Goal: Information Seeking & Learning: Learn about a topic

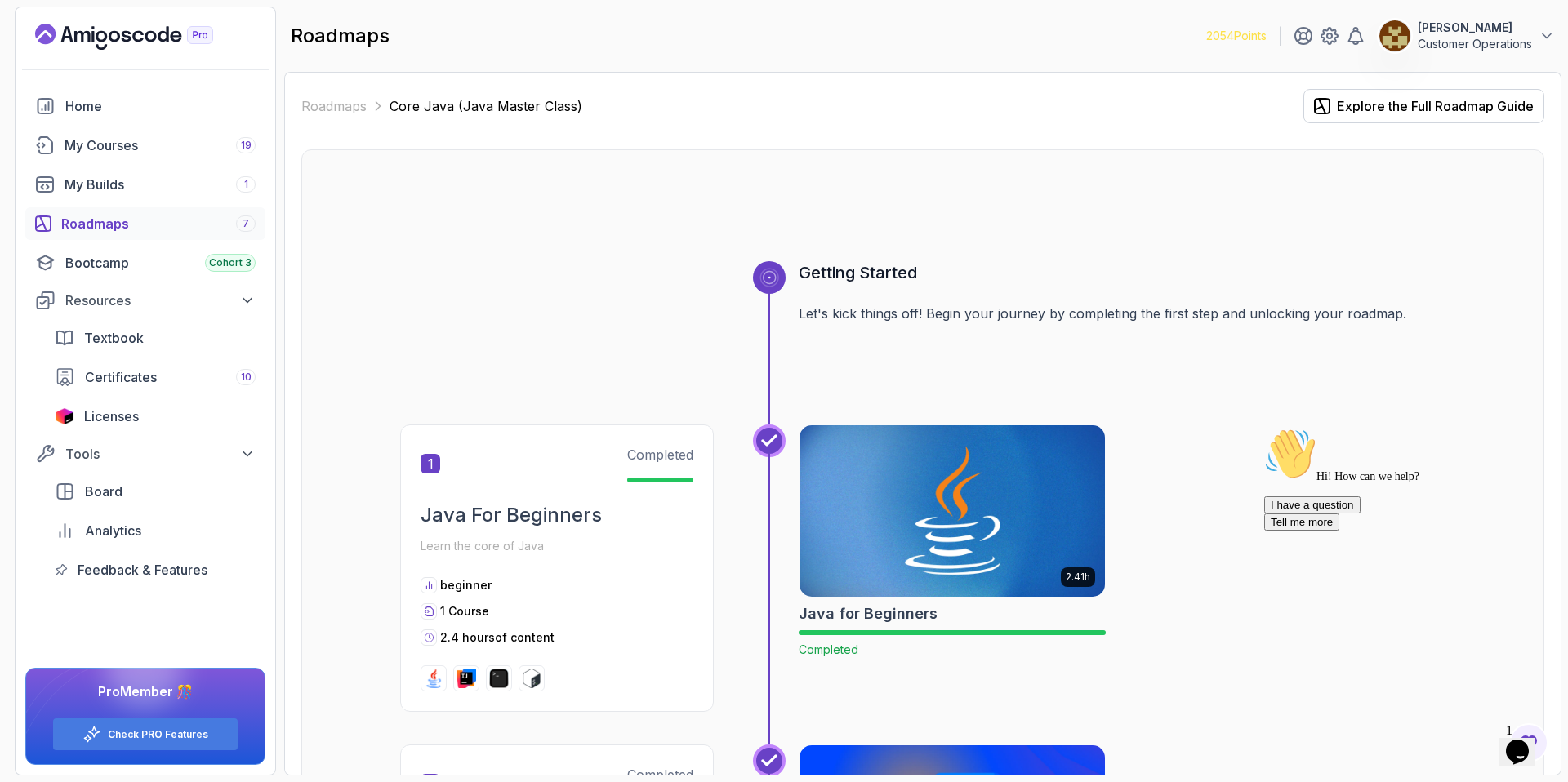
click at [1108, 424] on div "2.41h Java for Beginners Completed" at bounding box center [1121, 568] width 646 height 288
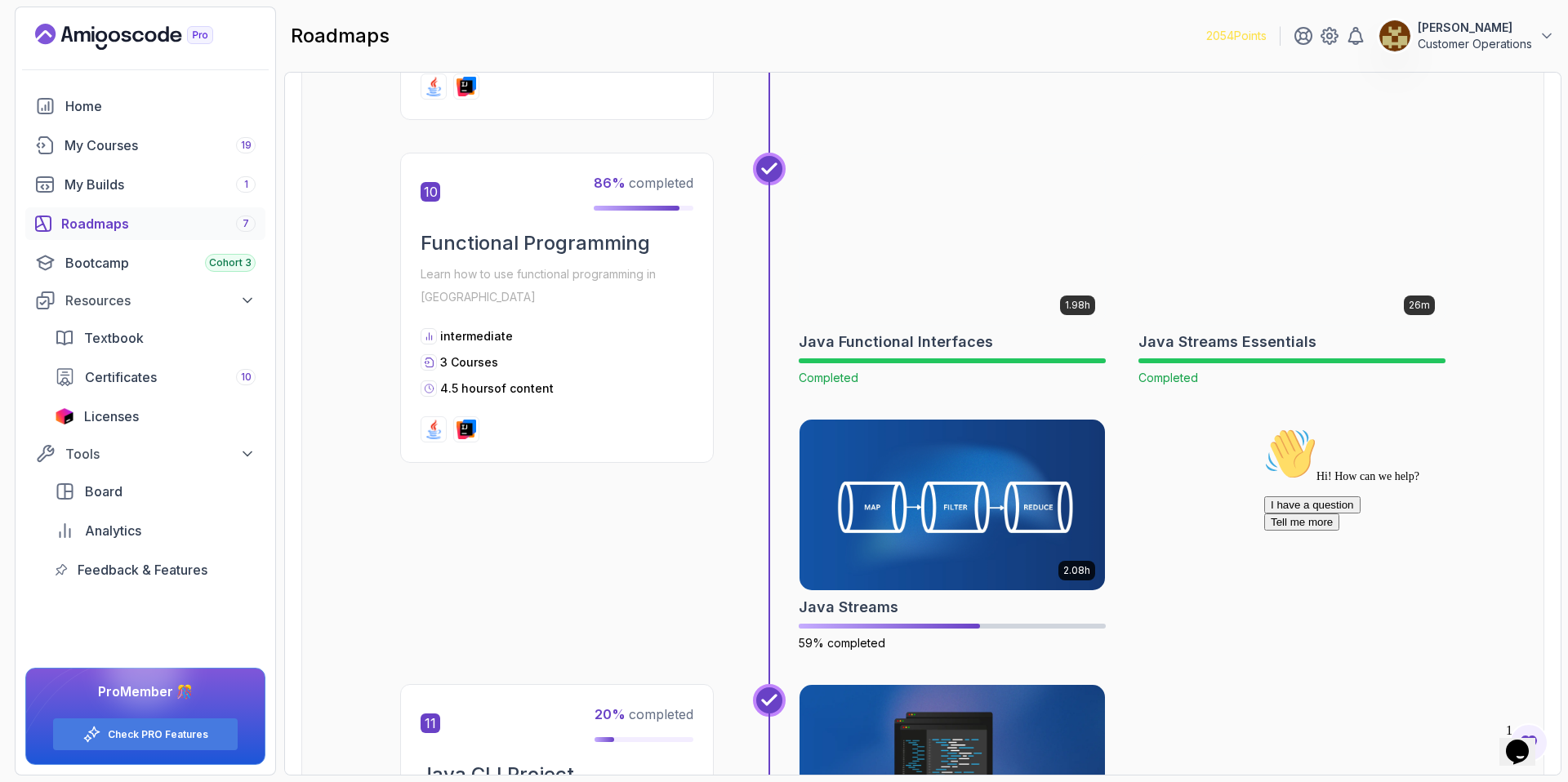
scroll to position [3512, 0]
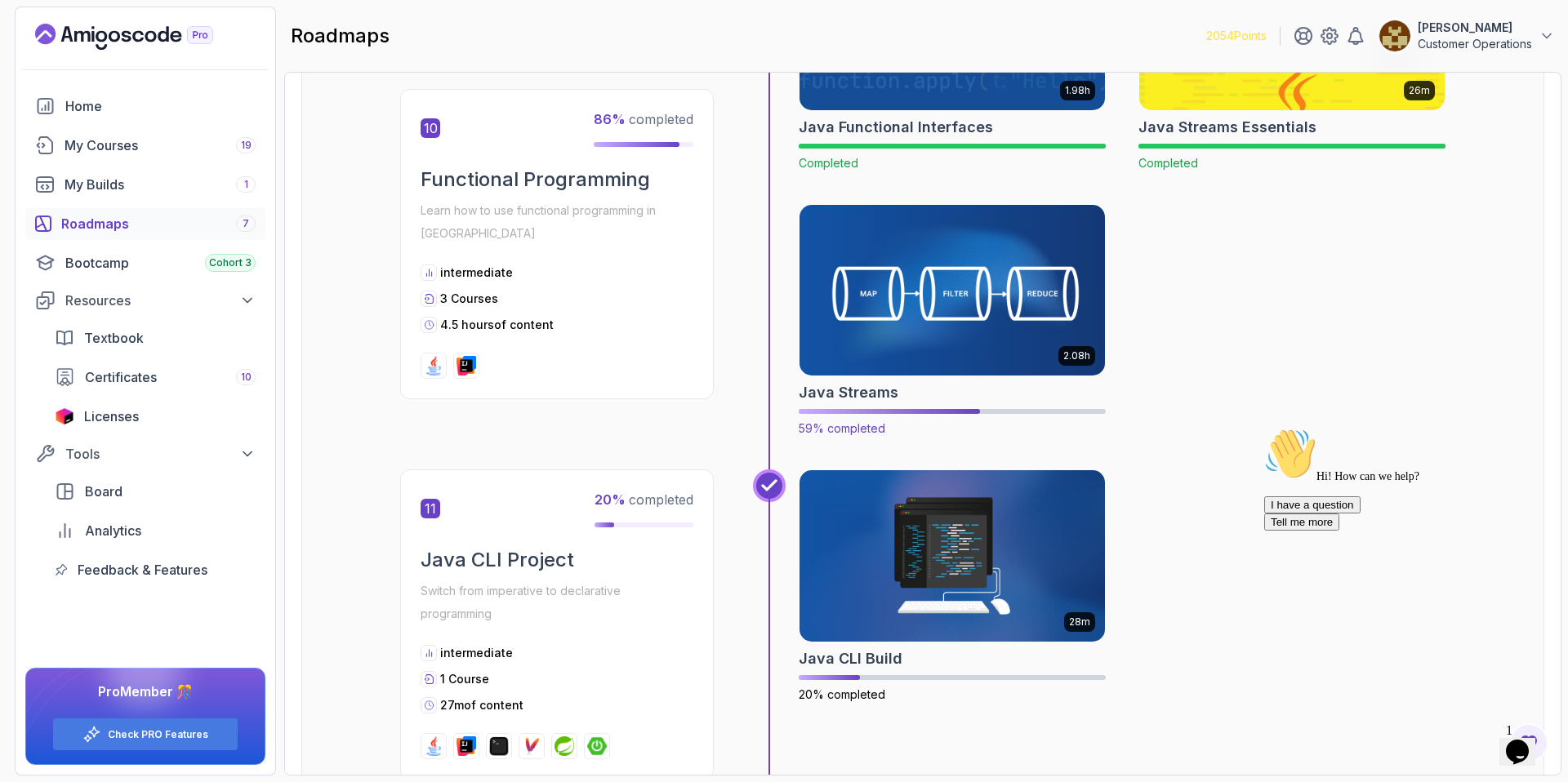
click at [915, 238] on img at bounding box center [952, 290] width 321 height 180
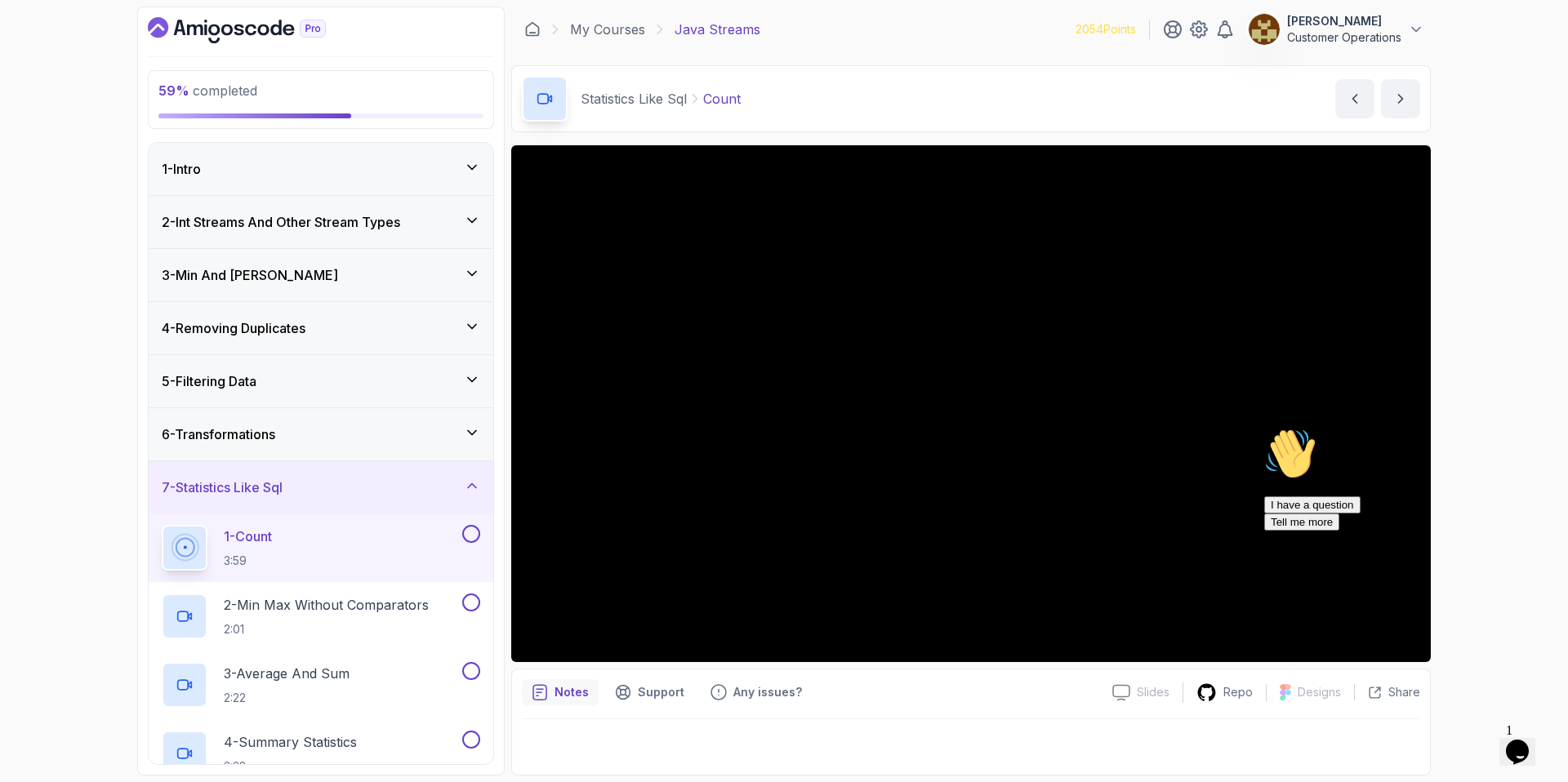
click at [310, 442] on div "6 - Transformations" at bounding box center [320, 434] width 319 height 20
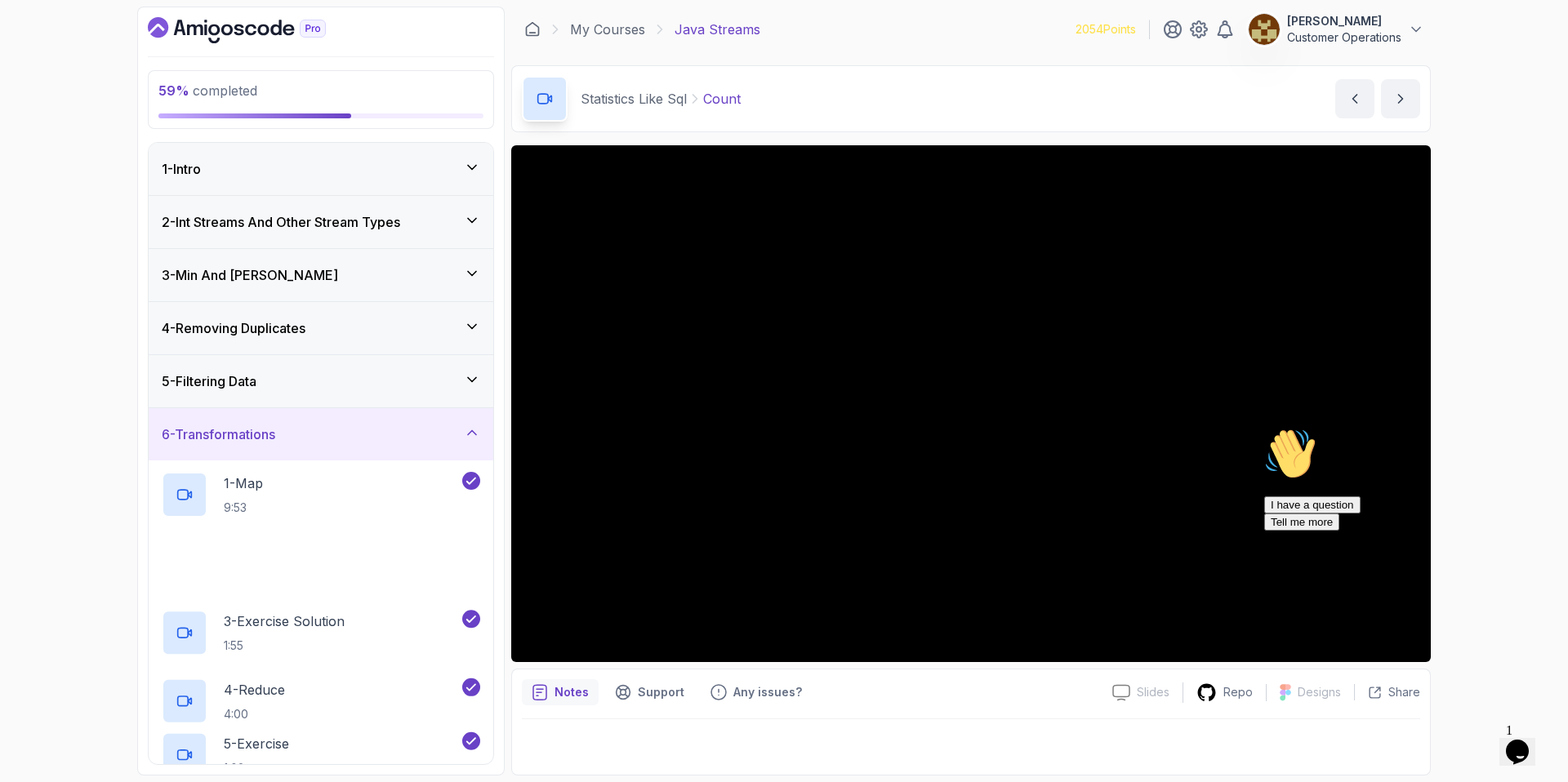
click at [310, 442] on div "6 - Transformations" at bounding box center [320, 434] width 319 height 20
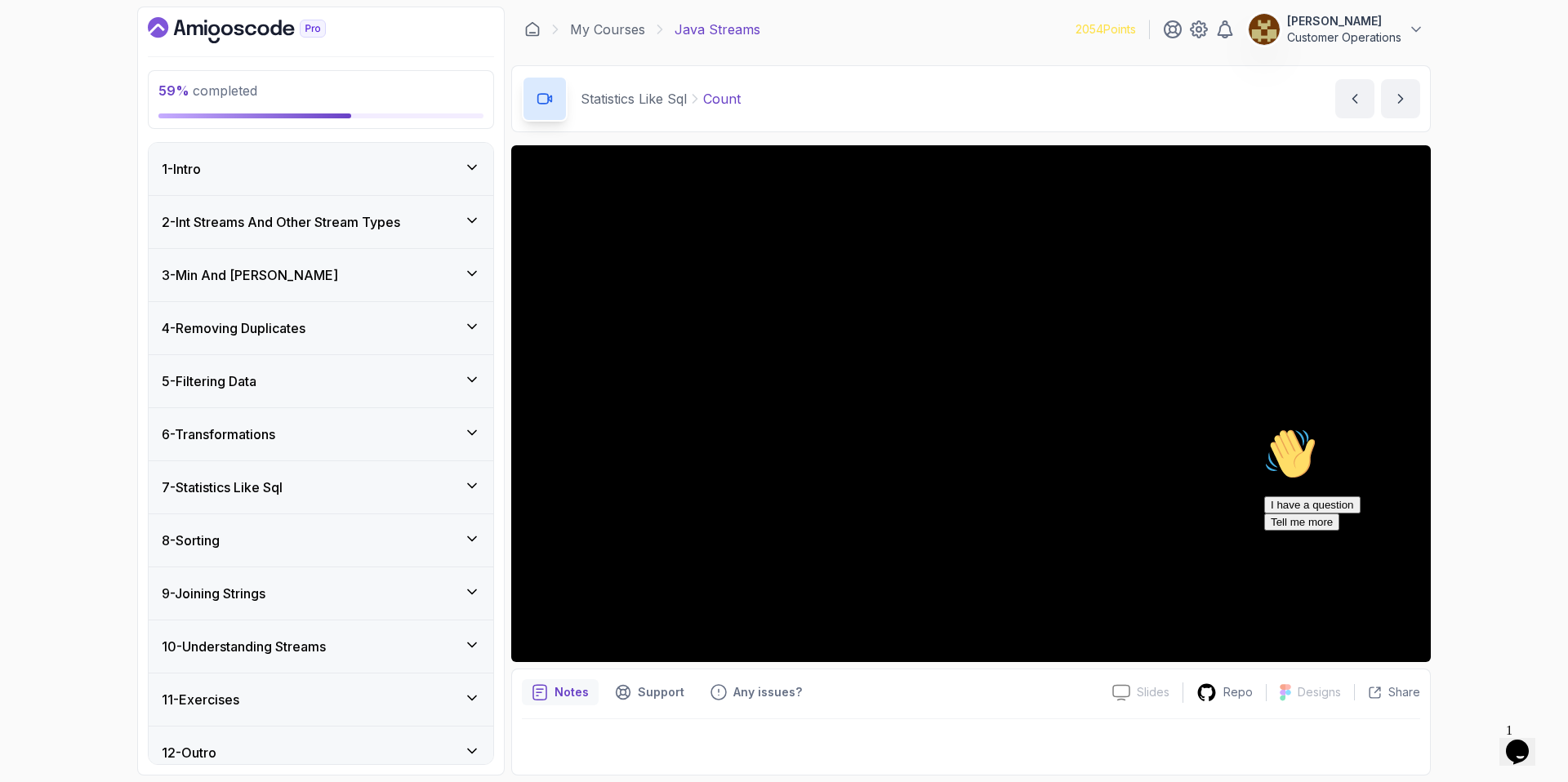
click at [344, 497] on div "7 - Statistics Like Sql" at bounding box center [320, 488] width 319 height 20
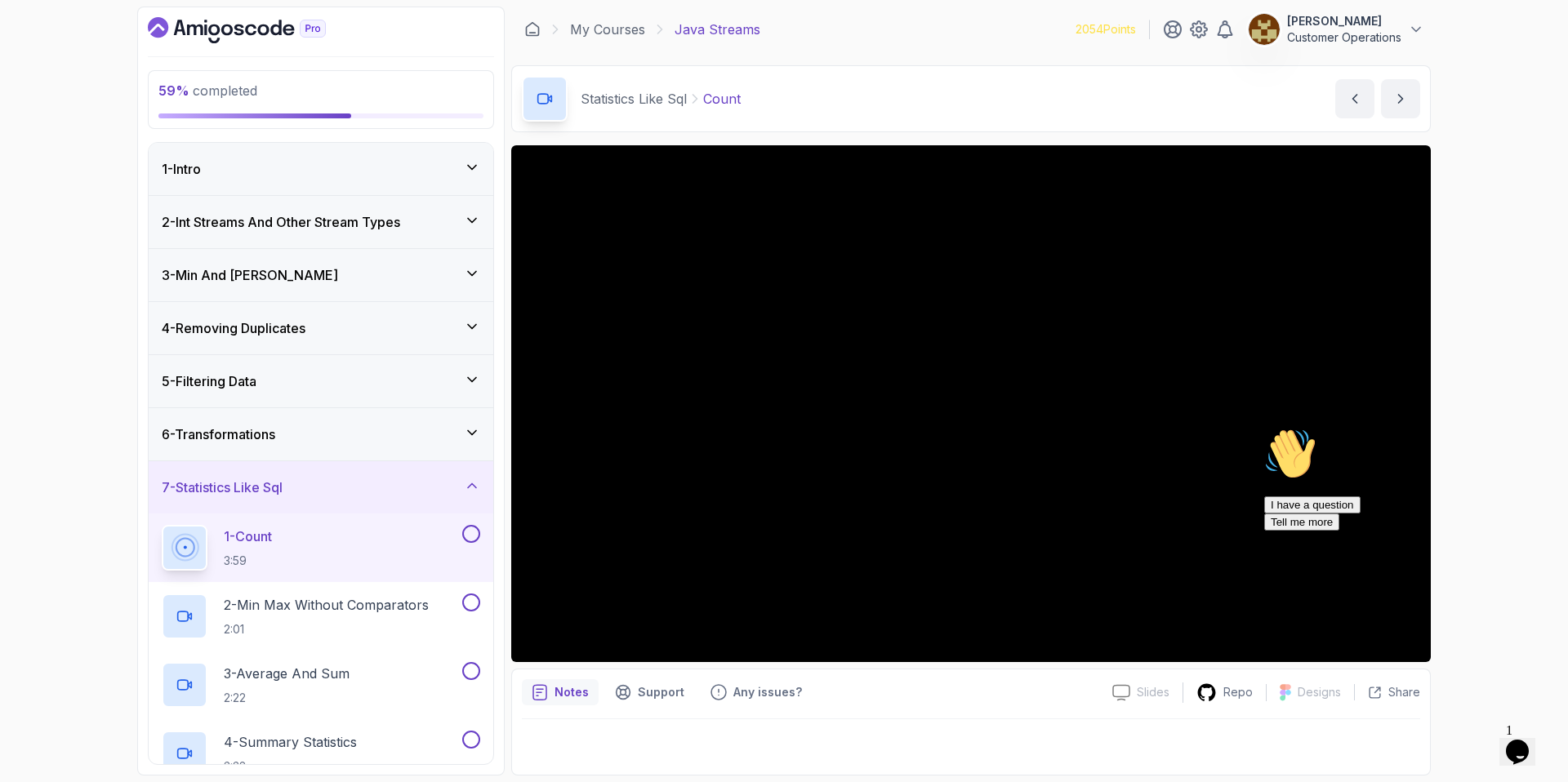
click at [1566, 294] on div "59 % completed 1 - Intro 2 - Int Streams And Other Stream Types 3 - Min And Max…" at bounding box center [784, 391] width 1568 height 782
drag, startPoint x: 1534, startPoint y: 544, endPoint x: 2672, endPoint y: 915, distance: 1196.9
click at [1264, 428] on icon "Chat attention grabber" at bounding box center [1264, 428] width 0 height 0
click at [862, 72] on div "Statistics Like Sql Count Count by nelson" at bounding box center [970, 99] width 919 height 67
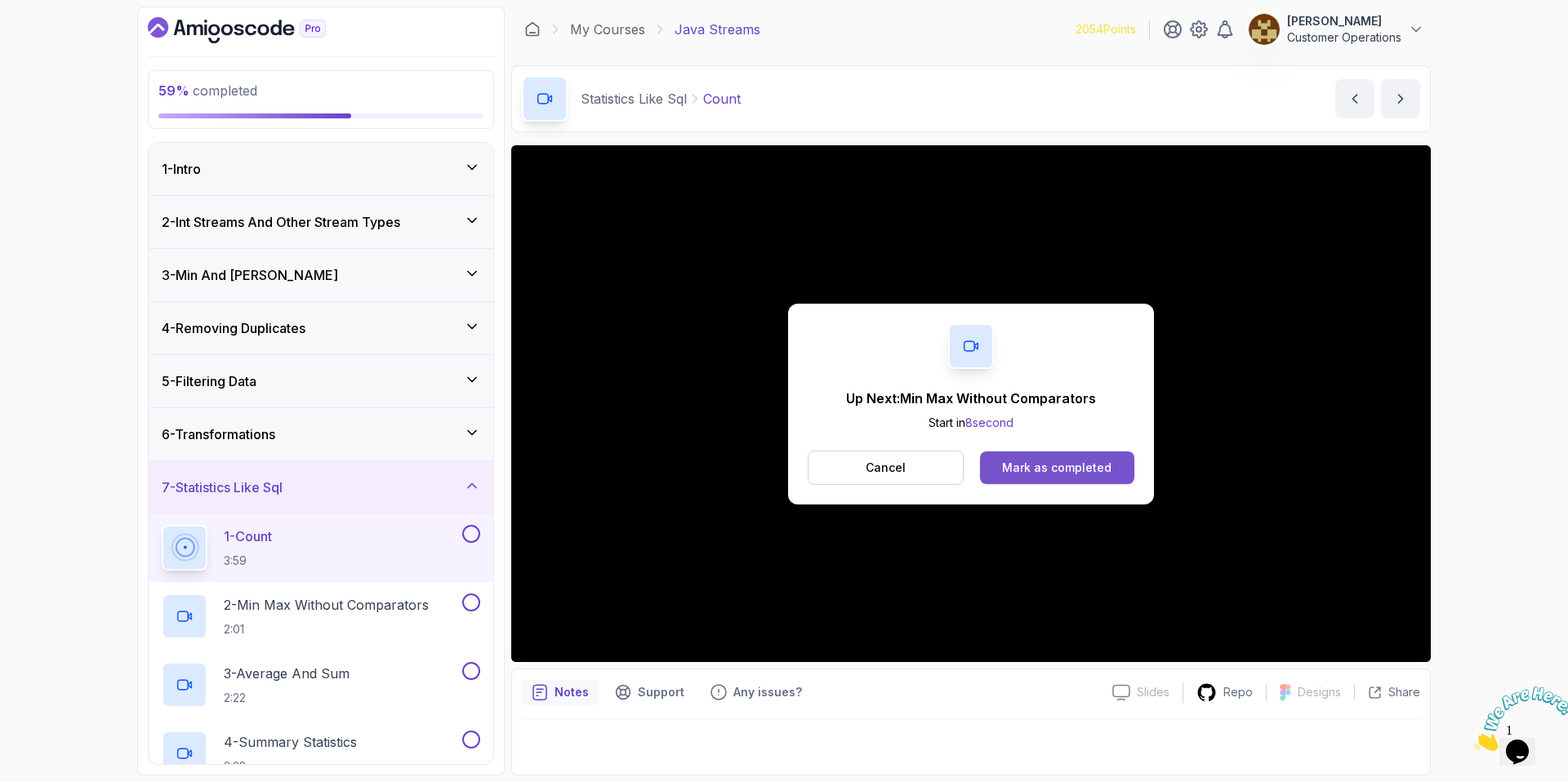
click at [1090, 466] on div "Mark as completed" at bounding box center [1056, 468] width 110 height 17
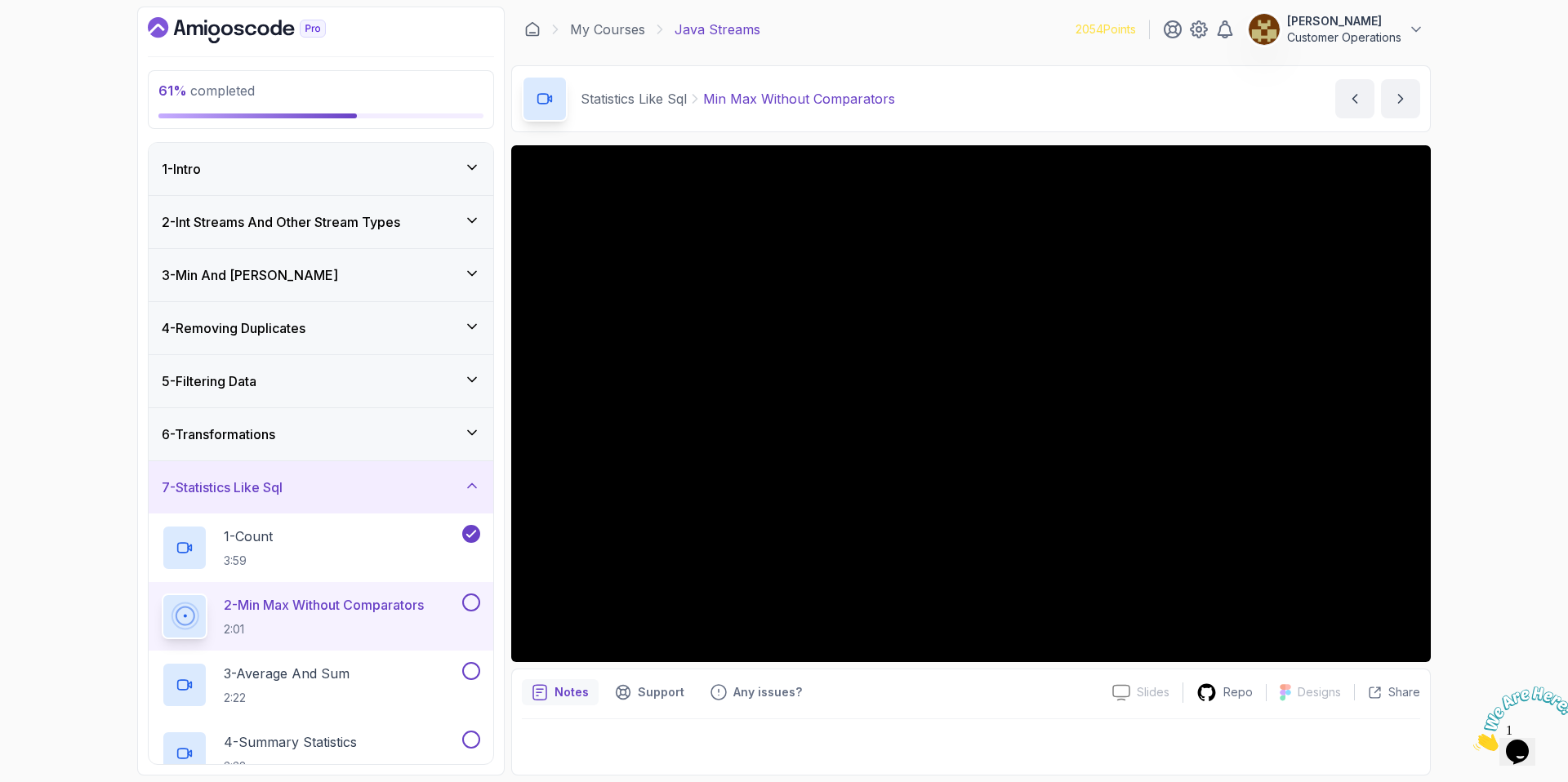
click at [1473, 740] on icon "Close" at bounding box center [1473, 746] width 0 height 14
click at [1512, 586] on div "61 % completed 1 - Intro 2 - Int Streams And Other Stream Types 3 - Min And Max…" at bounding box center [784, 391] width 1568 height 782
click at [952, 93] on div "Statistics Like Sql Min Max Without Comparators Min Max Without Comparators by …" at bounding box center [970, 99] width 919 height 67
click at [1500, 369] on div "61 % completed 1 - Intro 2 - Int Streams And Other Stream Types 3 - Min And Max…" at bounding box center [784, 391] width 1568 height 782
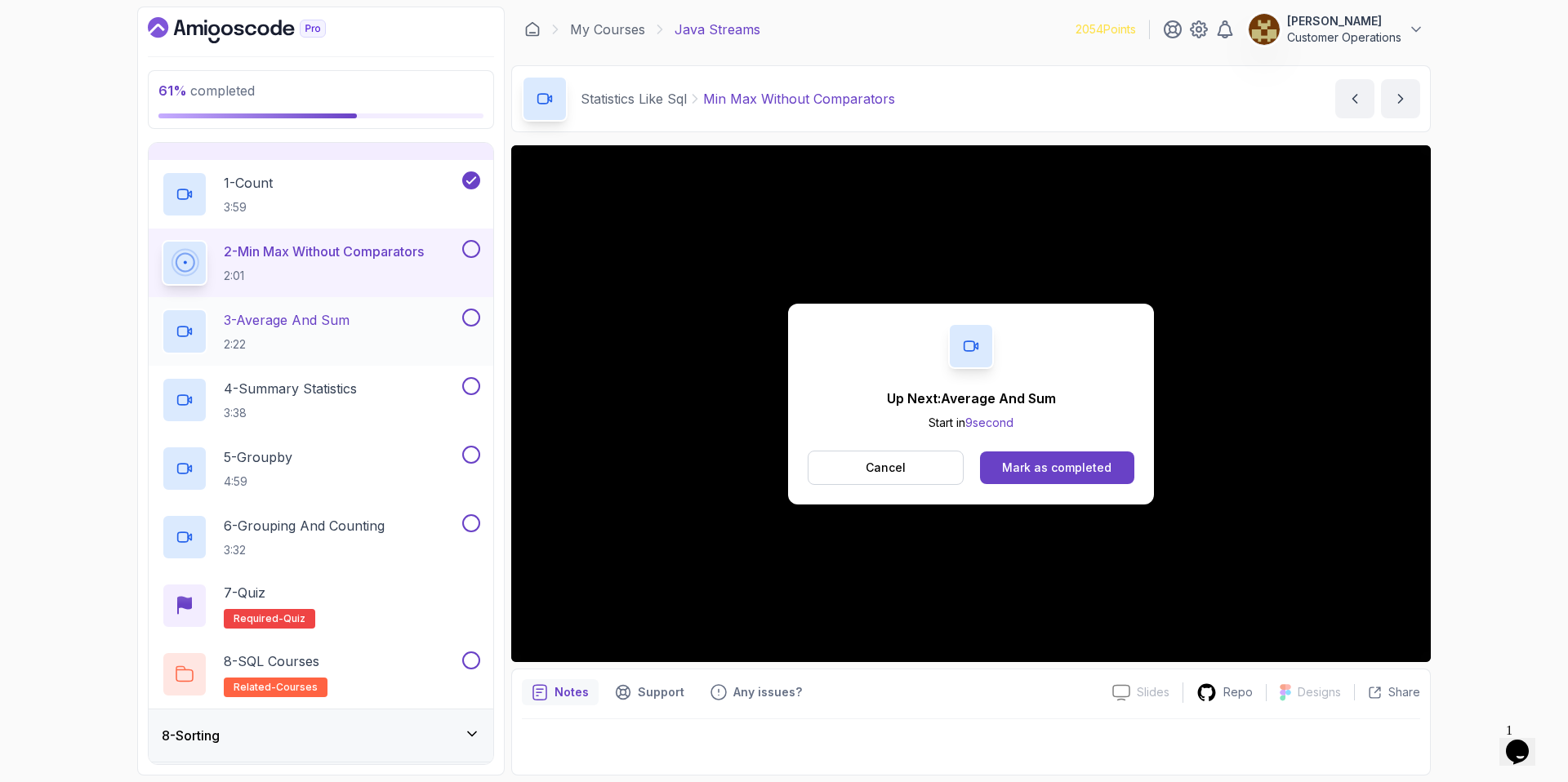
scroll to position [352, 0]
click at [1063, 469] on div "Mark as completed" at bounding box center [1056, 468] width 110 height 17
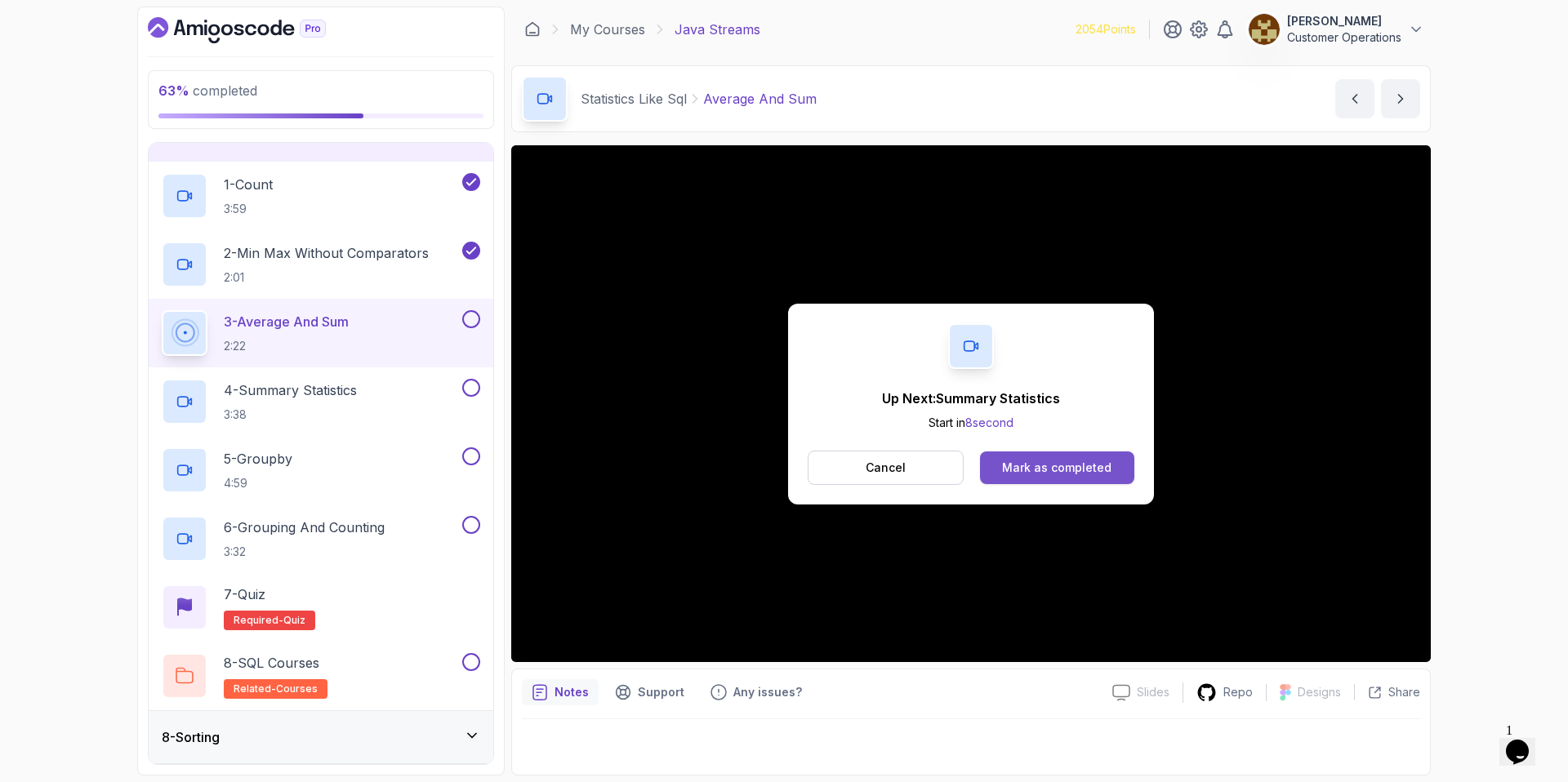
click at [1061, 460] on div "Mark as completed" at bounding box center [1056, 468] width 110 height 17
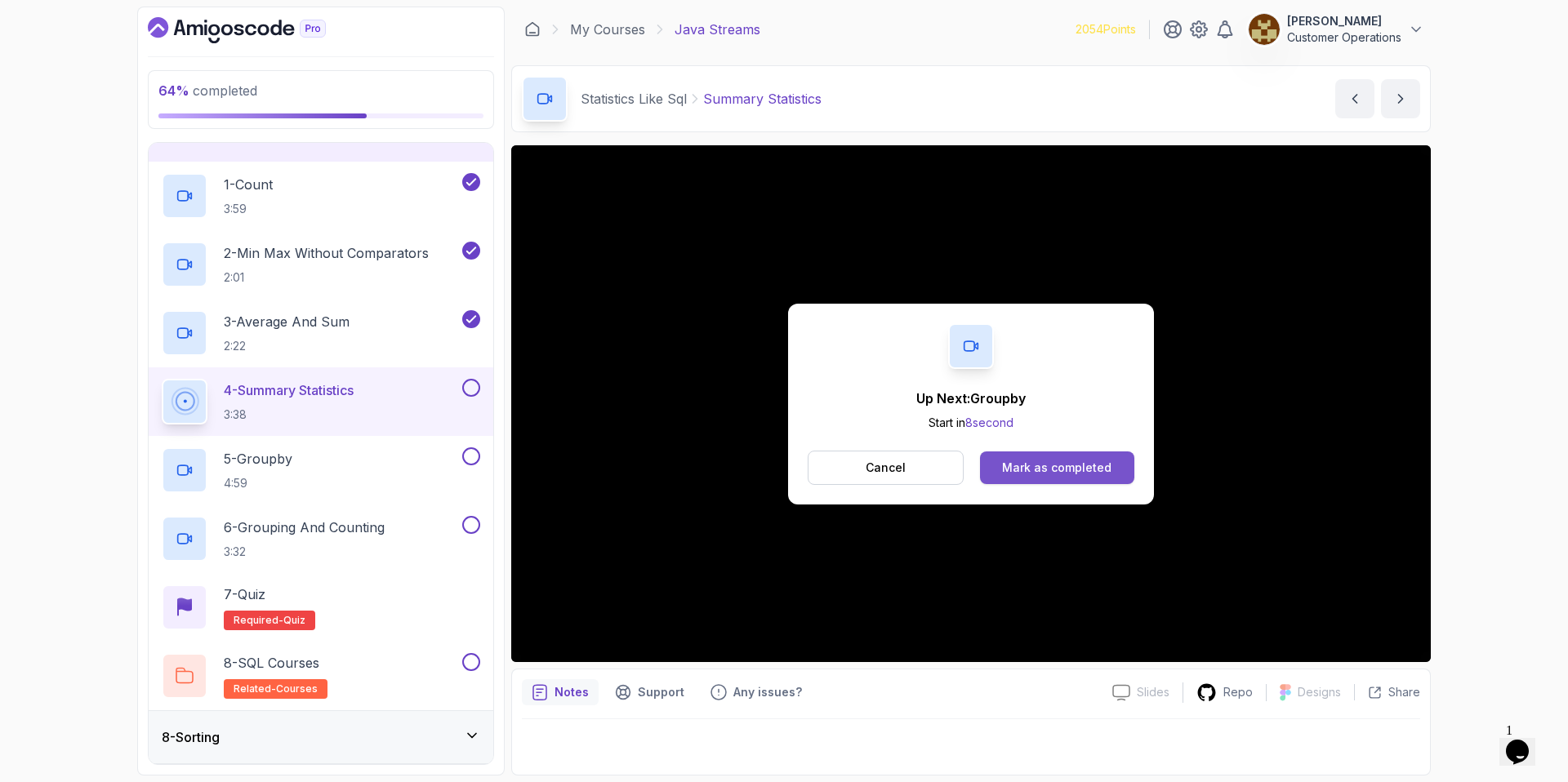
click at [1058, 468] on div "Mark as completed" at bounding box center [1056, 468] width 110 height 17
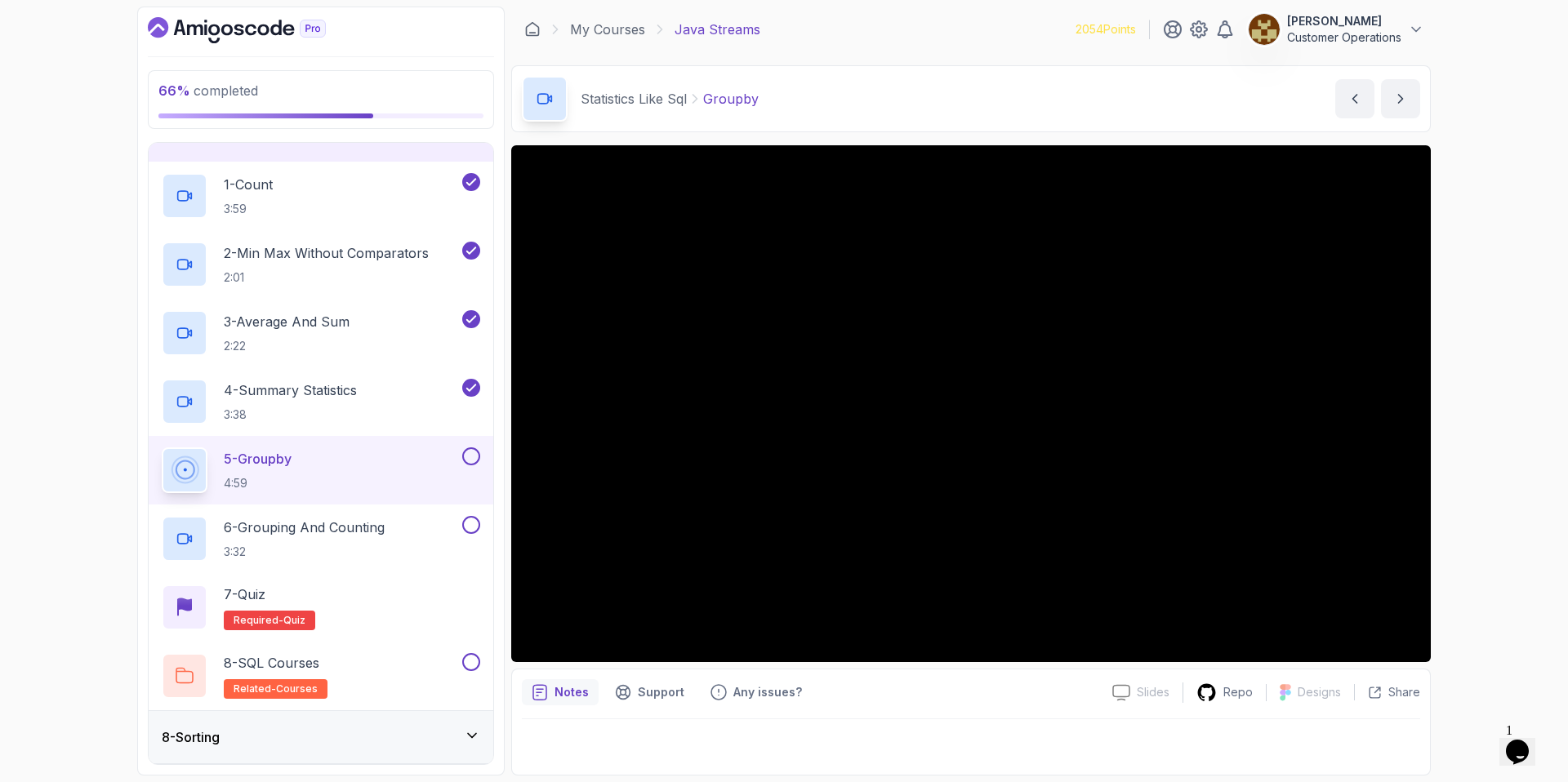
click at [917, 109] on div "Statistics Like Sql Groupby Groupby by nelson" at bounding box center [970, 99] width 919 height 67
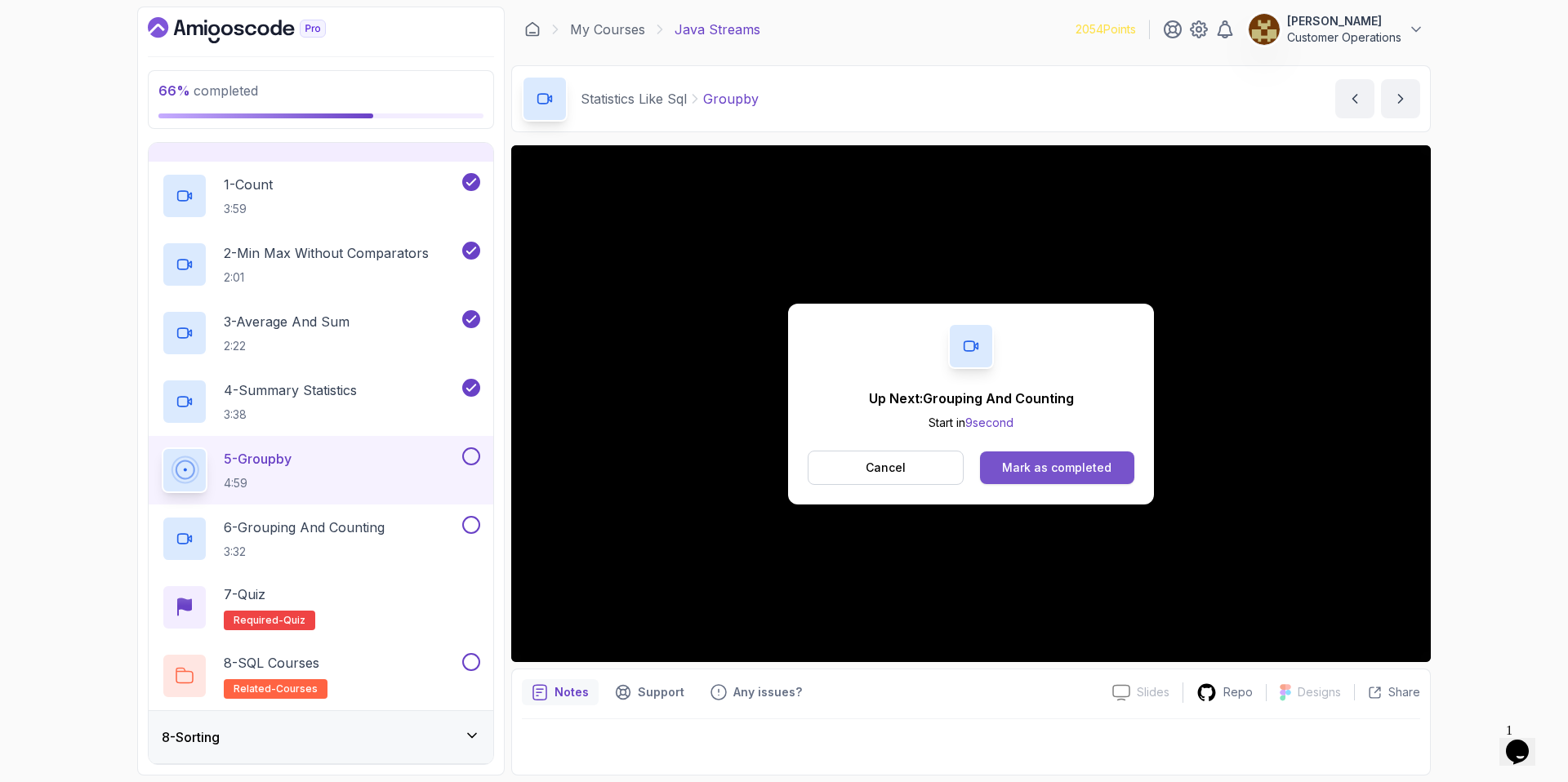
click at [1080, 480] on button "Mark as completed" at bounding box center [1057, 468] width 155 height 32
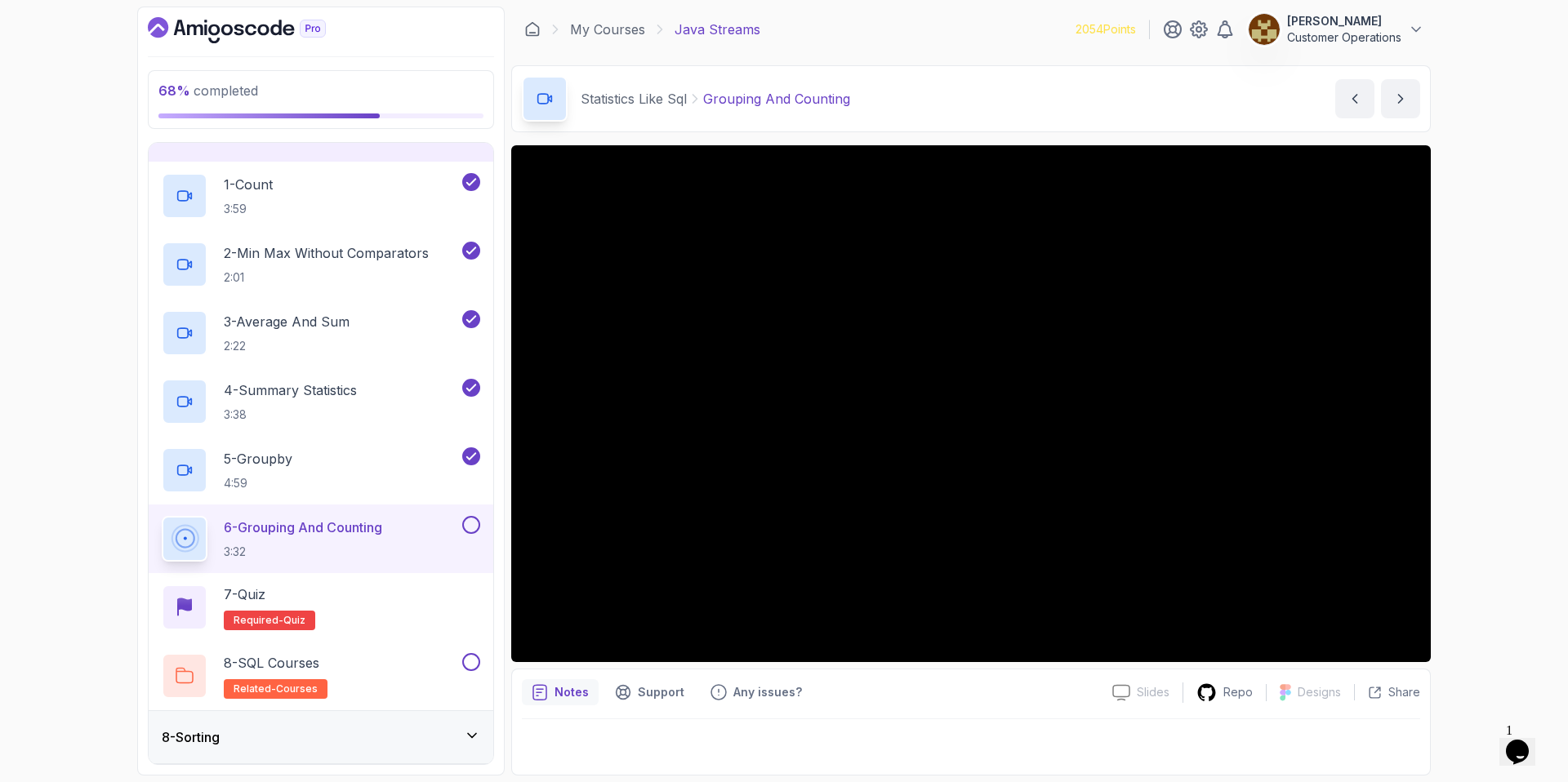
click at [1498, 451] on div "68 % completed 1 - Intro 2 - Int Streams And Other Stream Types 3 - Min And Max…" at bounding box center [784, 391] width 1568 height 782
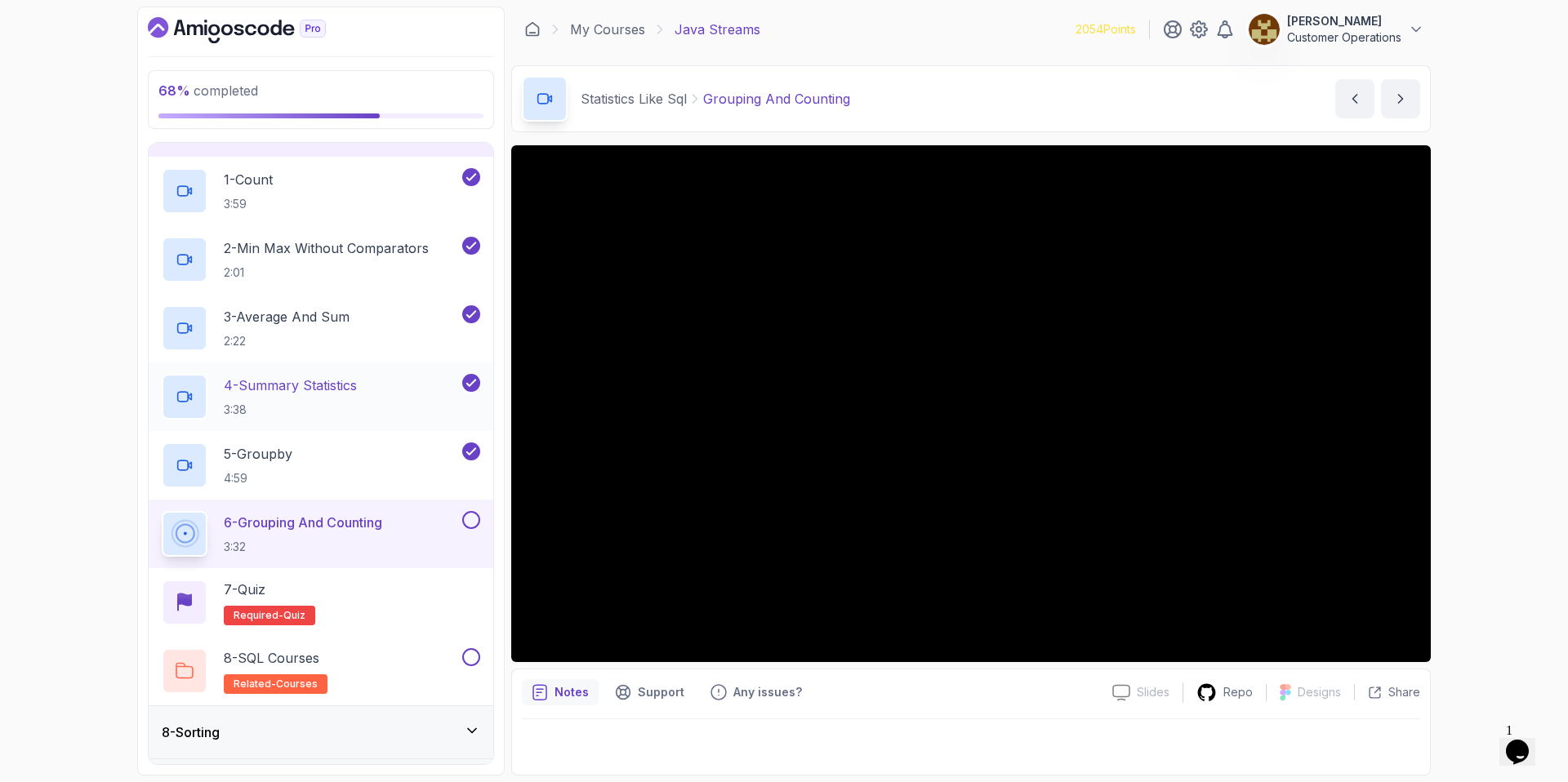
scroll to position [363, 0]
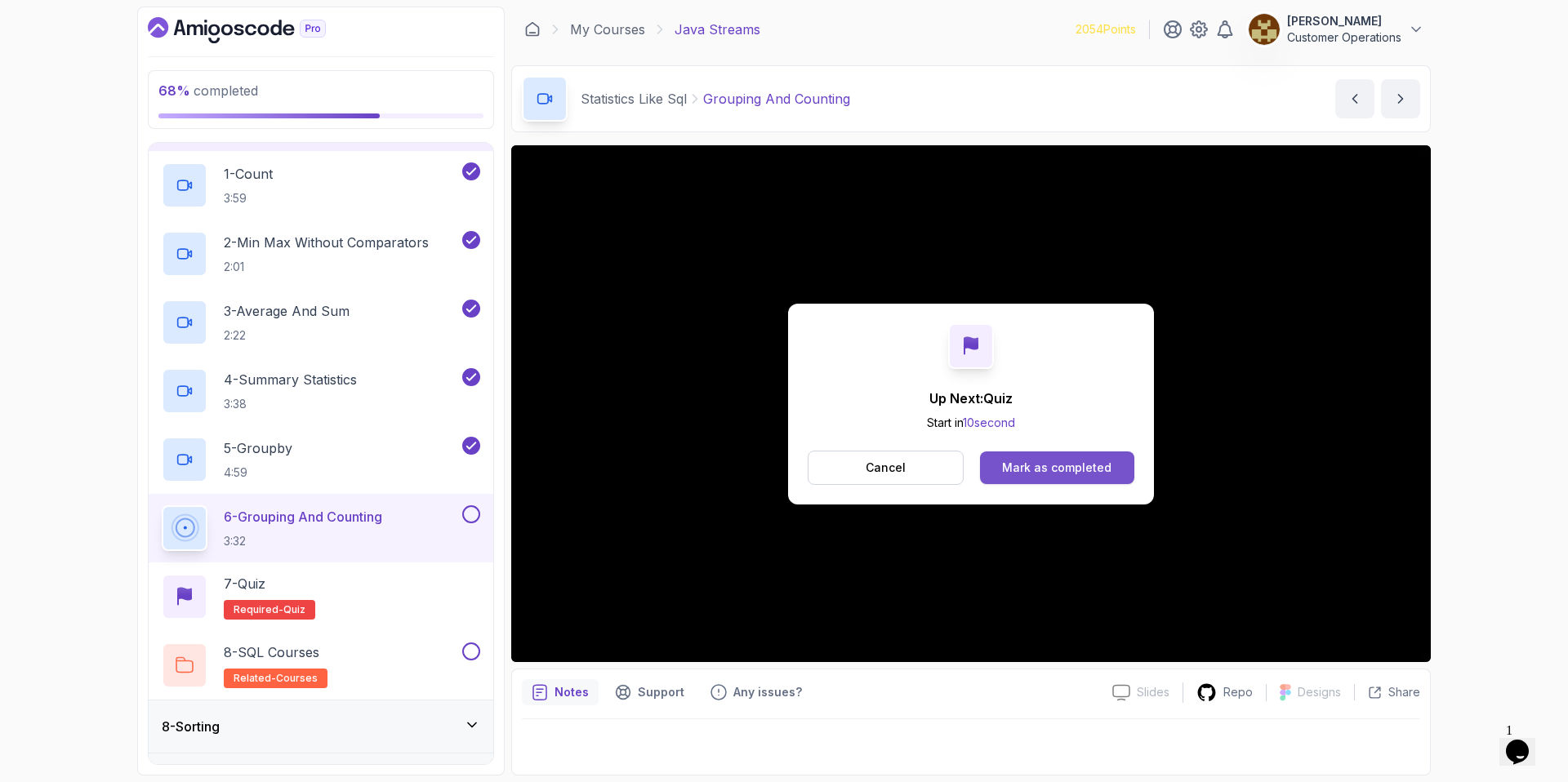
click at [1082, 471] on div "Mark as completed" at bounding box center [1056, 468] width 110 height 17
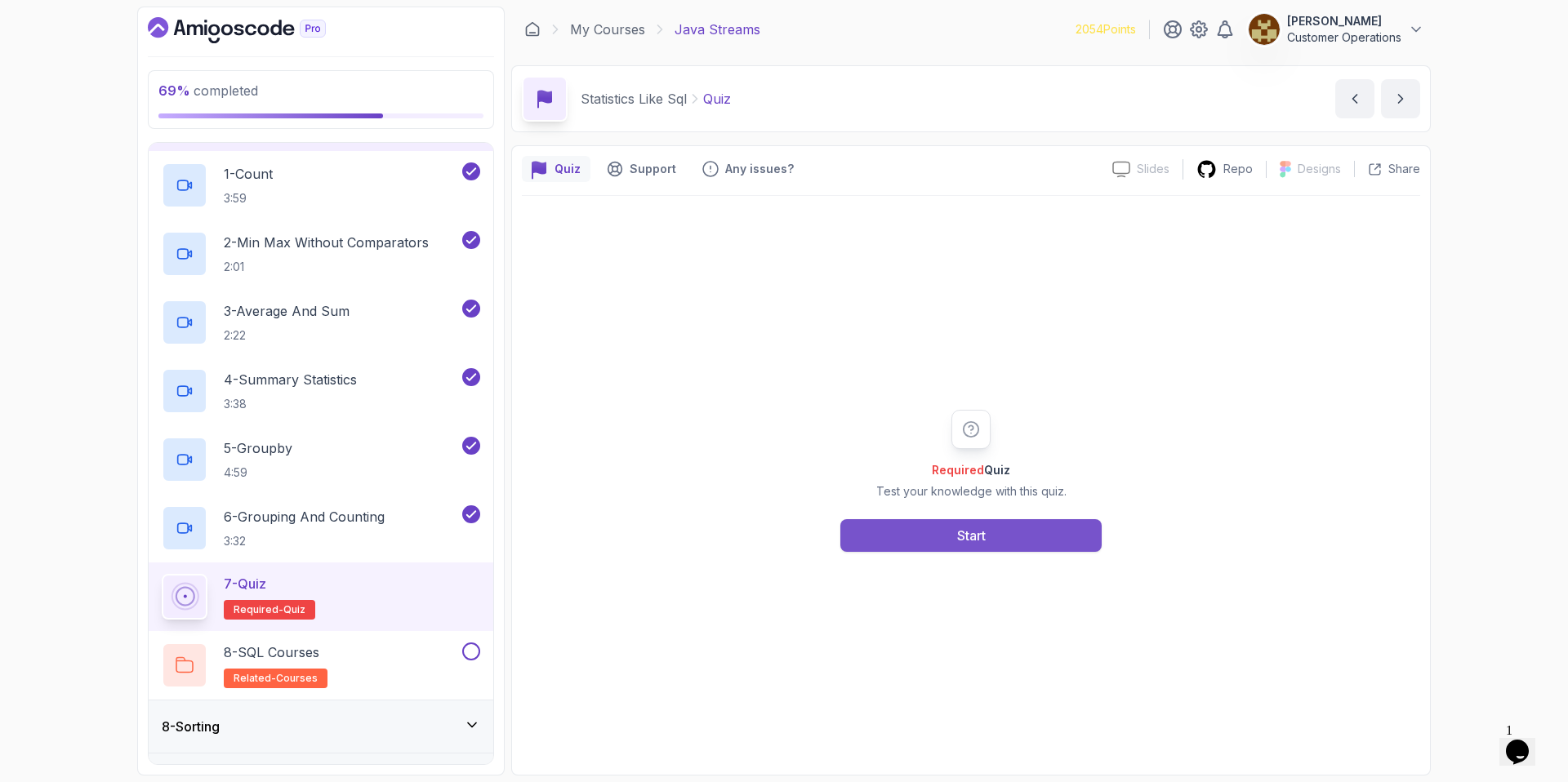
click at [987, 535] on button "Start" at bounding box center [971, 535] width 261 height 32
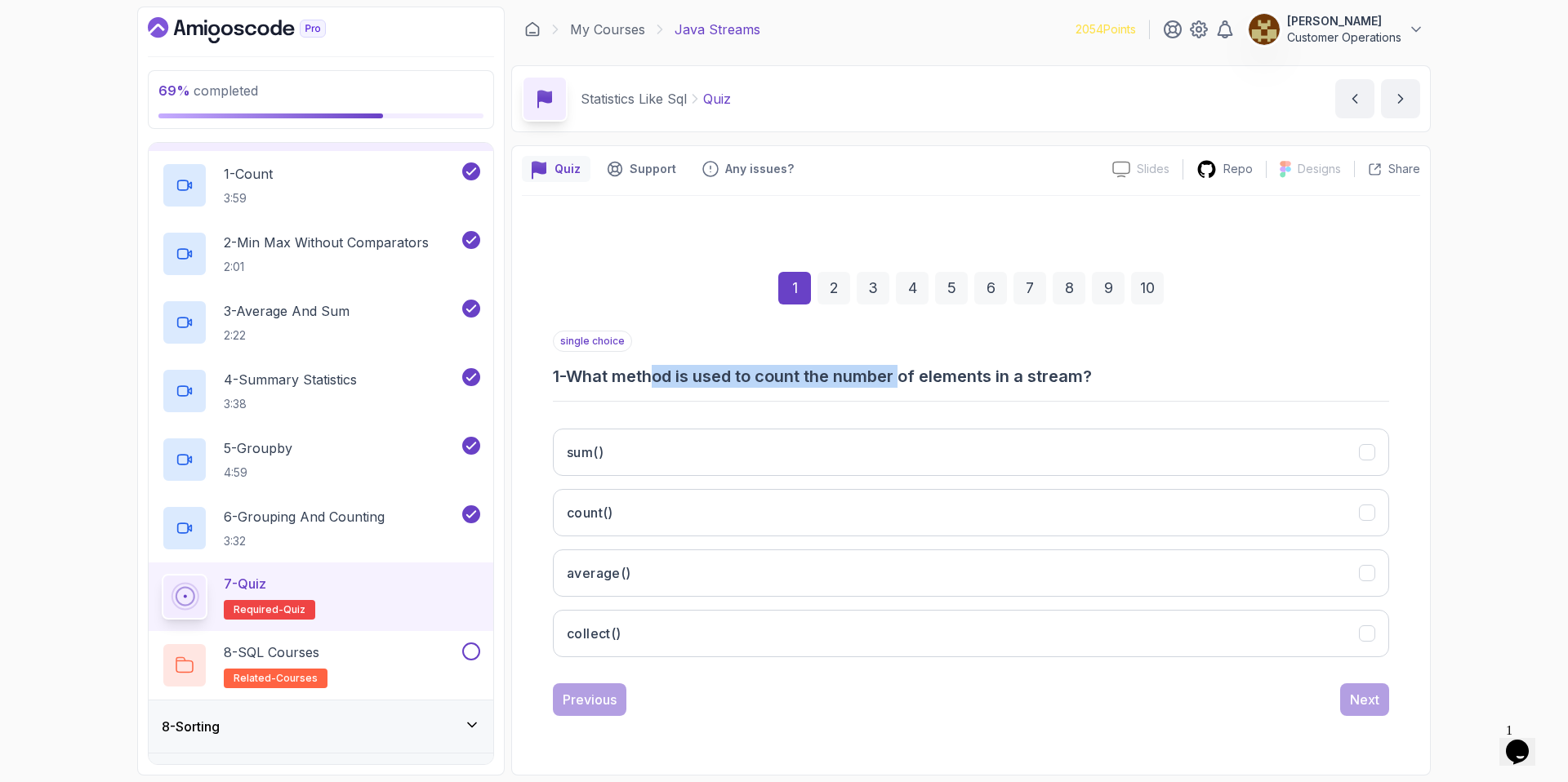
drag, startPoint x: 657, startPoint y: 367, endPoint x: 910, endPoint y: 376, distance: 253.2
click at [910, 376] on h3 "1 - What method is used to count the number of elements in a stream?" at bounding box center [971, 376] width 836 height 22
drag, startPoint x: 910, startPoint y: 376, endPoint x: 1070, endPoint y: 375, distance: 160.0
click at [919, 376] on h3 "1 - What method is used to count the number of elements in a stream?" at bounding box center [971, 376] width 836 height 22
drag, startPoint x: 1125, startPoint y: 378, endPoint x: 802, endPoint y: 371, distance: 323.1
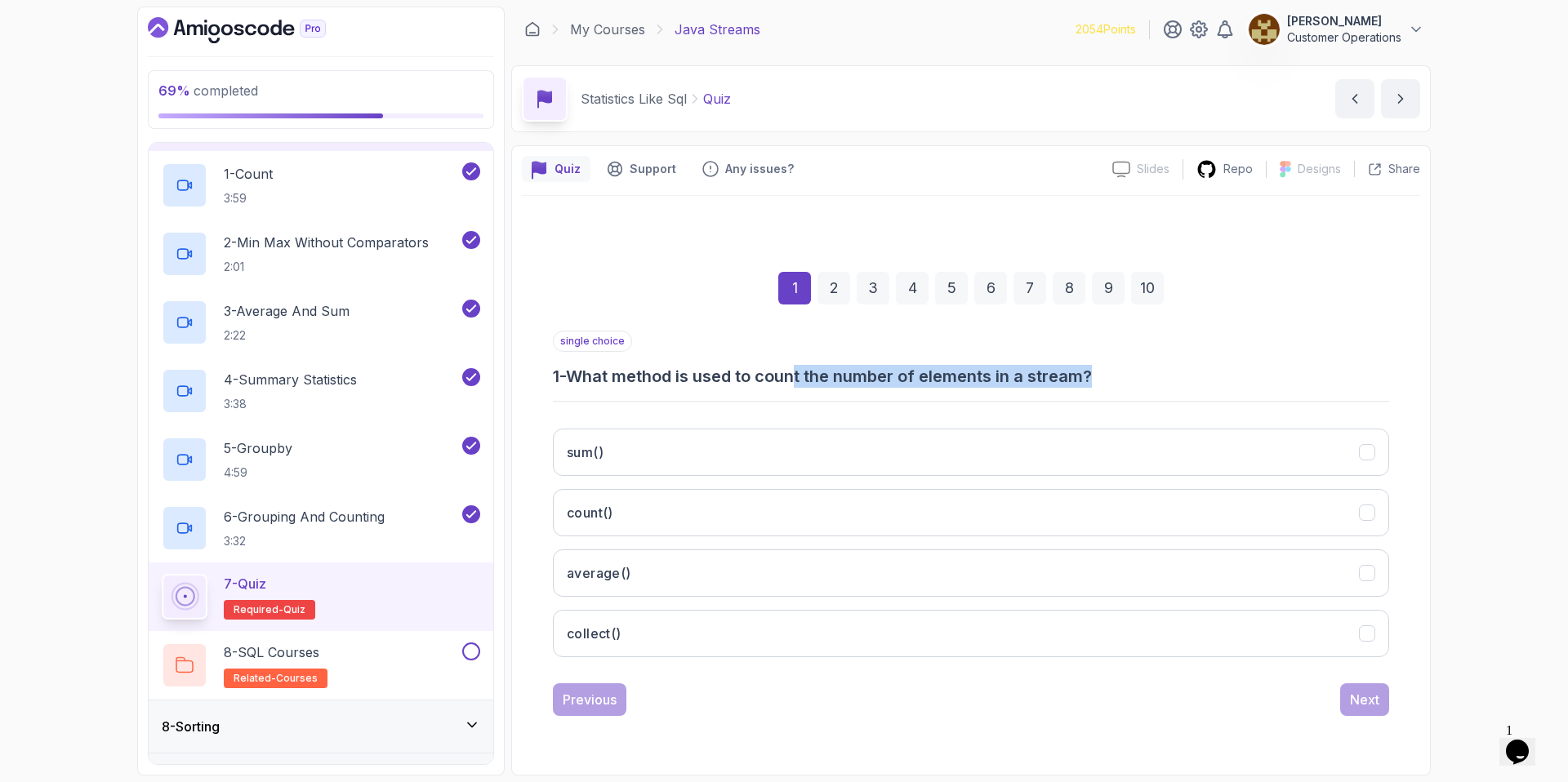
click at [802, 371] on h3 "1 - What method is used to count the number of elements in a stream?" at bounding box center [971, 376] width 836 height 22
click at [801, 371] on h3 "1 - What method is used to count the number of elements in a stream?" at bounding box center [971, 376] width 836 height 22
drag, startPoint x: 785, startPoint y: 377, endPoint x: 1101, endPoint y: 379, distance: 316.0
click at [1101, 379] on h3 "1 - What method is used to count the number of elements in a stream?" at bounding box center [971, 376] width 836 height 22
click at [1101, 379] on h3 "1 - What method is used to count the number of elements in a stream?" at bounding box center [971, 376] width 836 height 22
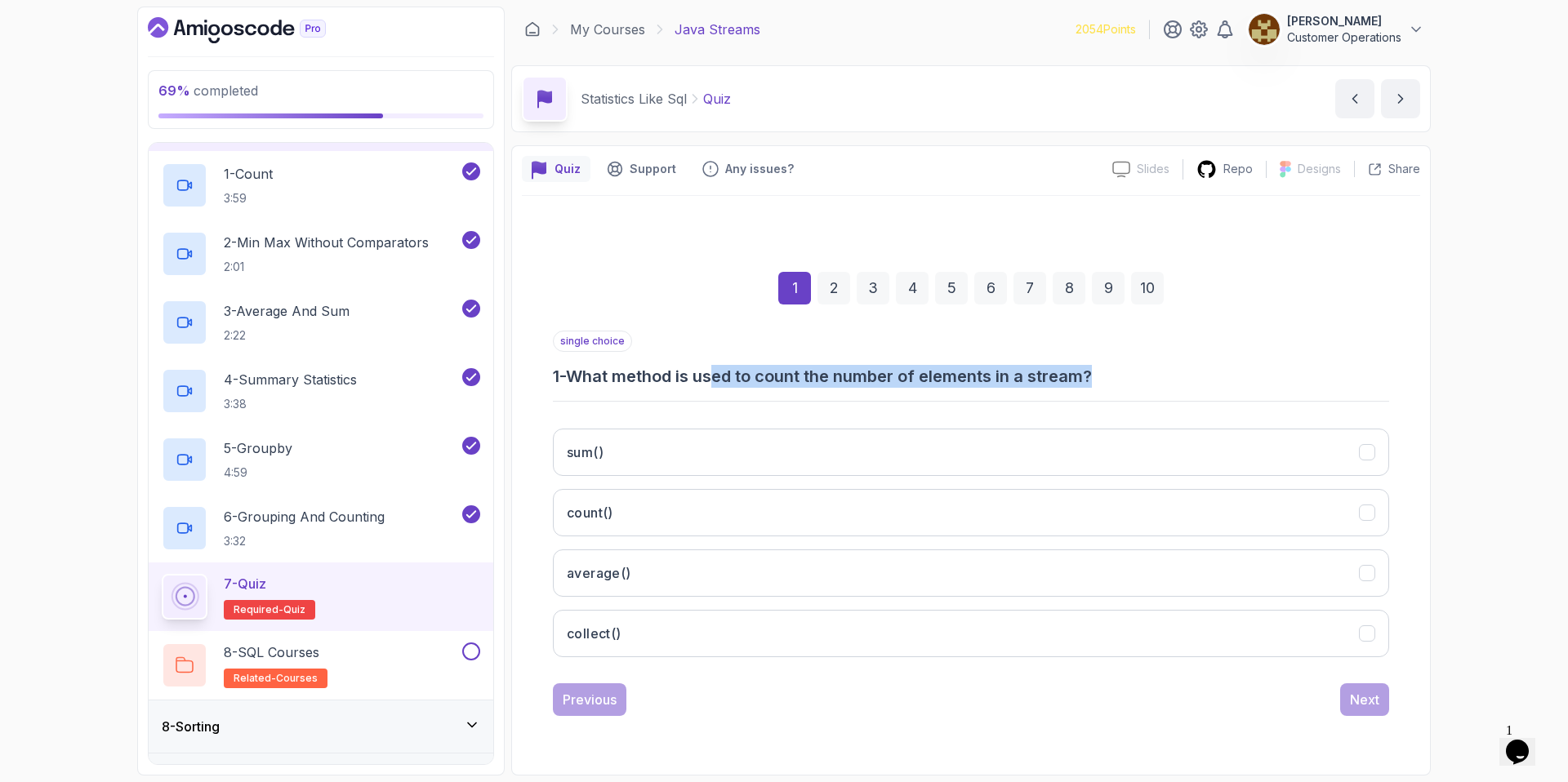
drag, startPoint x: 1175, startPoint y: 377, endPoint x: 713, endPoint y: 380, distance: 462.0
click at [713, 380] on h3 "1 - What method is used to count the number of elements in a stream?" at bounding box center [971, 376] width 836 height 22
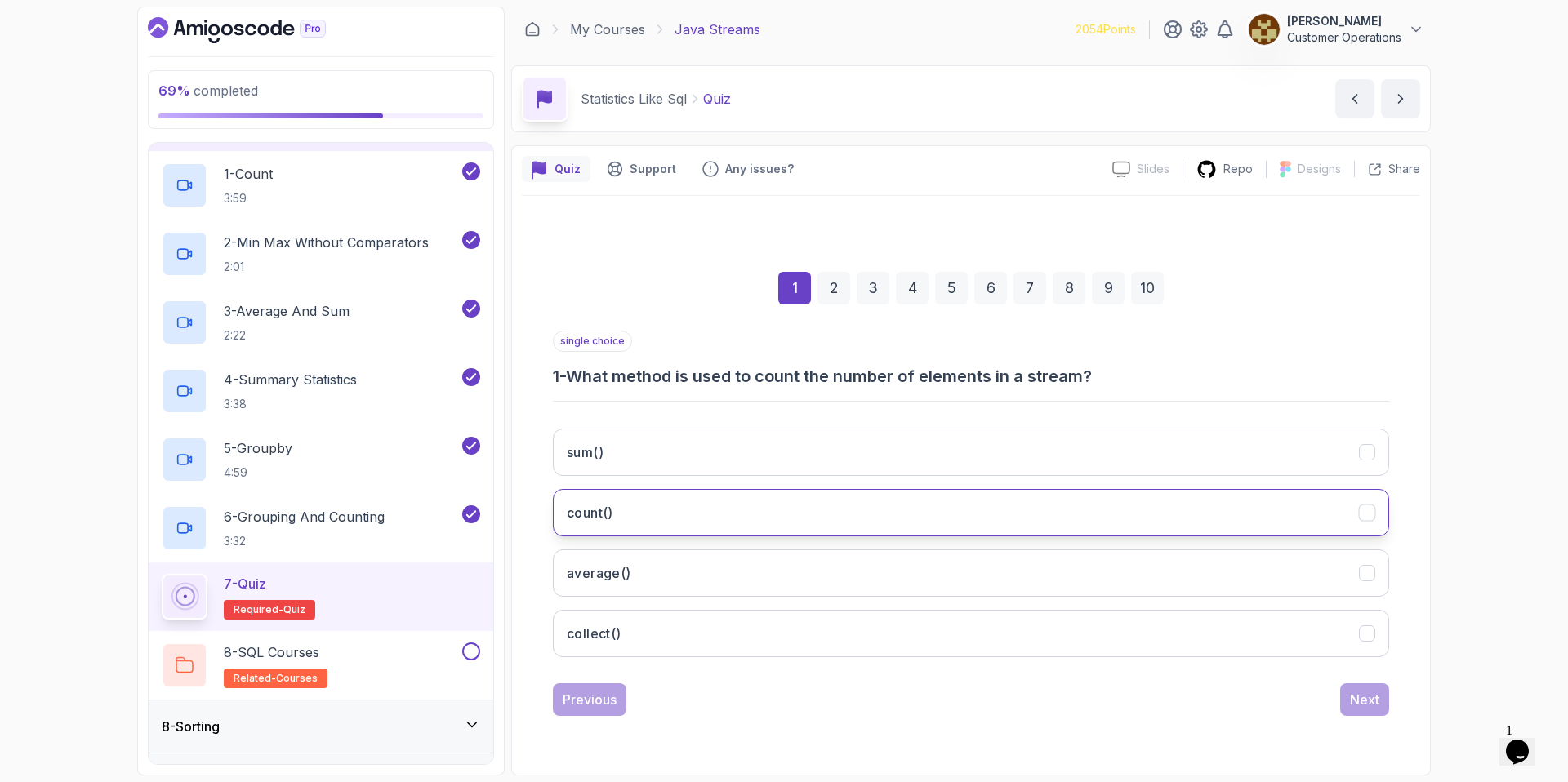
drag, startPoint x: 657, startPoint y: 519, endPoint x: 647, endPoint y: 510, distance: 13.5
click at [657, 518] on button "count()" at bounding box center [971, 512] width 836 height 47
click at [1373, 699] on div "Next" at bounding box center [1364, 700] width 29 height 20
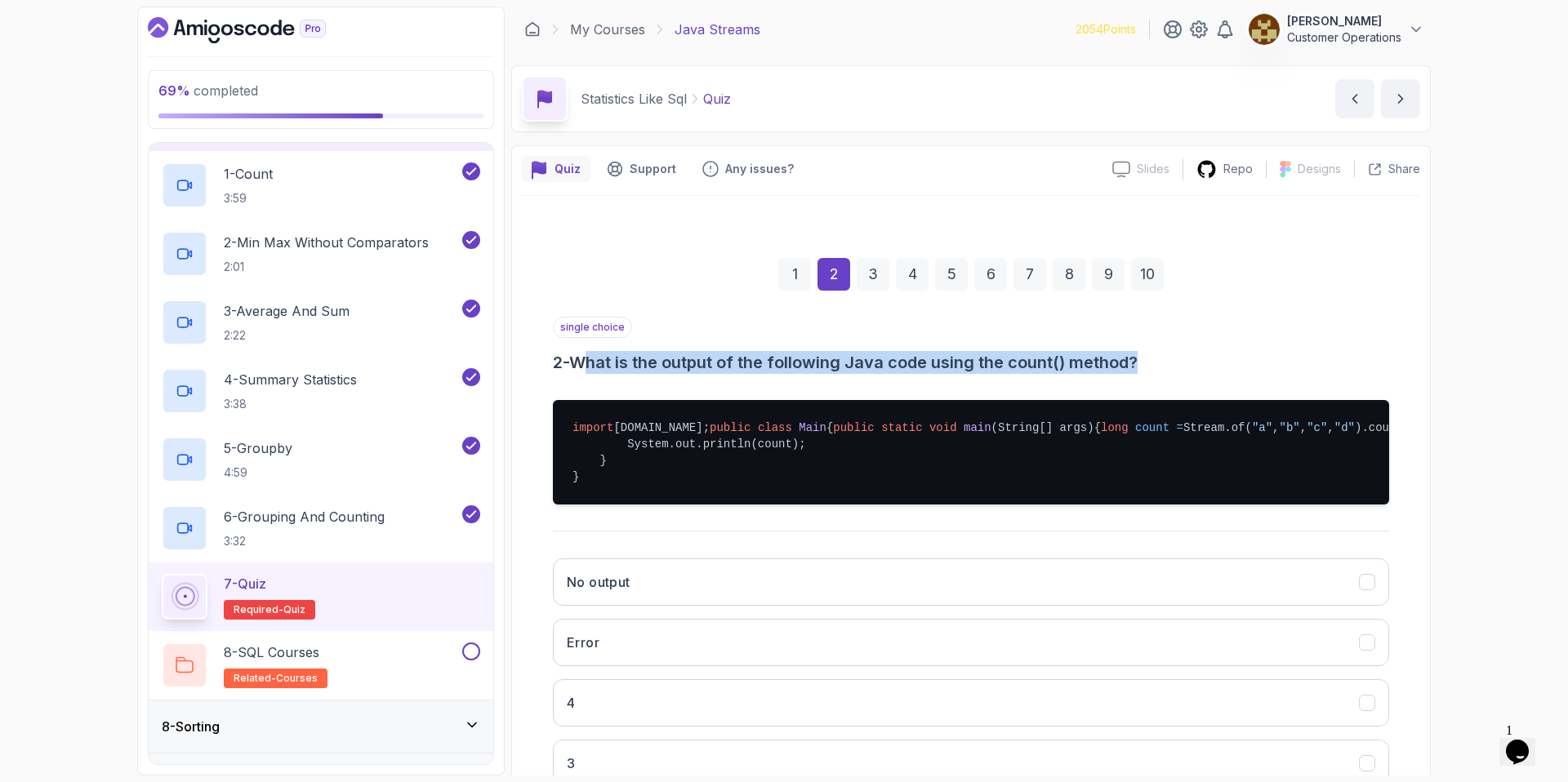
drag, startPoint x: 600, startPoint y: 367, endPoint x: 1073, endPoint y: 379, distance: 473.2
click at [1073, 379] on div "single choice 2 - What is the output of the following Java code using the count…" at bounding box center [971, 558] width 836 height 483
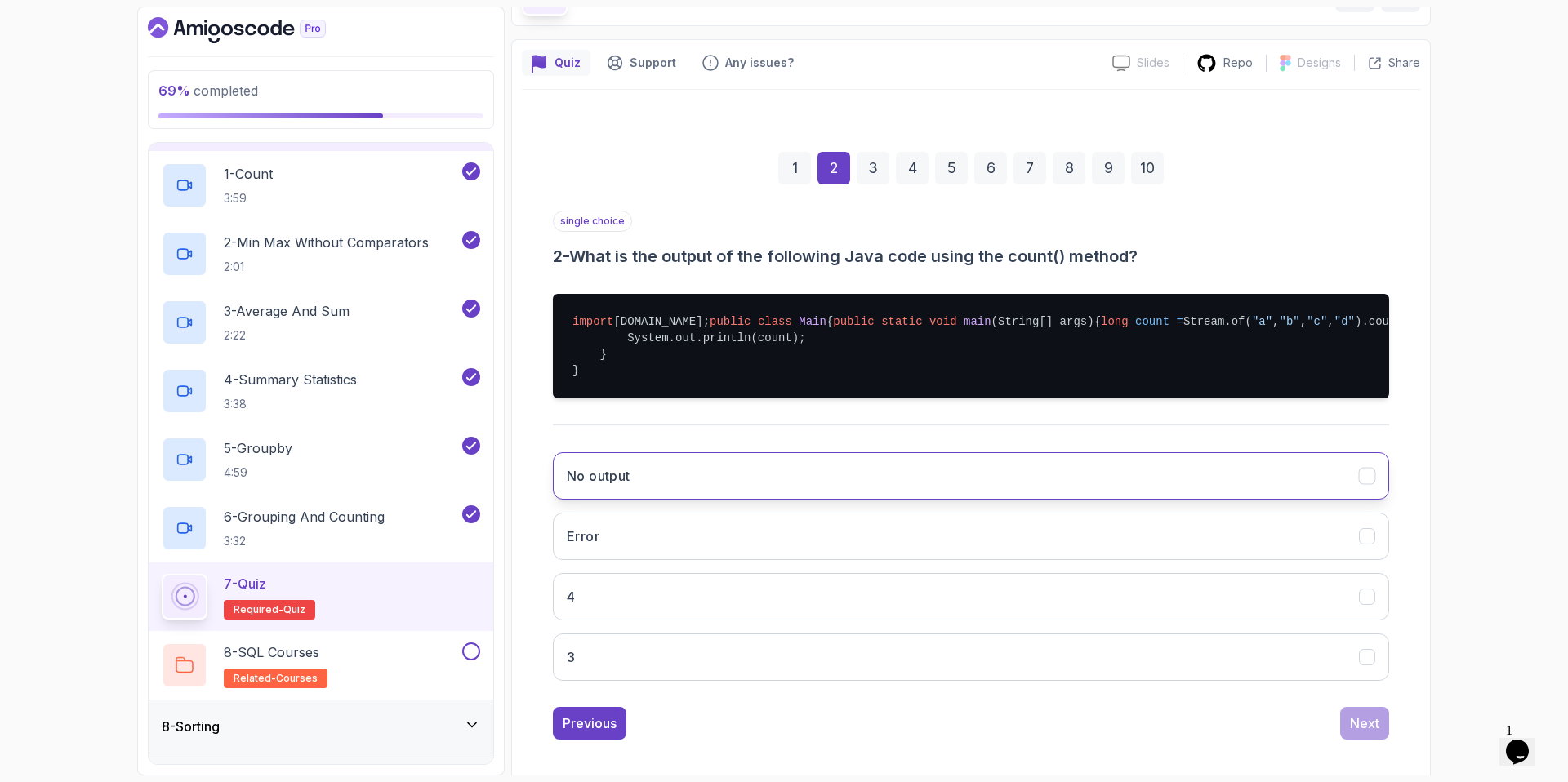
scroll to position [171, 0]
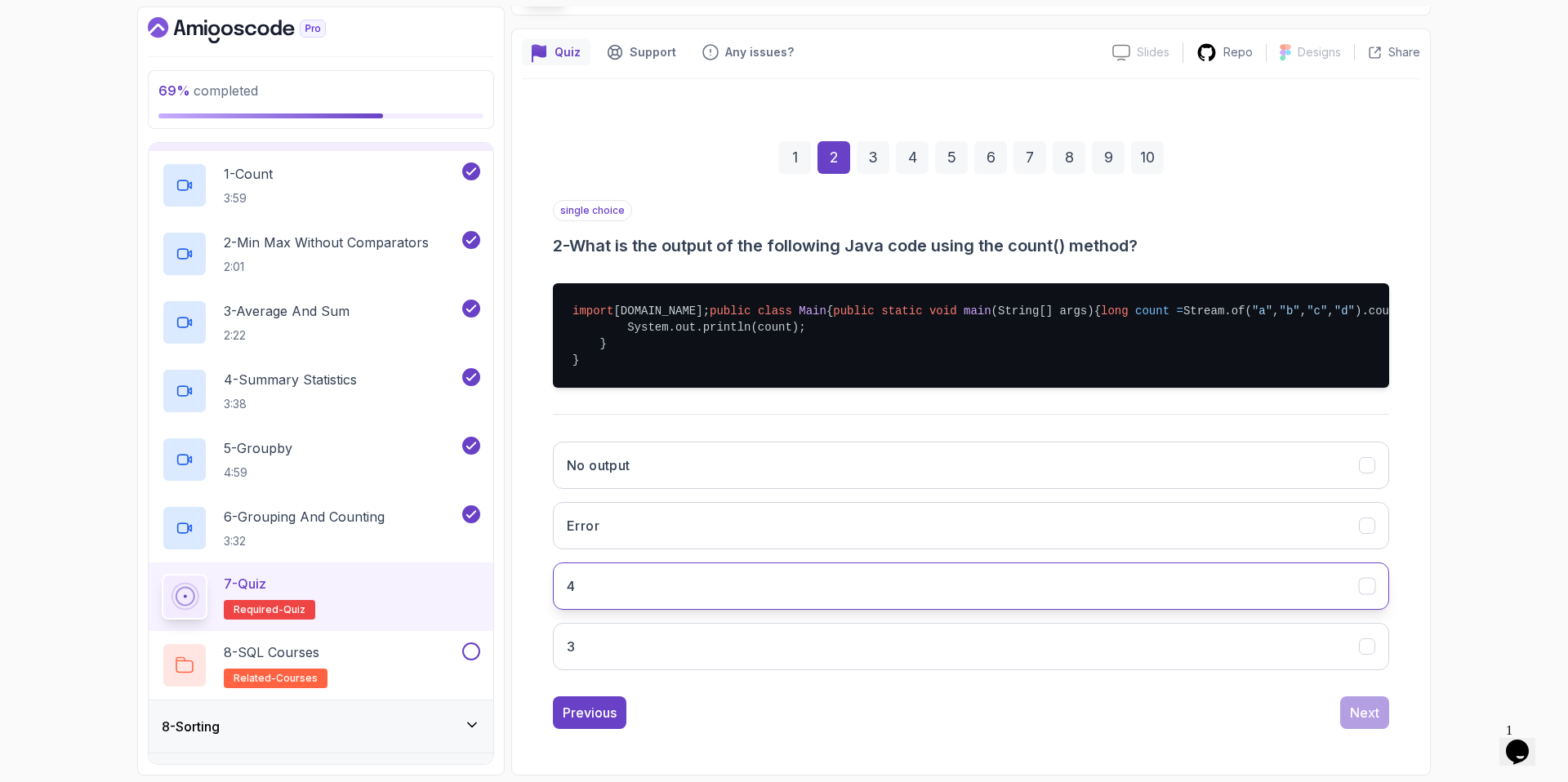
click at [709, 584] on button "4" at bounding box center [971, 586] width 836 height 47
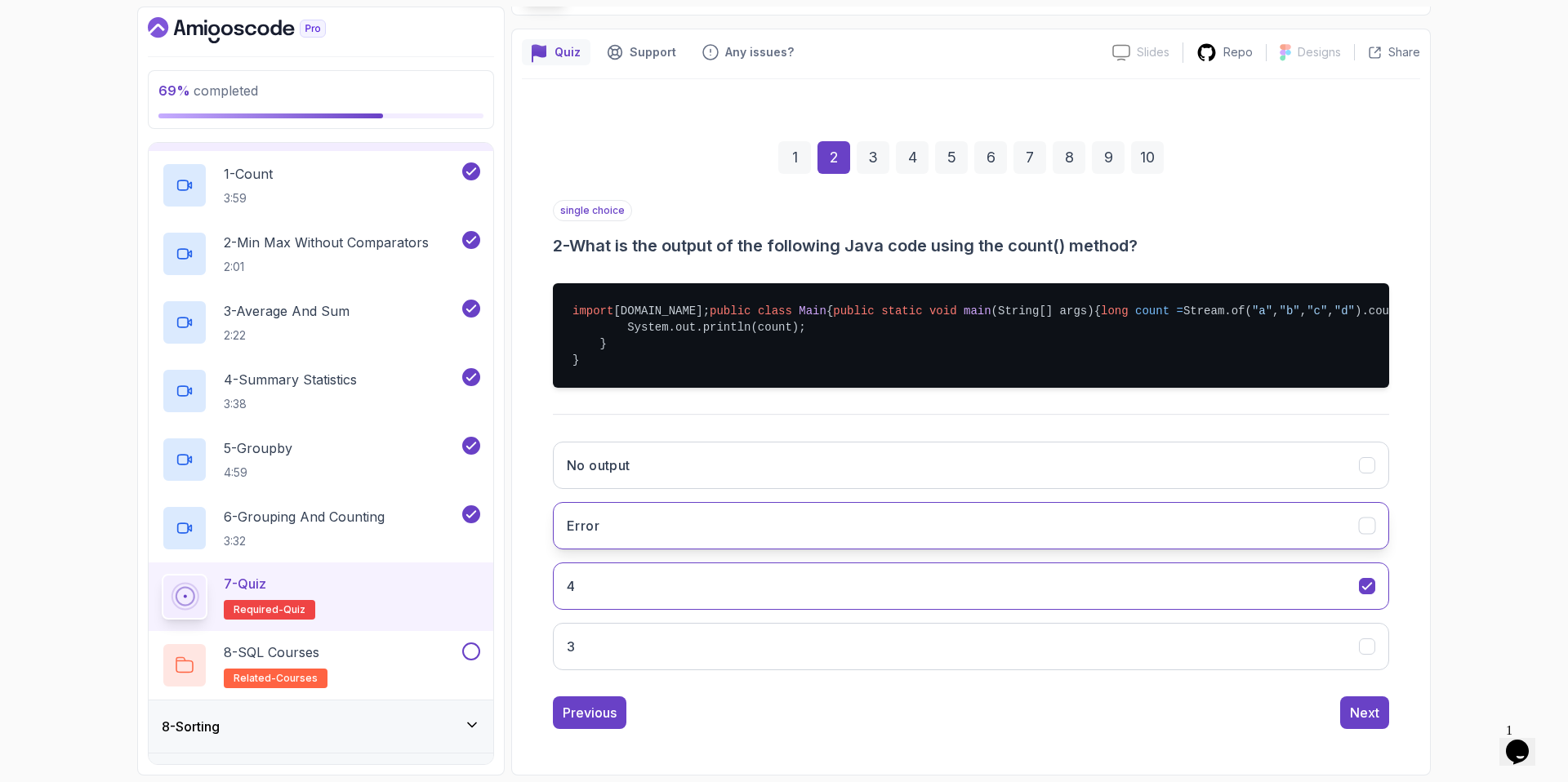
scroll to position [175, 0]
click at [1358, 709] on button "Next" at bounding box center [1364, 712] width 49 height 32
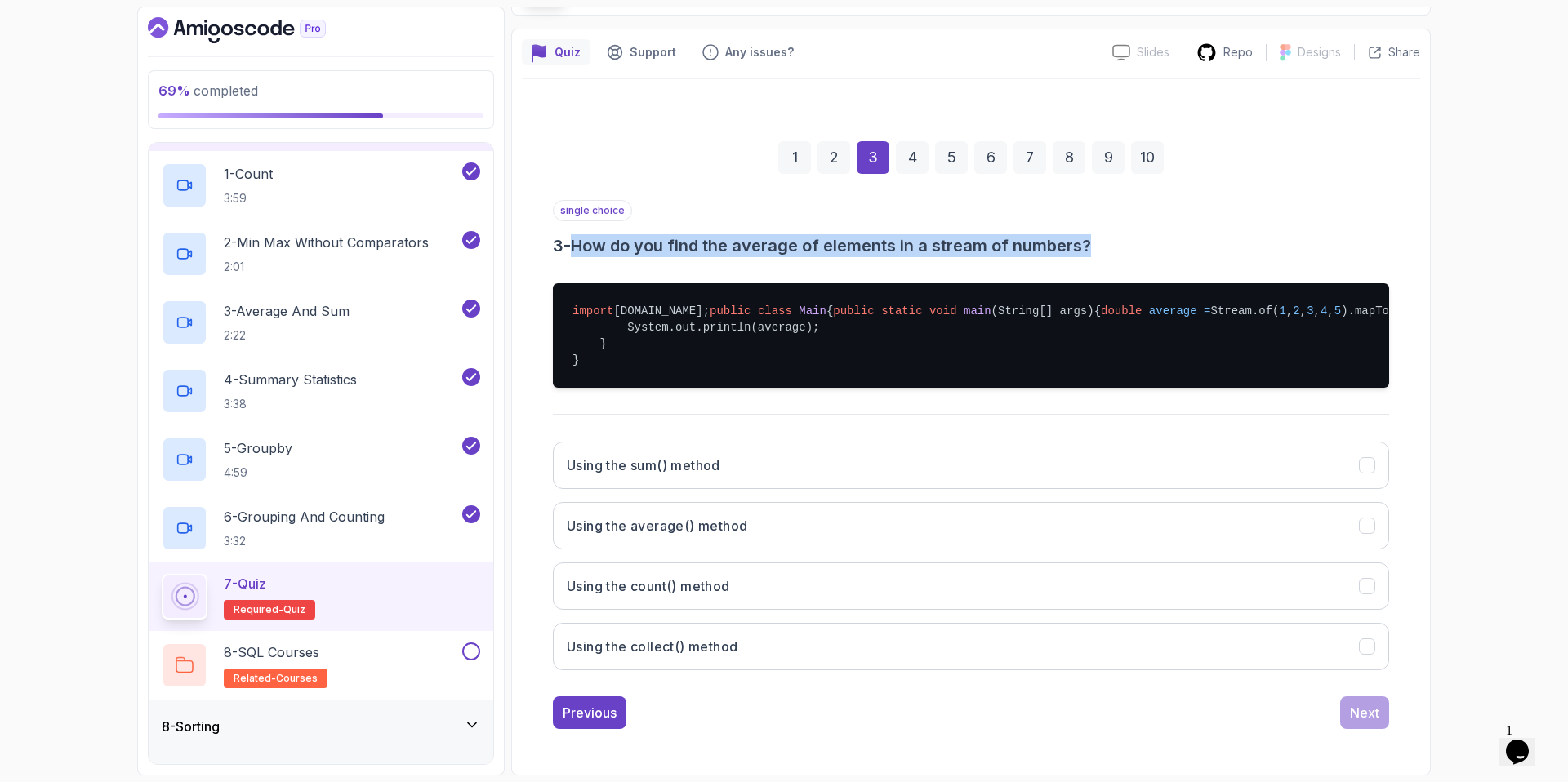
drag, startPoint x: 584, startPoint y: 194, endPoint x: 1014, endPoint y: 203, distance: 430.1
click at [1014, 203] on div "single choice 3 - How do you find the average of elements in a stream of number…" at bounding box center [971, 441] width 836 height 483
drag, startPoint x: 1014, startPoint y: 203, endPoint x: 1087, endPoint y: 200, distance: 73.1
click at [1015, 203] on div "single choice 3 - How do you find the average of elements in a stream of number…" at bounding box center [971, 441] width 836 height 483
drag, startPoint x: 1170, startPoint y: 199, endPoint x: 912, endPoint y: 194, distance: 258.0
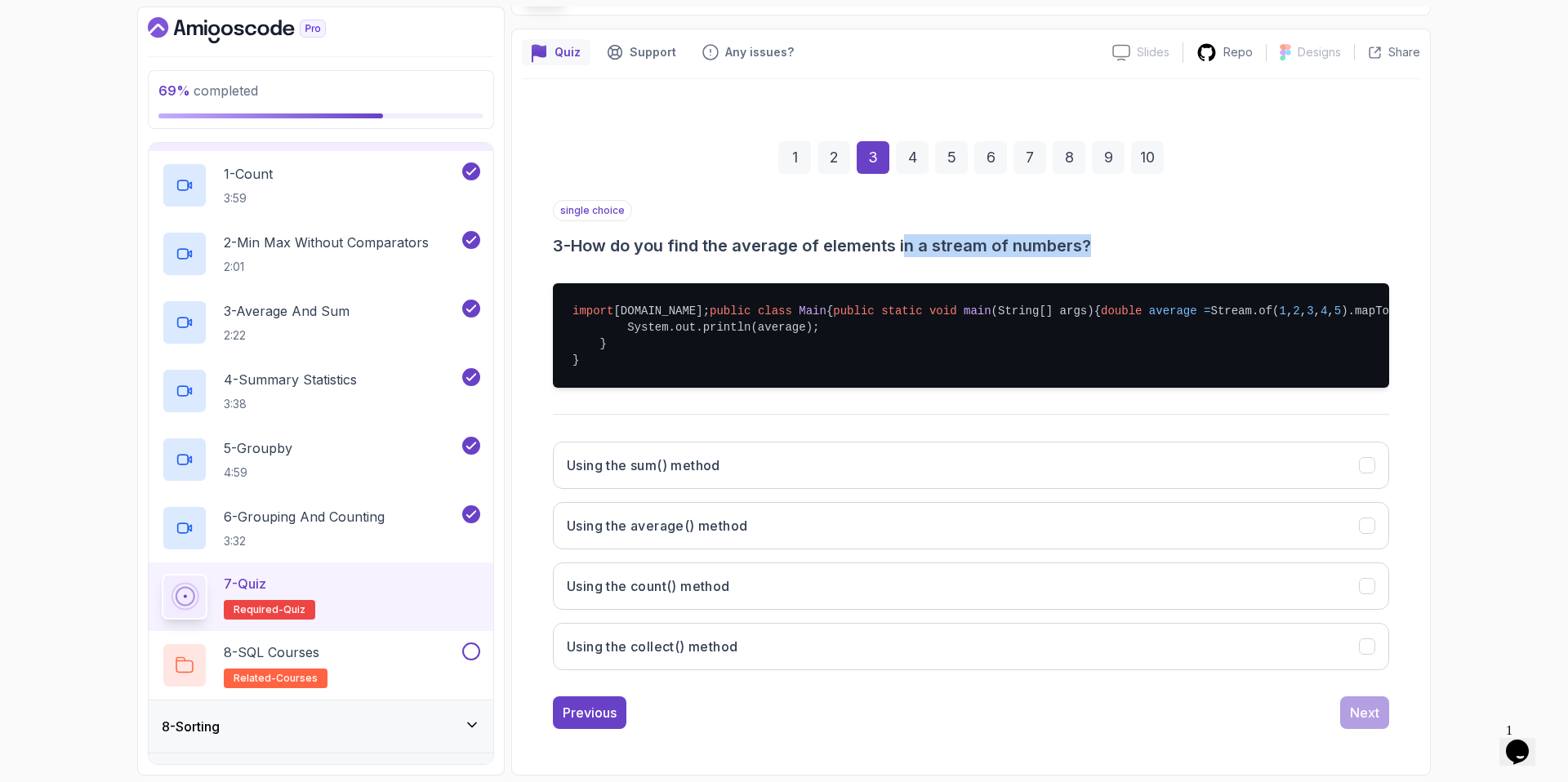
click at [912, 235] on h3 "3 - How do you find the average of elements in a stream of numbers?" at bounding box center [971, 245] width 836 height 22
drag, startPoint x: 910, startPoint y: 195, endPoint x: 1091, endPoint y: 198, distance: 181.0
click at [1077, 235] on h3 "3 - How do you find the average of elements in a stream of numbers?" at bounding box center [971, 245] width 836 height 22
click at [1097, 235] on h3 "3 - How do you find the average of elements in a stream of numbers?" at bounding box center [971, 245] width 836 height 22
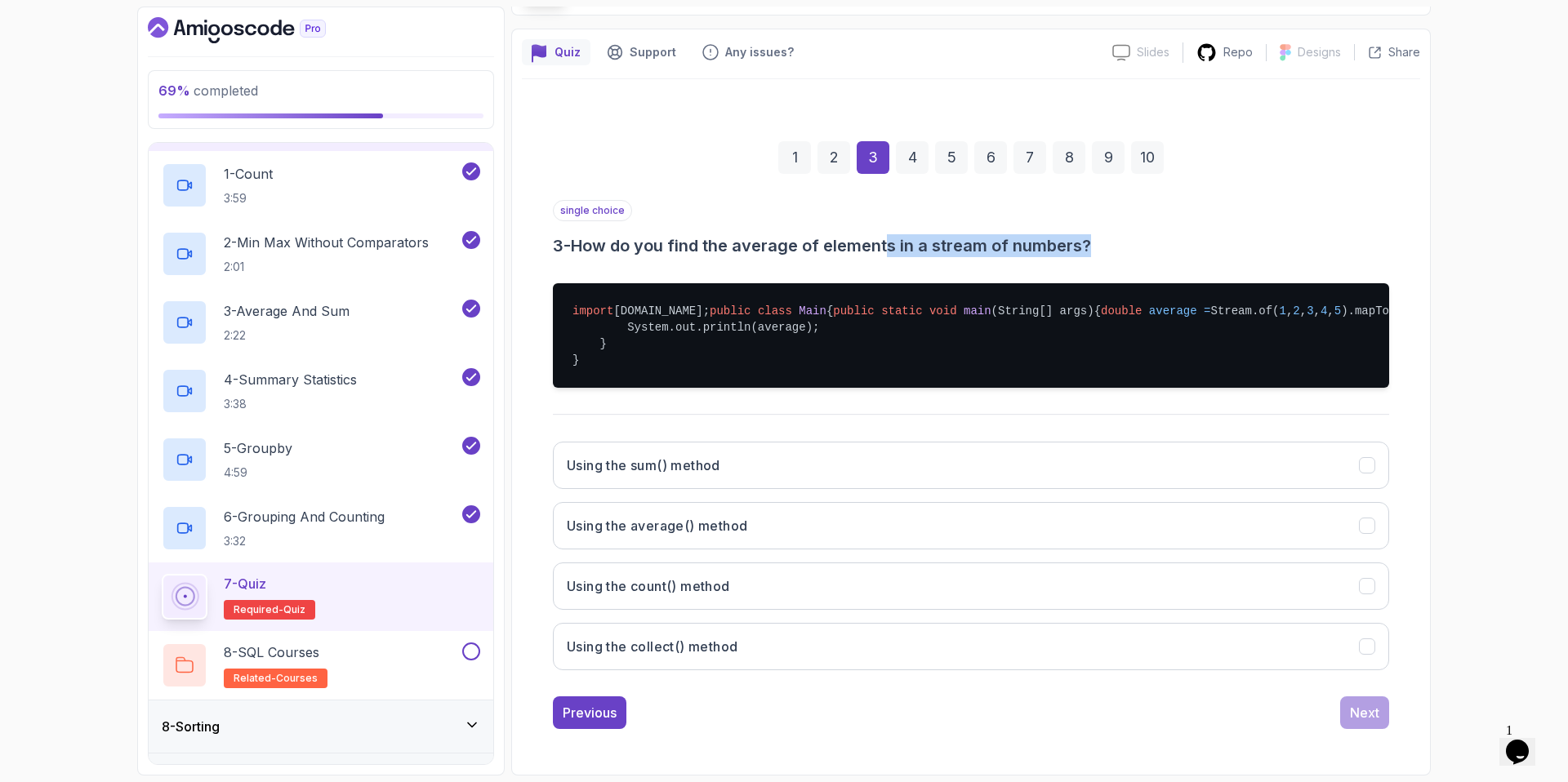
drag, startPoint x: 1015, startPoint y: 186, endPoint x: 839, endPoint y: 180, distance: 176.1
click at [839, 235] on h3 "3 - How do you find the average of elements in a stream of numbers?" at bounding box center [971, 245] width 836 height 22
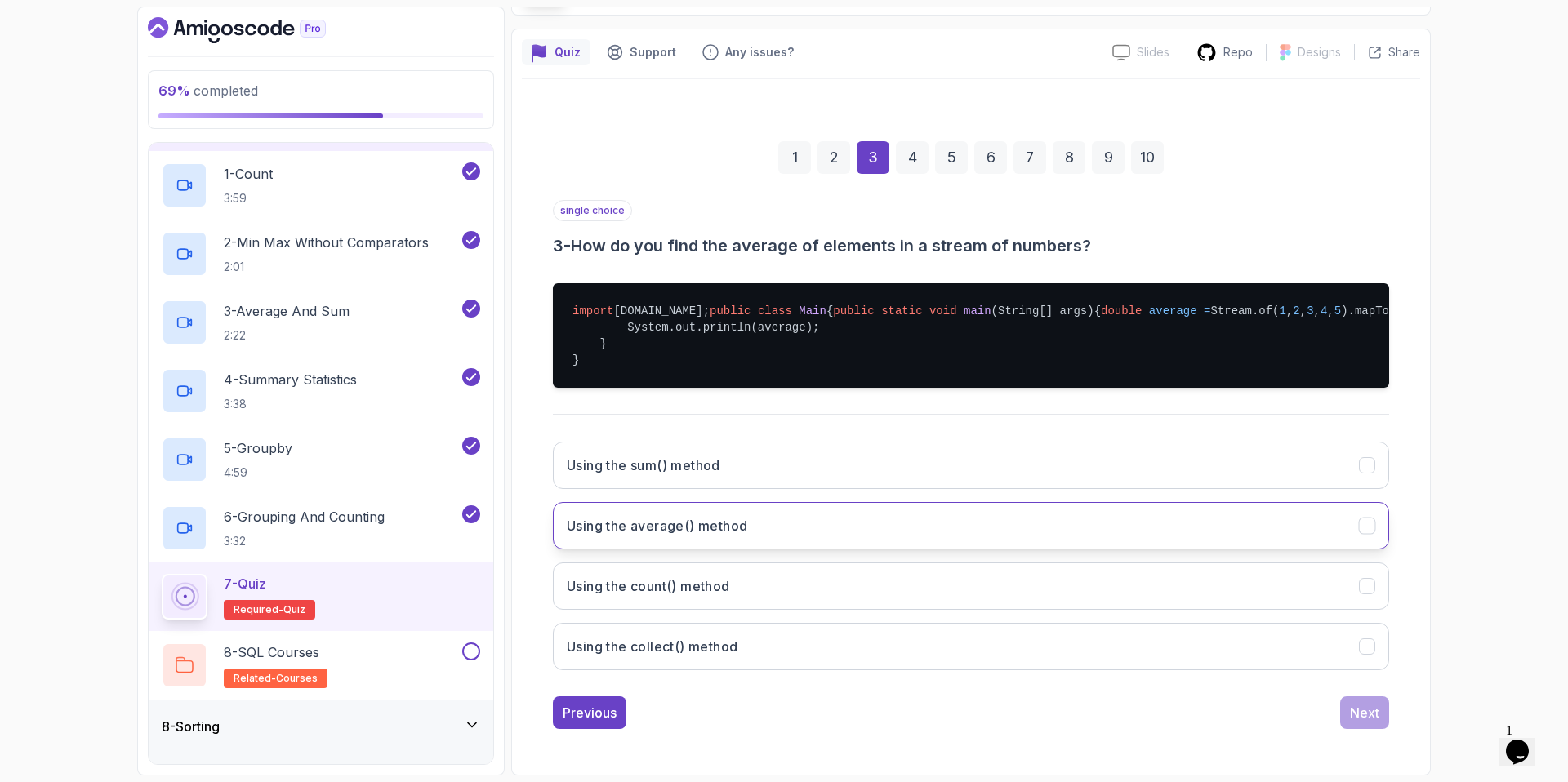
click at [811, 530] on button "Using the average() method" at bounding box center [971, 526] width 836 height 47
drag, startPoint x: 719, startPoint y: 184, endPoint x: 957, endPoint y: 176, distance: 238.1
click at [957, 235] on h3 "3 - How do you find the average of elements in a stream of numbers?" at bounding box center [971, 245] width 836 height 22
drag, startPoint x: 1110, startPoint y: 175, endPoint x: 945, endPoint y: 182, distance: 165.1
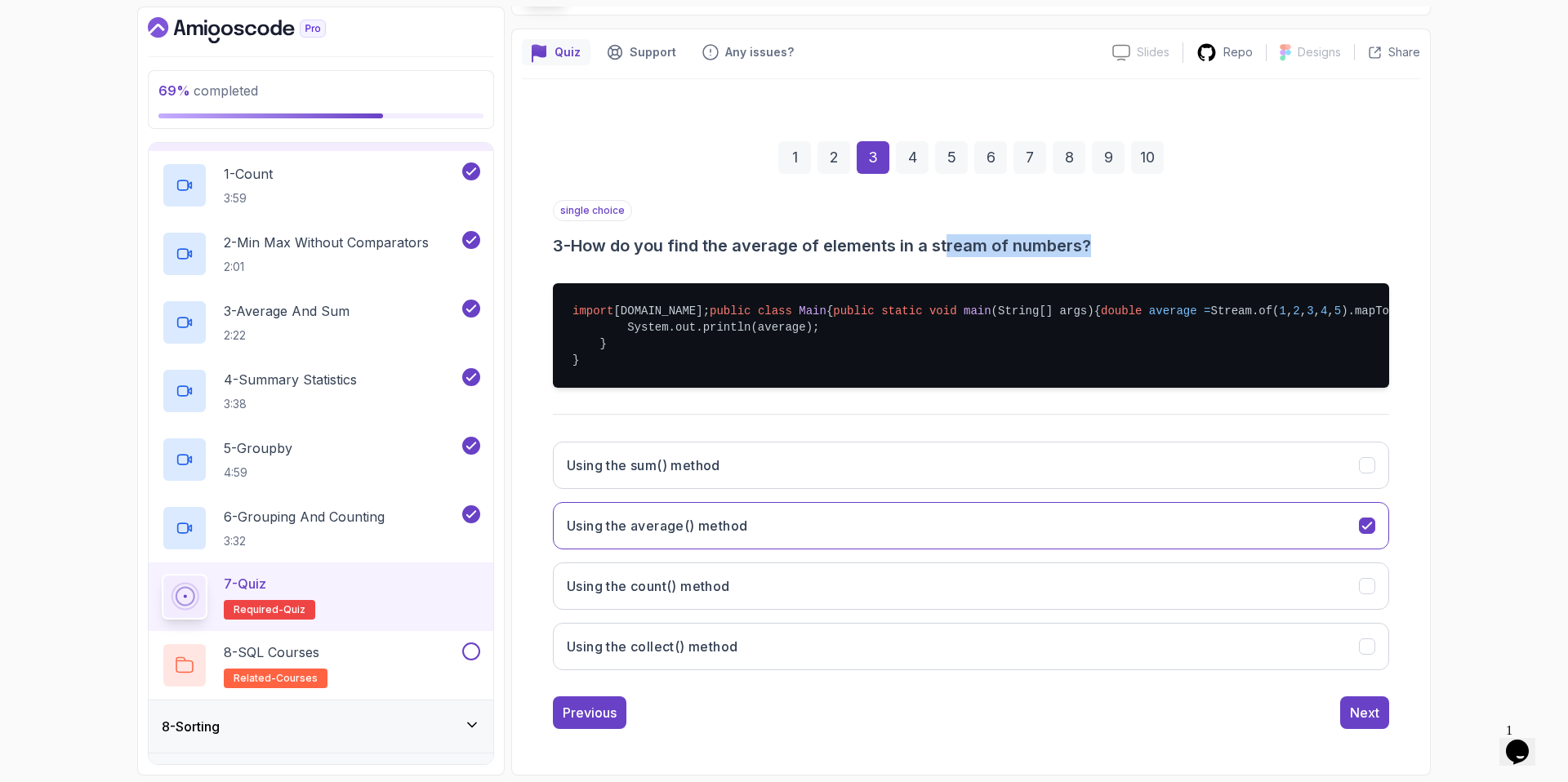
click at [945, 235] on h3 "3 - How do you find the average of elements in a stream of numbers?" at bounding box center [971, 245] width 836 height 22
click at [1381, 717] on button "Next" at bounding box center [1364, 712] width 49 height 32
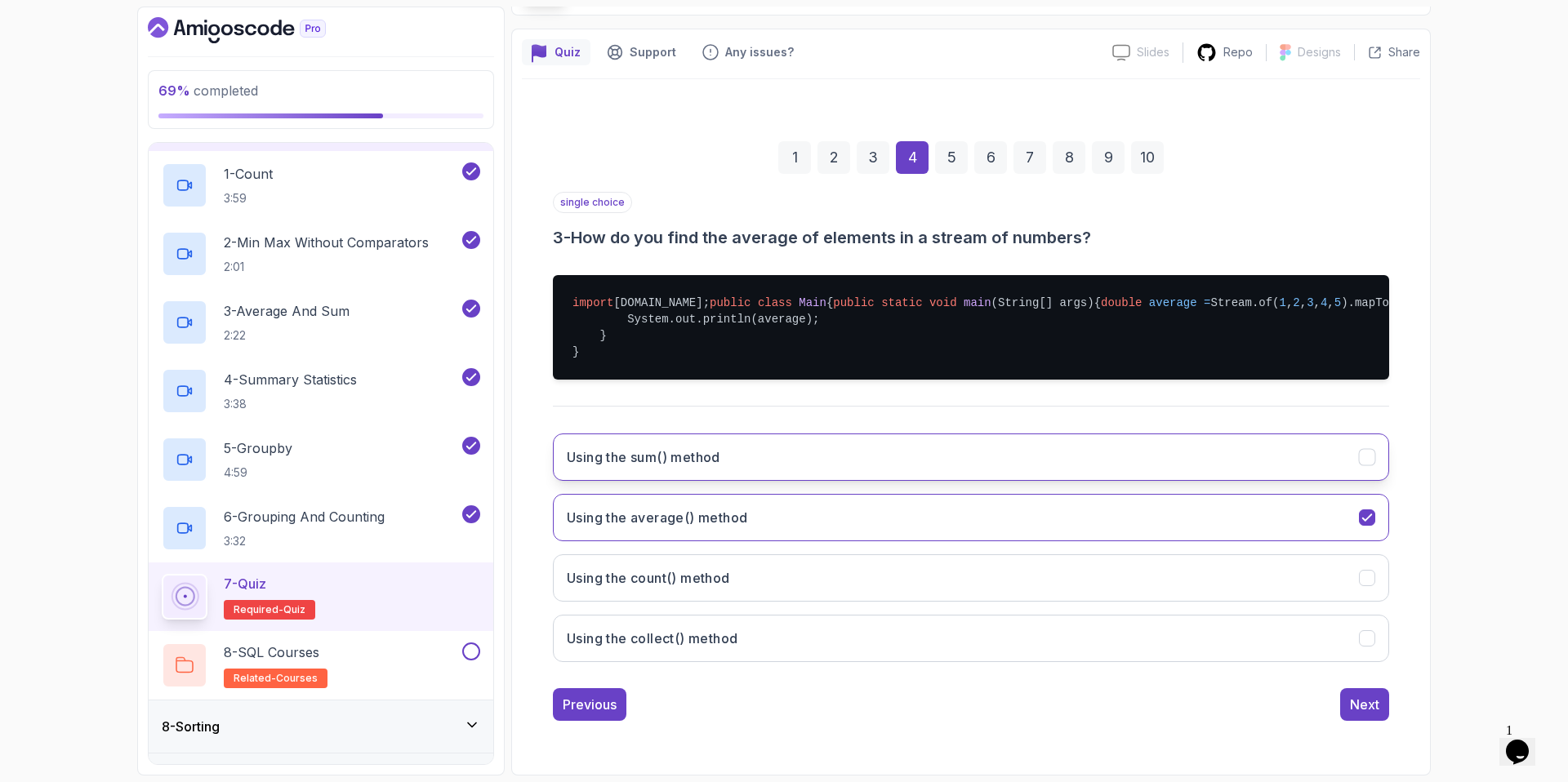
scroll to position [166, 0]
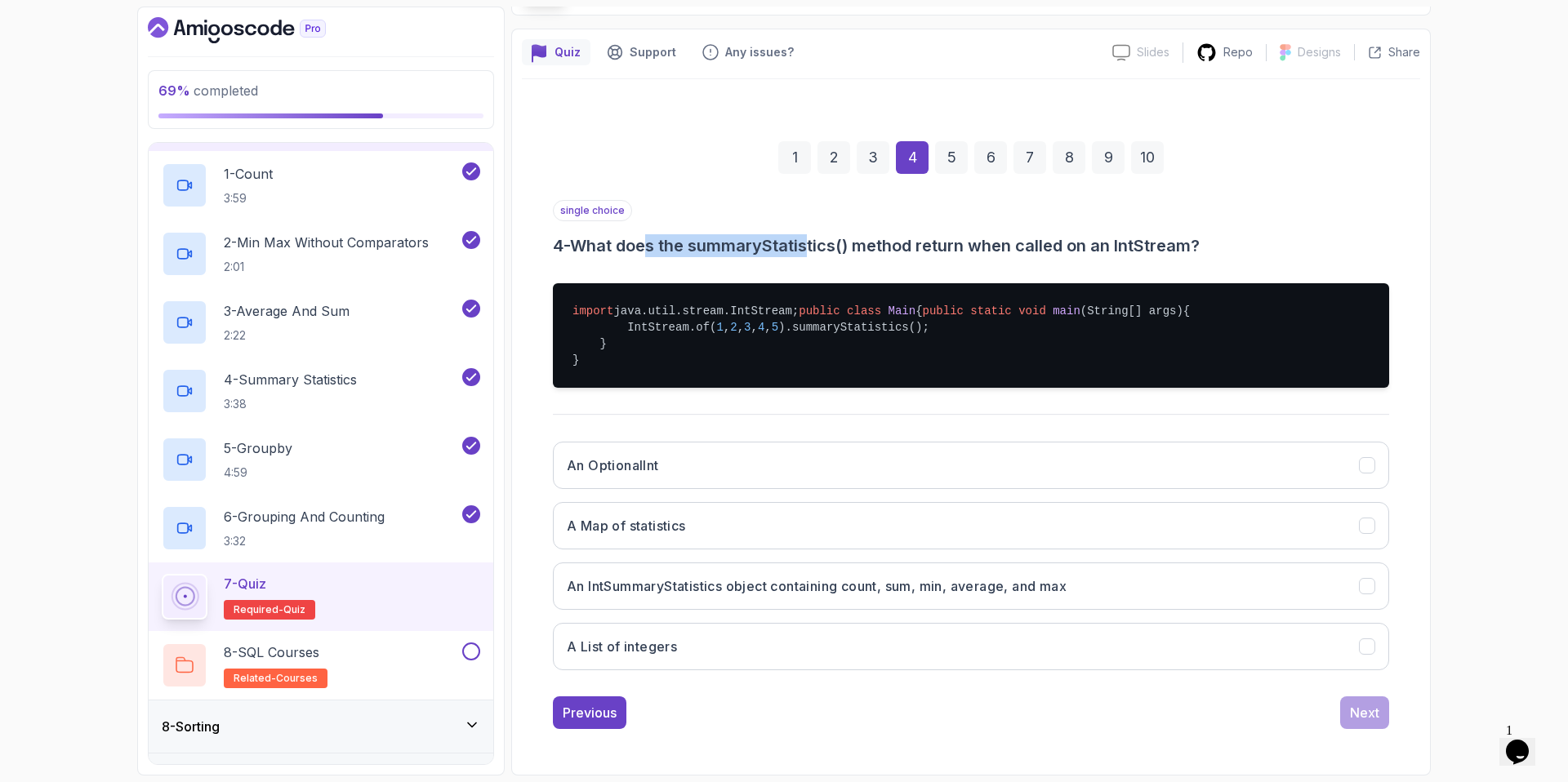
drag, startPoint x: 669, startPoint y: 200, endPoint x: 814, endPoint y: 206, distance: 145.1
click at [814, 235] on h3 "4 - What does the summaryStatistics() method return when called on an IntStream?" at bounding box center [971, 245] width 836 height 22
drag, startPoint x: 760, startPoint y: 196, endPoint x: 1229, endPoint y: 199, distance: 469.0
click at [1229, 235] on h3 "4 - What does the summaryStatistics() method return when called on an IntStream?" at bounding box center [971, 245] width 836 height 22
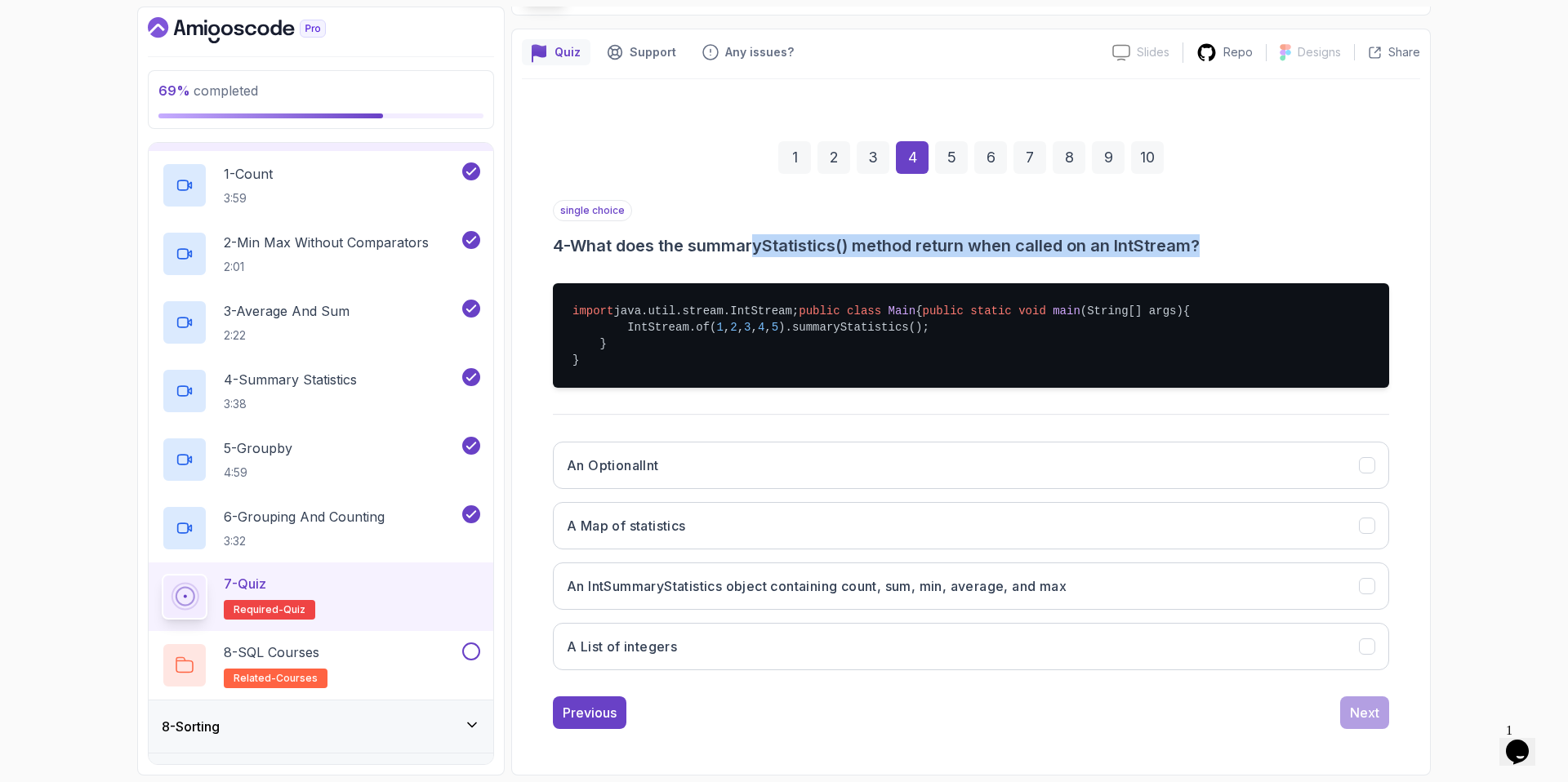
click at [1229, 235] on h3 "4 - What does the summaryStatistics() method return when called on an IntStream?" at bounding box center [971, 245] width 836 height 22
drag, startPoint x: 1237, startPoint y: 197, endPoint x: 964, endPoint y: 205, distance: 273.1
click at [964, 235] on h3 "4 - What does the summaryStatistics() method return when called on an IntStream?" at bounding box center [971, 245] width 836 height 22
click at [963, 235] on h3 "4 - What does the summaryStatistics() method return when called on an IntStream?" at bounding box center [971, 245] width 836 height 22
drag, startPoint x: 972, startPoint y: 203, endPoint x: 1249, endPoint y: 213, distance: 277.2
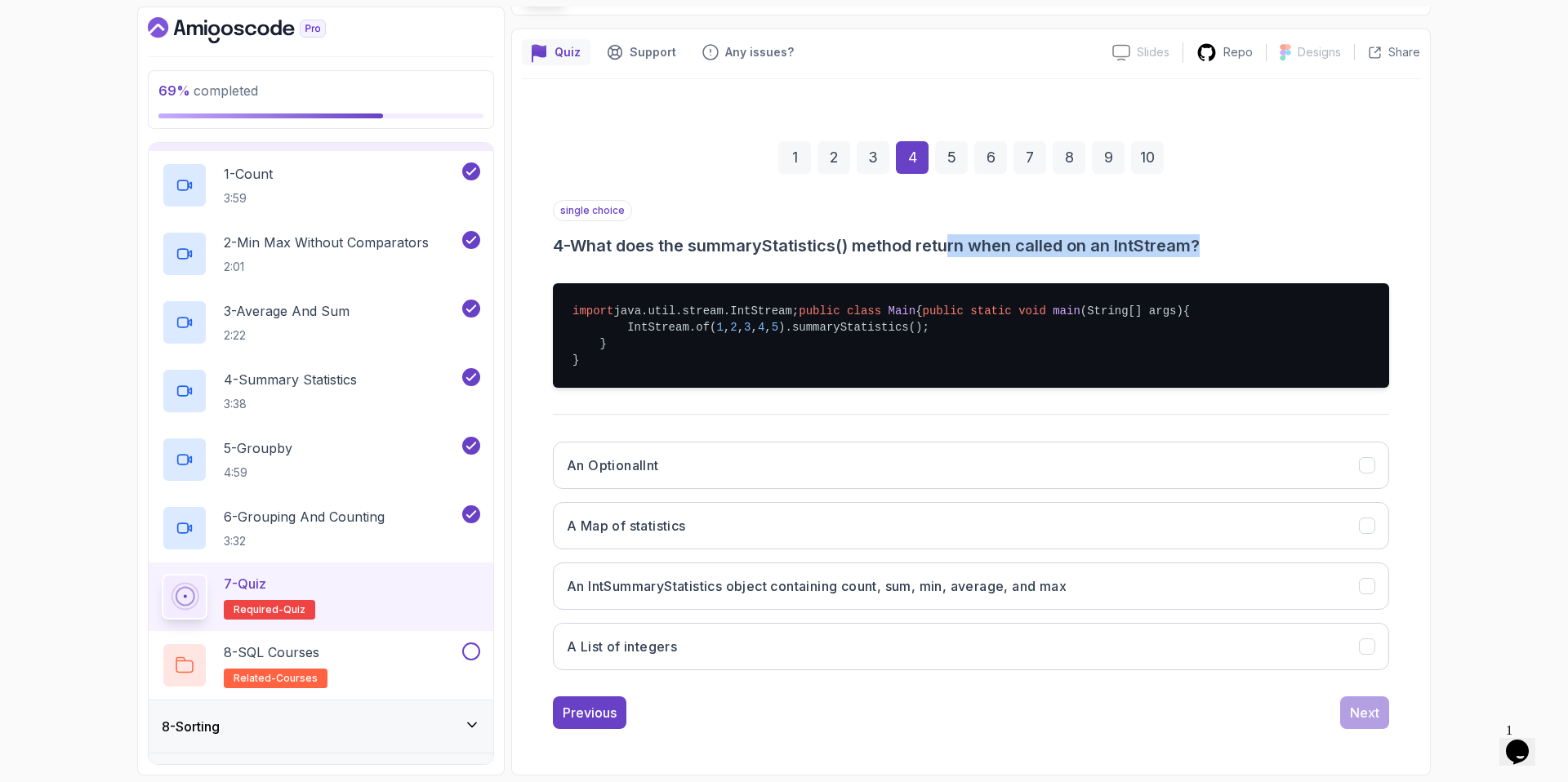
click at [1249, 213] on div "single choice 4 - What does the summaryStatistics() method return when called o…" at bounding box center [971, 441] width 836 height 483
click at [1250, 213] on div "single choice 4 - What does the summaryStatistics() method return when called o…" at bounding box center [971, 441] width 836 height 483
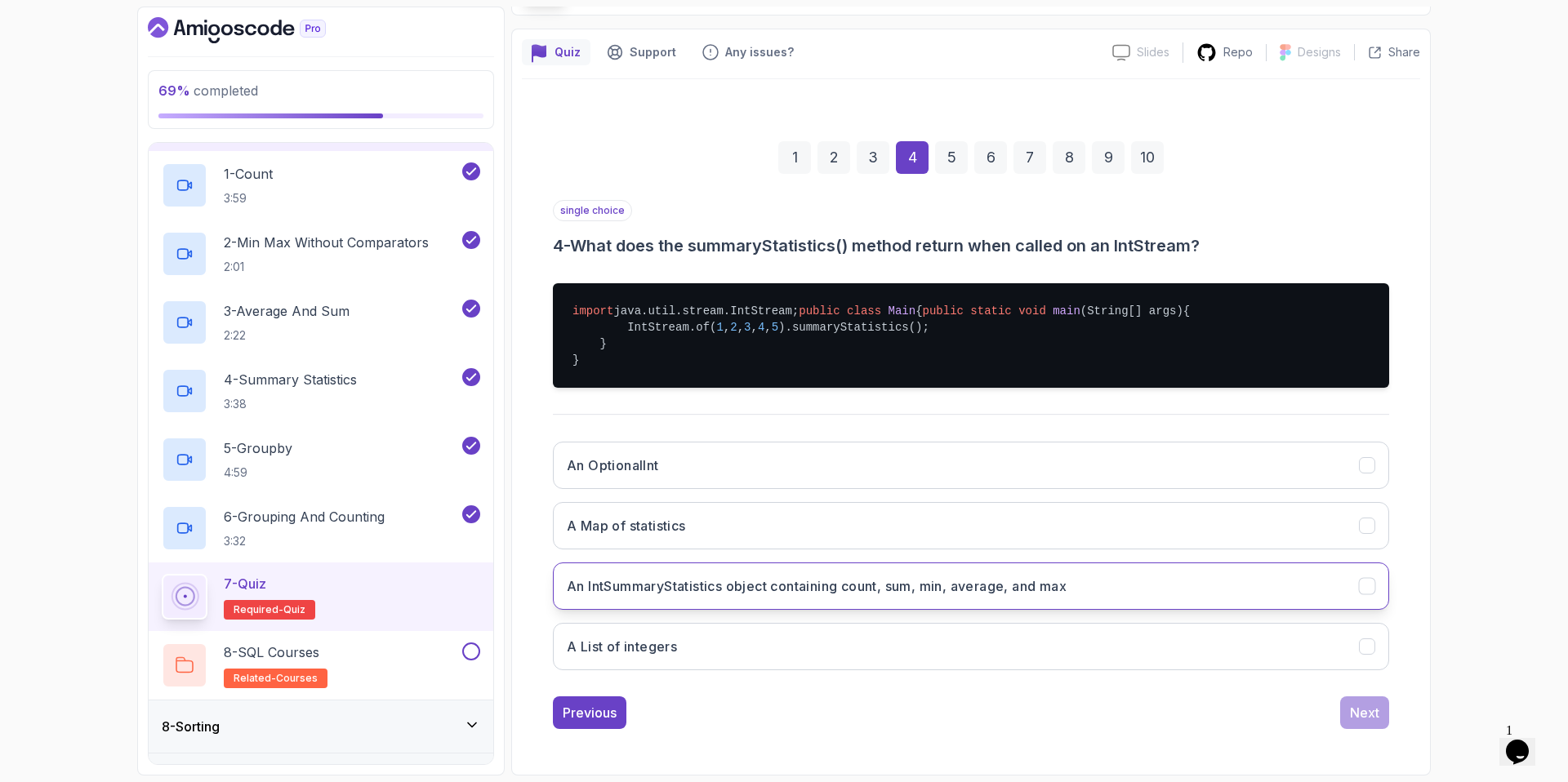
click at [796, 601] on button "An IntSummaryStatistics object containing count, sum, min, average, and max" at bounding box center [971, 586] width 836 height 47
click at [1354, 725] on button "Next" at bounding box center [1364, 712] width 49 height 32
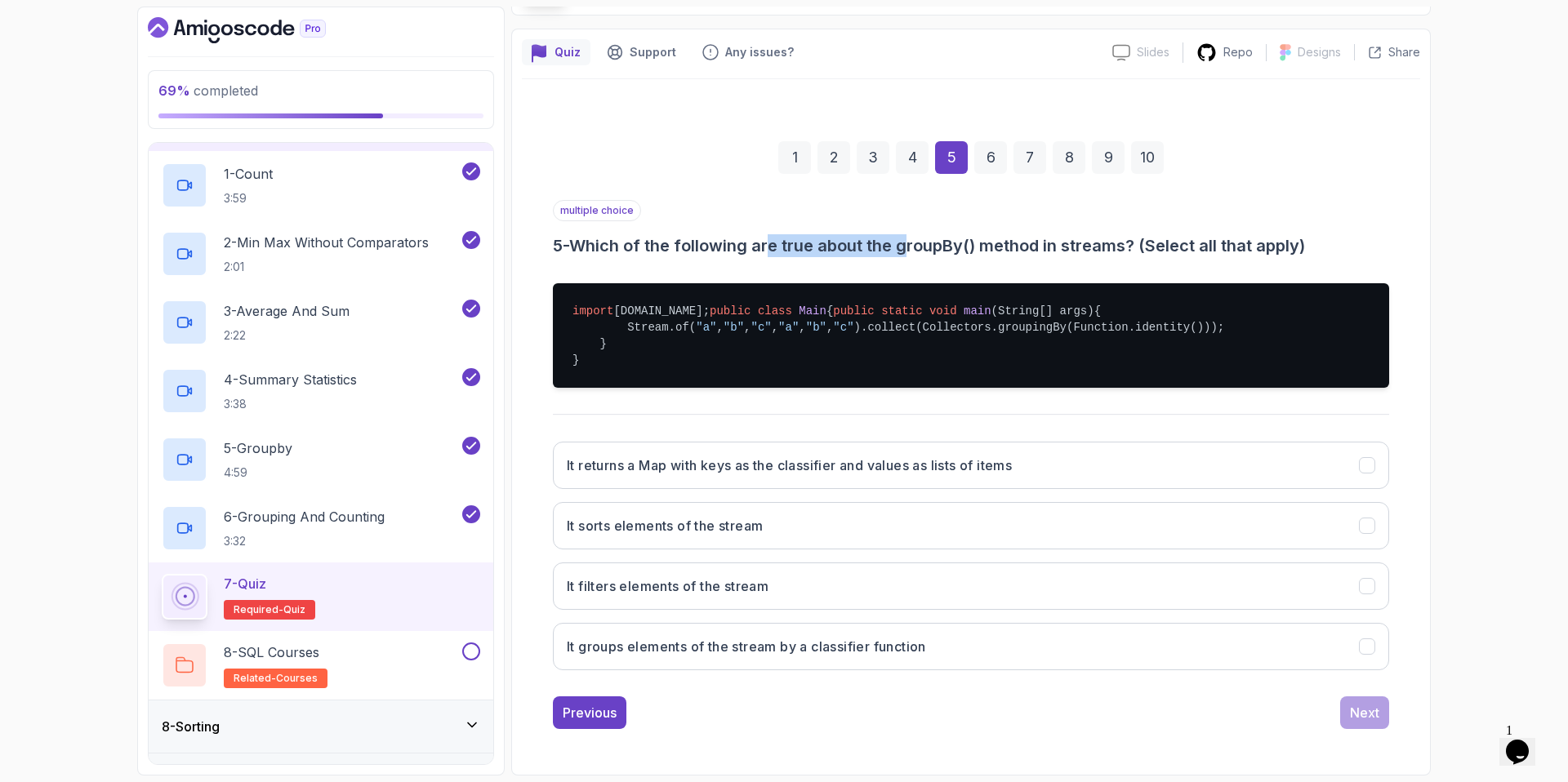
drag, startPoint x: 774, startPoint y: 186, endPoint x: 910, endPoint y: 206, distance: 137.5
click at [910, 235] on h3 "5 - Which of the following are true about the groupBy() method in streams? (Sel…" at bounding box center [971, 245] width 836 height 22
drag, startPoint x: 949, startPoint y: 202, endPoint x: 1118, endPoint y: 201, distance: 169.0
click at [1118, 235] on h3 "5 - Which of the following are true about the groupBy() method in streams? (Sel…" at bounding box center [971, 245] width 836 height 22
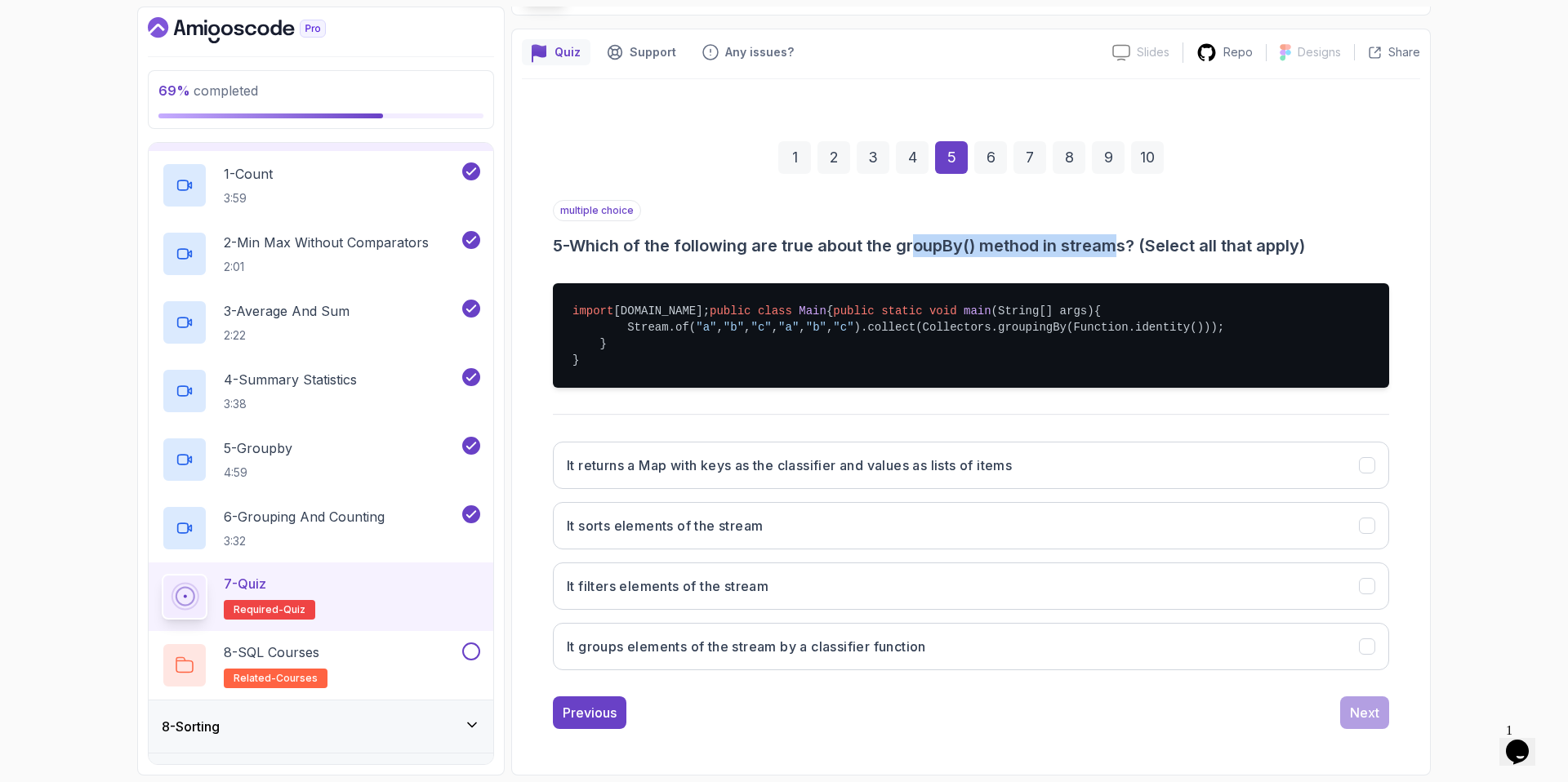
drag, startPoint x: 1118, startPoint y: 201, endPoint x: 1132, endPoint y: 200, distance: 14.0
click at [1119, 235] on h3 "5 - Which of the following are true about the groupBy() method in streams? (Sel…" at bounding box center [971, 245] width 836 height 22
drag, startPoint x: 1309, startPoint y: 186, endPoint x: 1155, endPoint y: 192, distance: 154.1
click at [1155, 235] on h3 "5 - Which of the following are true about the groupBy() method in streams? (Sel…" at bounding box center [971, 245] width 836 height 22
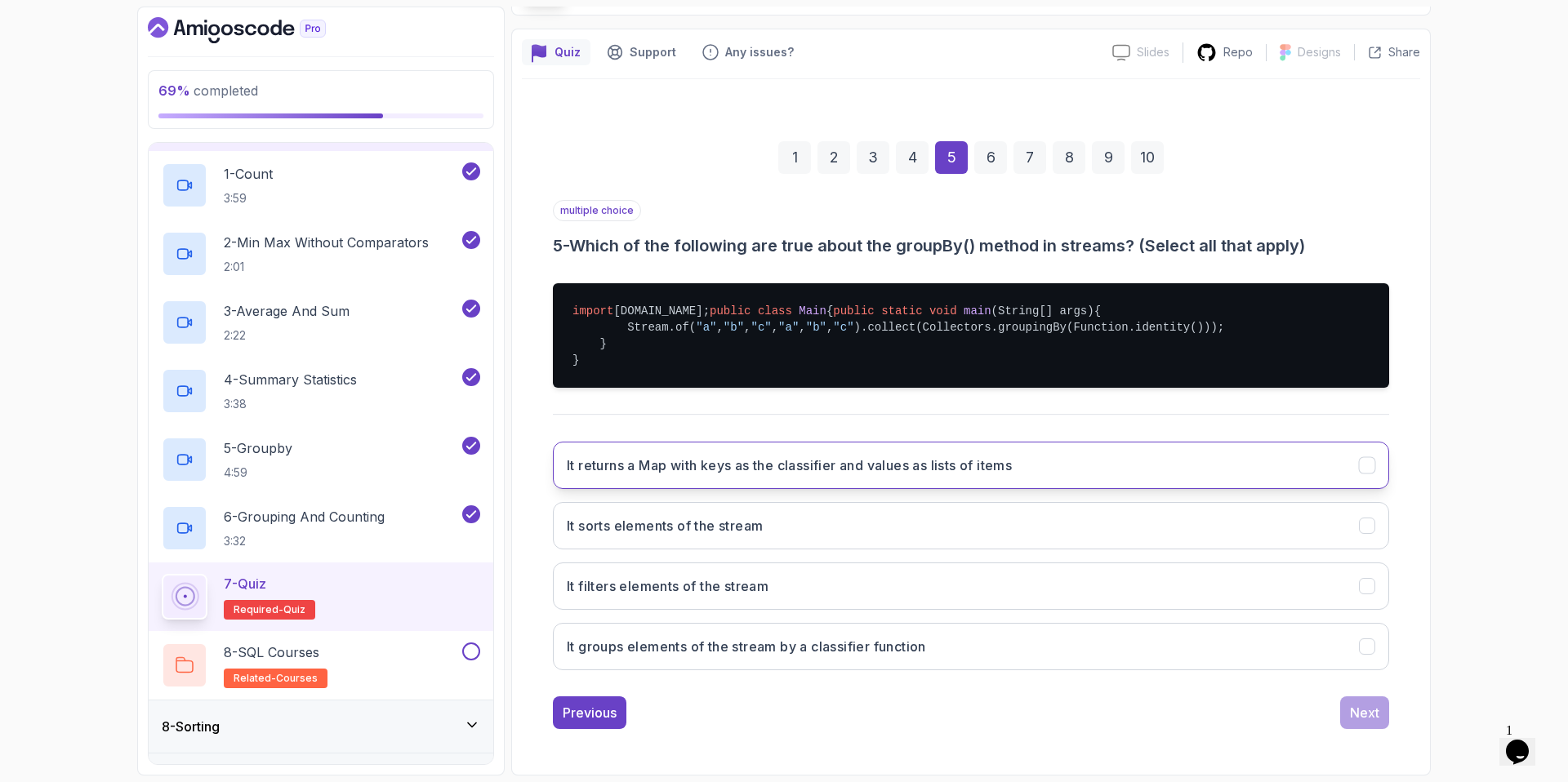
click at [978, 468] on h3 "It returns a Map with keys as the classifier and values as lists of items" at bounding box center [789, 466] width 445 height 20
click at [957, 596] on button "It filters elements of the stream" at bounding box center [971, 586] width 836 height 47
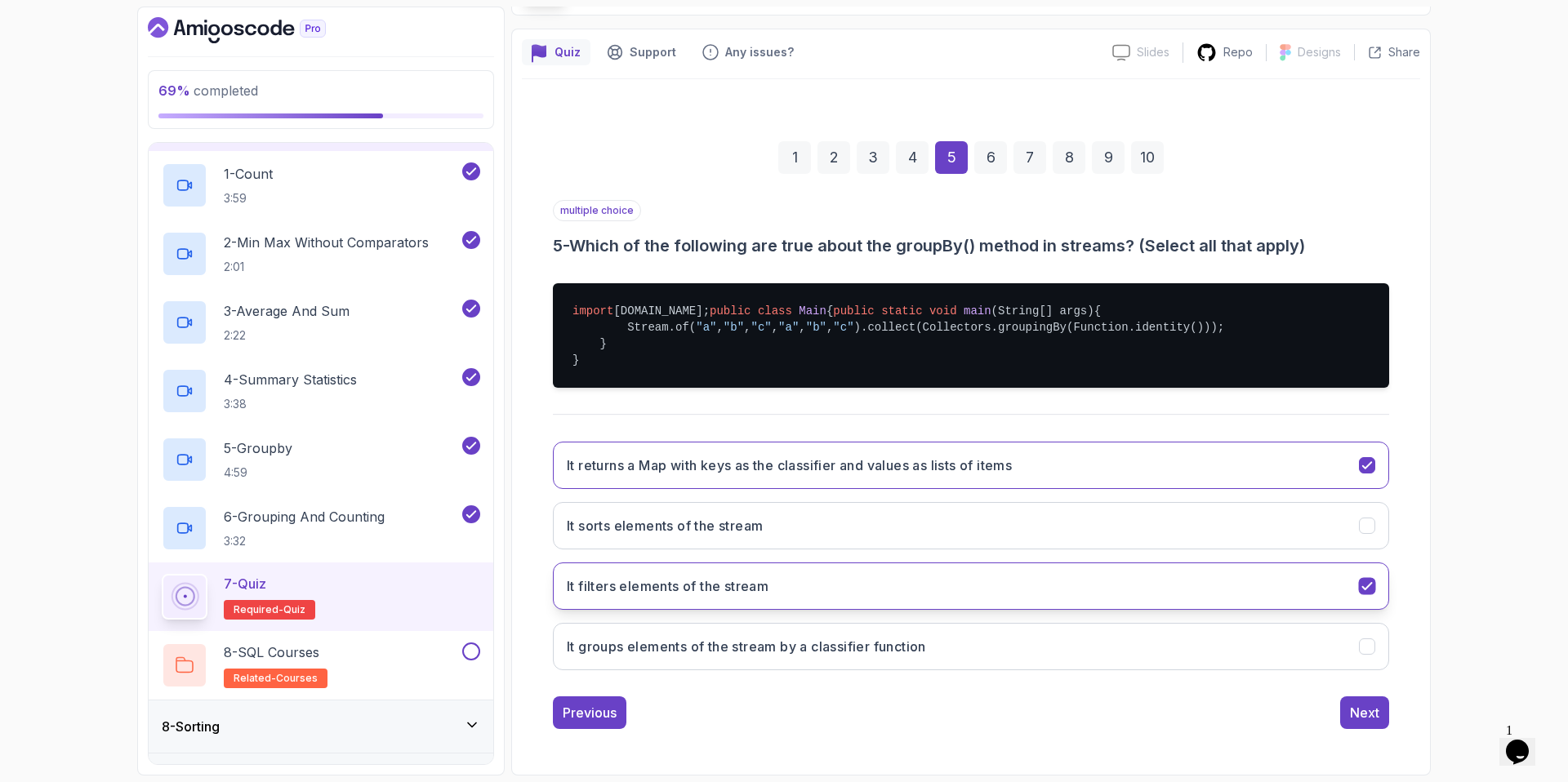
click at [913, 590] on button "It filters elements of the stream" at bounding box center [971, 586] width 836 height 47
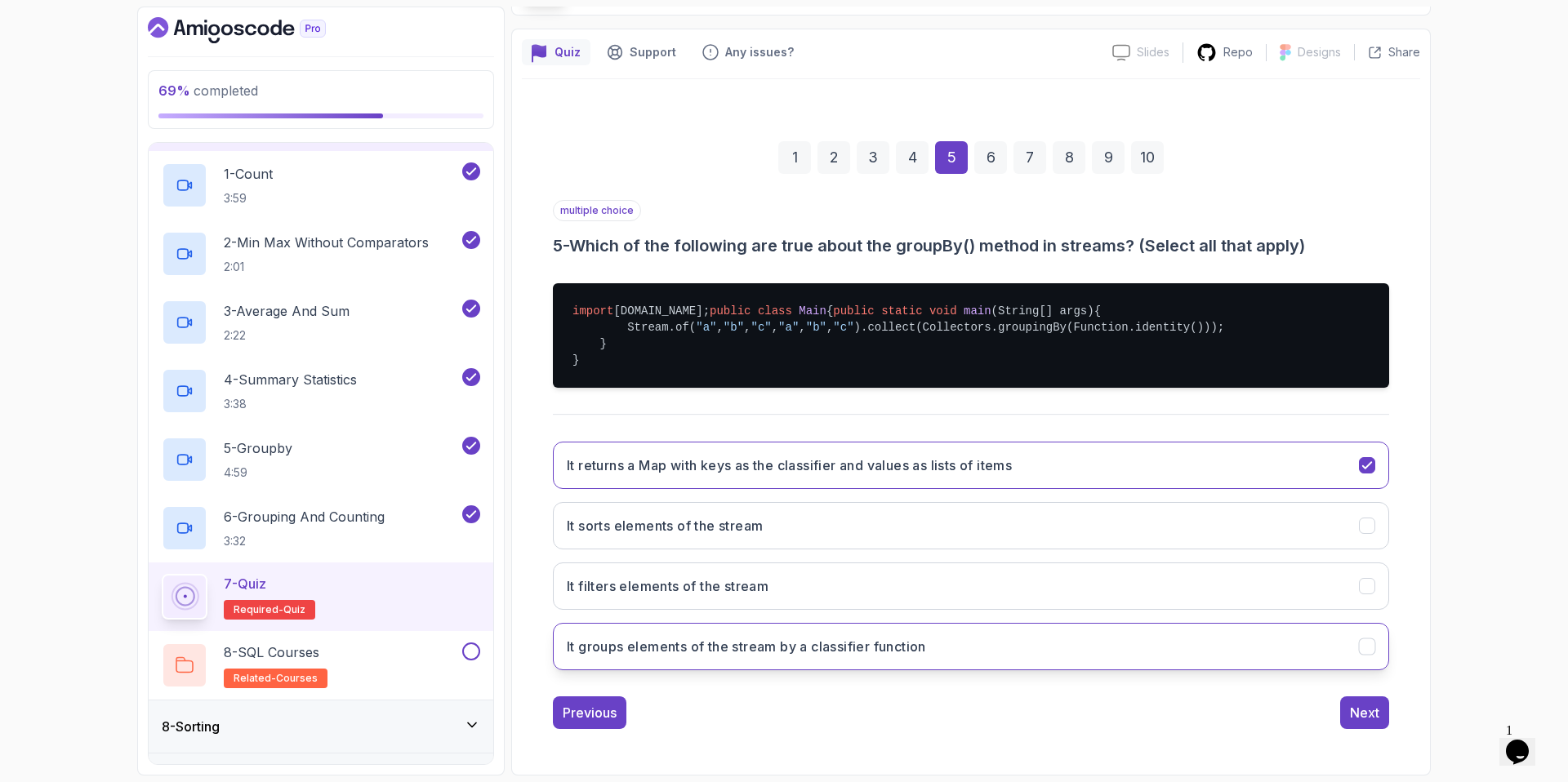
click at [993, 661] on button "It groups elements of the stream by a classifier function" at bounding box center [971, 646] width 836 height 47
click at [1379, 708] on button "Next" at bounding box center [1364, 712] width 49 height 32
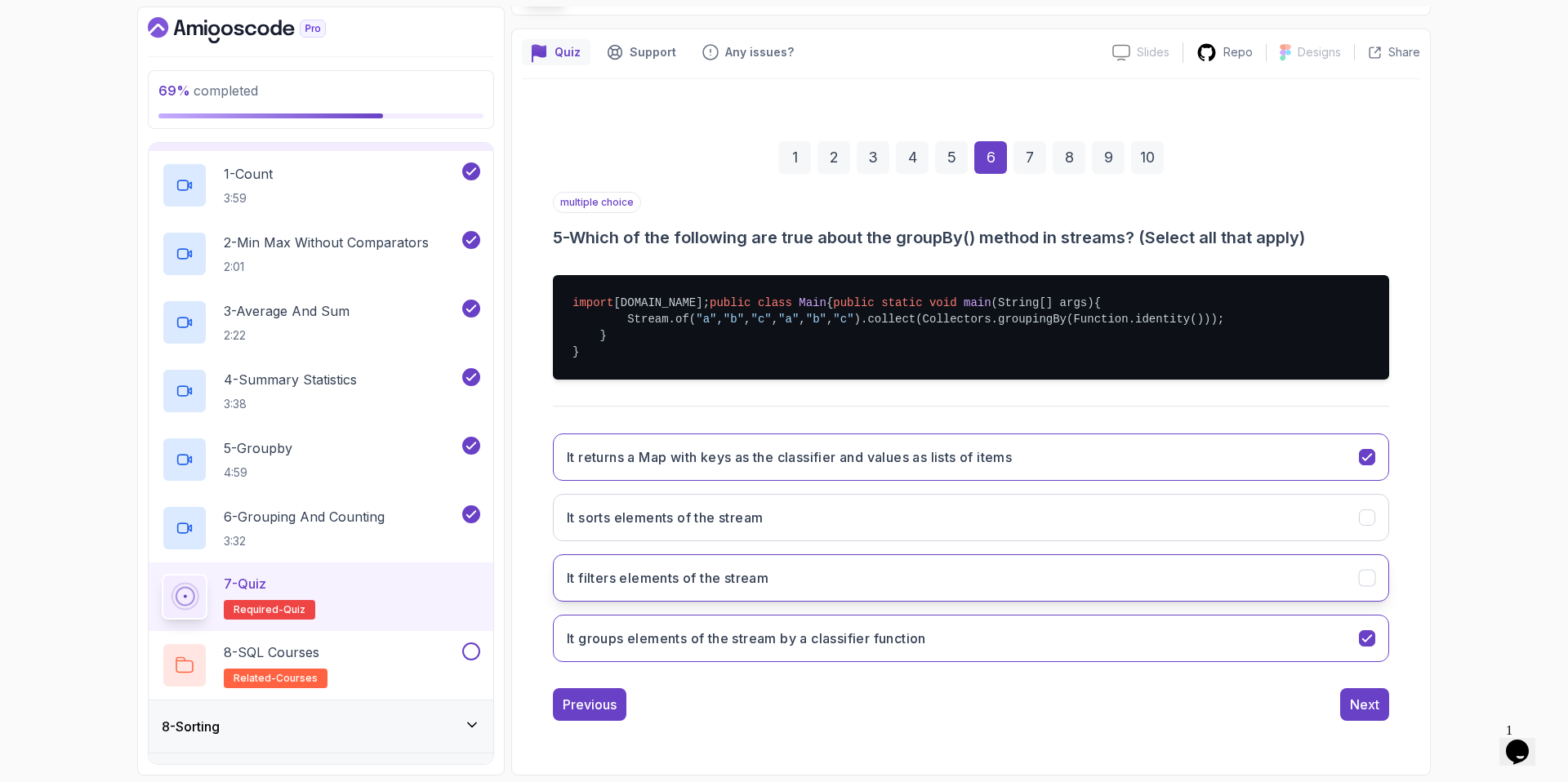
scroll to position [0, 0]
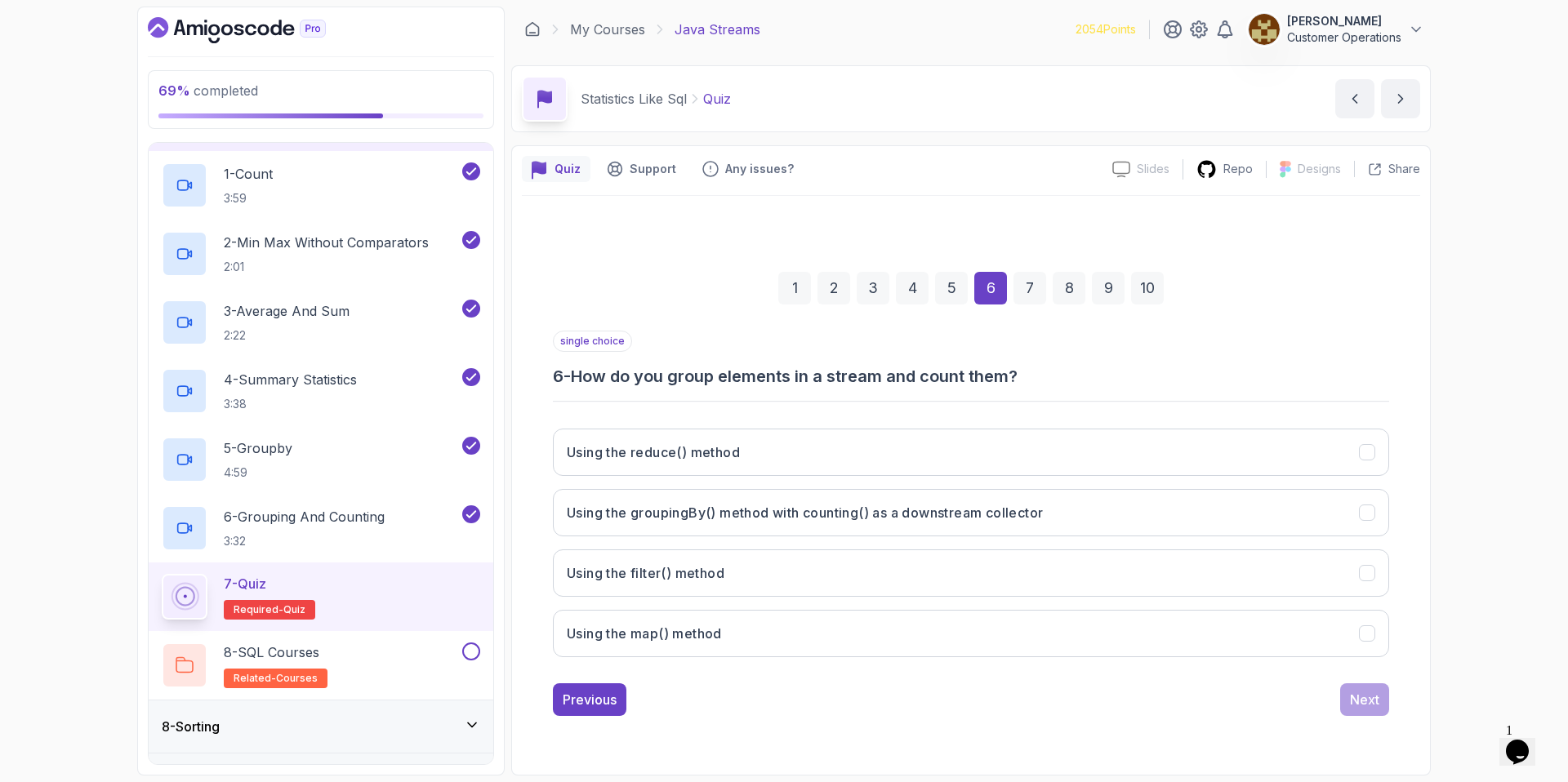
drag, startPoint x: 667, startPoint y: 383, endPoint x: 1043, endPoint y: 371, distance: 376.2
click at [1043, 371] on h3 "6 - How do you group elements in a stream and count them?" at bounding box center [971, 376] width 836 height 22
drag, startPoint x: 1083, startPoint y: 375, endPoint x: 841, endPoint y: 380, distance: 242.1
click at [841, 380] on h3 "6 - How do you group elements in a stream and count them?" at bounding box center [971, 376] width 836 height 22
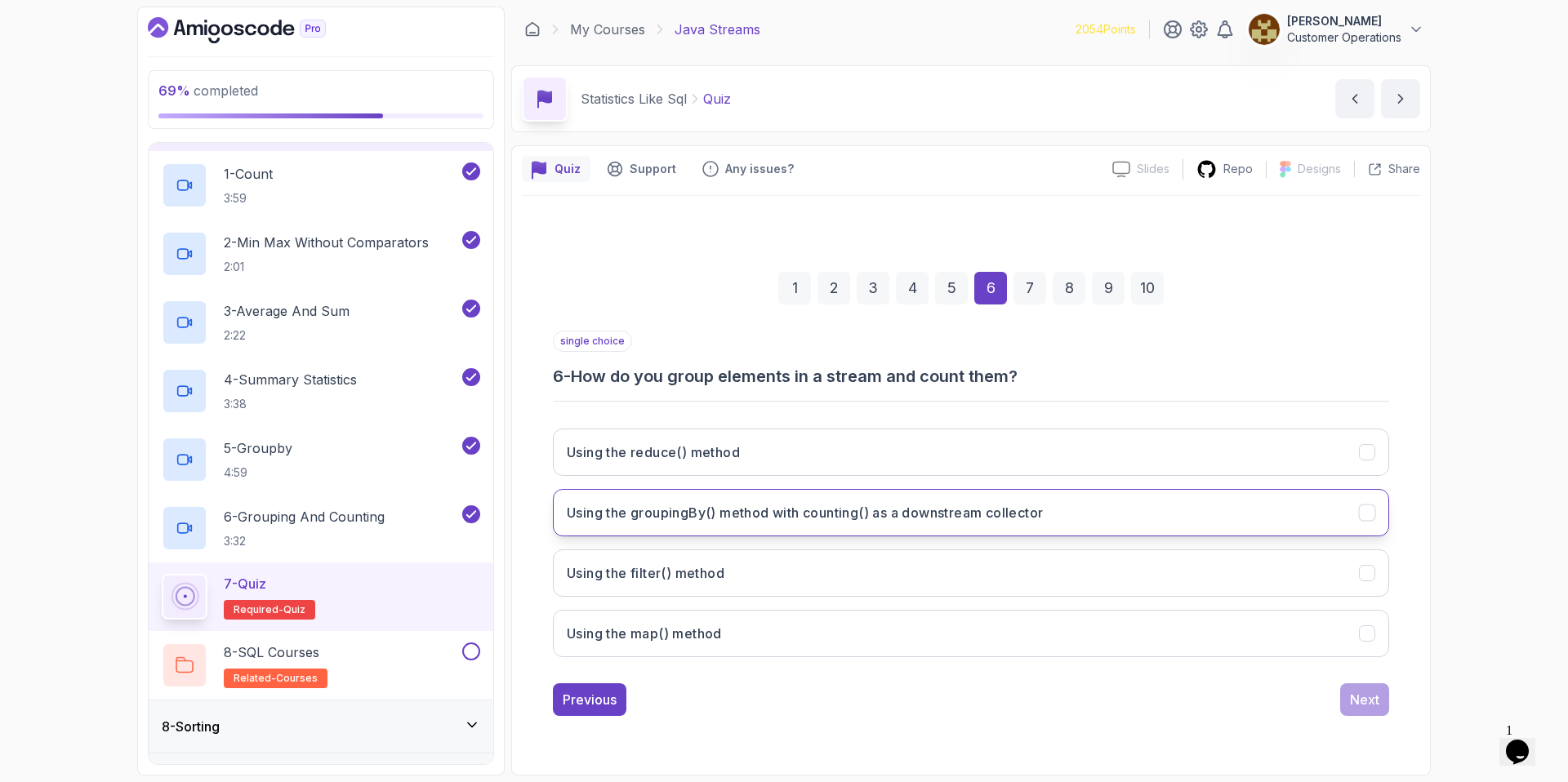
click at [865, 522] on h3 "Using the groupingBy() method with counting() as a downstream collector" at bounding box center [804, 513] width 476 height 20
click at [1360, 699] on div "Next" at bounding box center [1364, 700] width 29 height 20
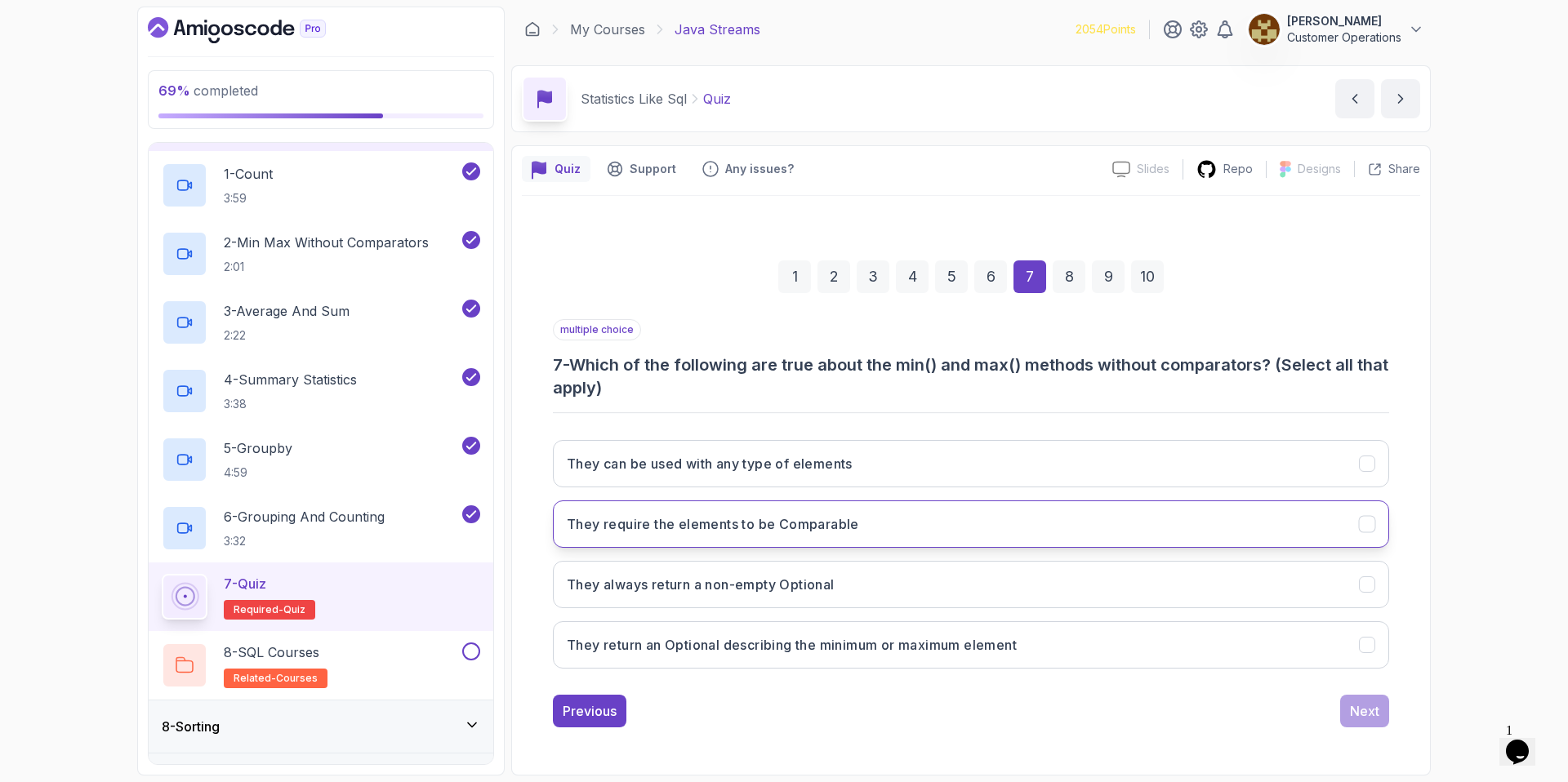
click at [840, 535] on button "They require the elements to be Comparable" at bounding box center [971, 524] width 836 height 47
click at [1115, 649] on button "They return an Optional describing the minimum or maximum element" at bounding box center [971, 645] width 836 height 47
click at [1364, 720] on div "Next" at bounding box center [1364, 711] width 29 height 20
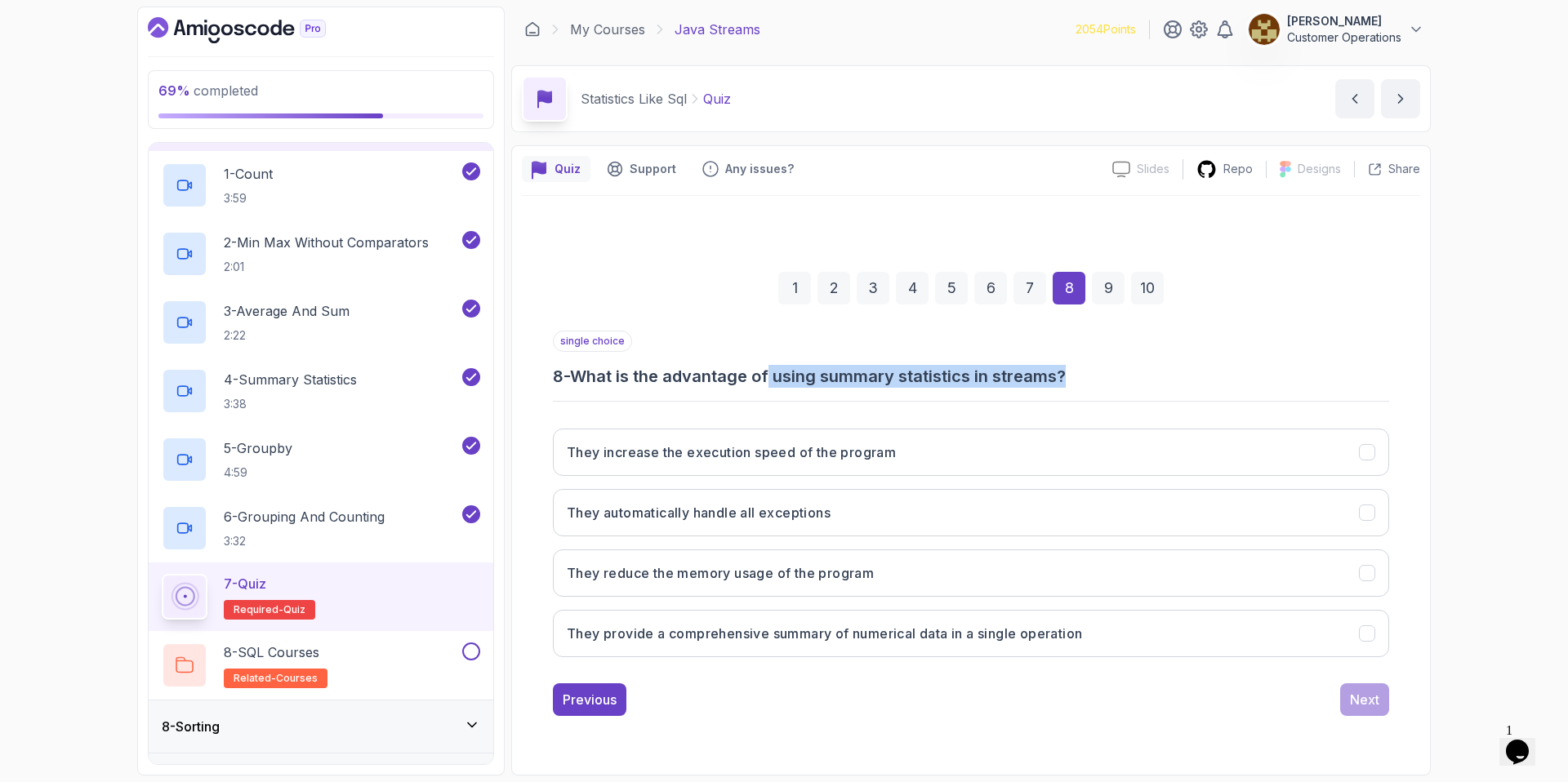
drag, startPoint x: 774, startPoint y: 380, endPoint x: 1119, endPoint y: 377, distance: 345.0
click at [1119, 377] on h3 "8 - What is the advantage of using summary statistics in streams?" at bounding box center [971, 376] width 836 height 22
click at [1120, 377] on h3 "8 - What is the advantage of using summary statistics in streams?" at bounding box center [971, 376] width 836 height 22
drag, startPoint x: 1051, startPoint y: 359, endPoint x: 804, endPoint y: 359, distance: 247.0
click at [811, 359] on div "single choice 8 - What is the advantage of using summary statistics in streams?" at bounding box center [971, 359] width 836 height 57
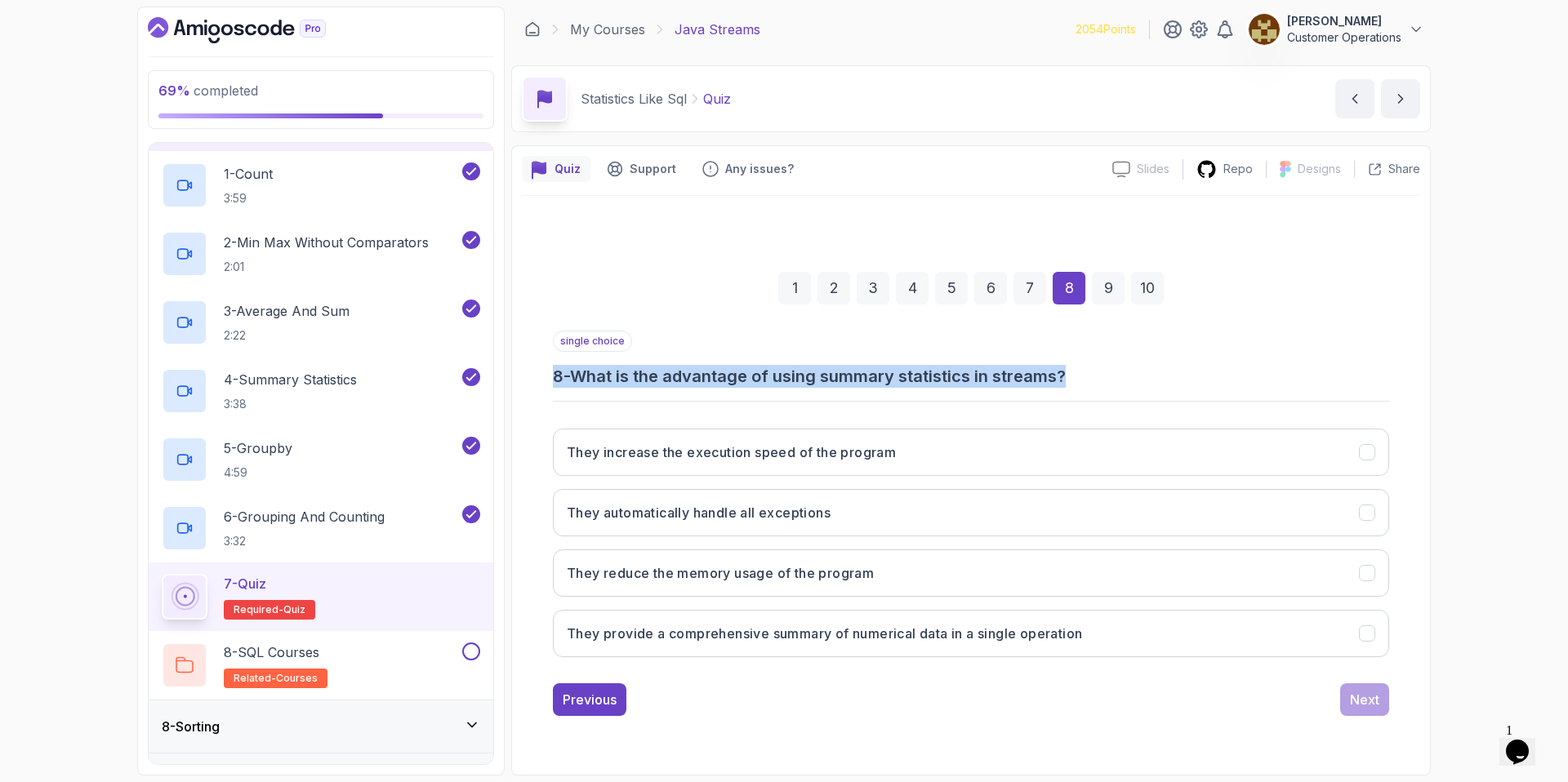
click at [804, 359] on div "single choice 8 - What is the advantage of using summary statistics in streams?" at bounding box center [971, 359] width 836 height 57
drag, startPoint x: 829, startPoint y: 374, endPoint x: 1106, endPoint y: 374, distance: 277.0
click at [1106, 374] on h3 "8 - What is the advantage of using summary statistics in streams?" at bounding box center [971, 376] width 836 height 22
click at [941, 413] on div "single choice 8 - What is the advantage of using summary statistics in streams?…" at bounding box center [971, 501] width 836 height 339
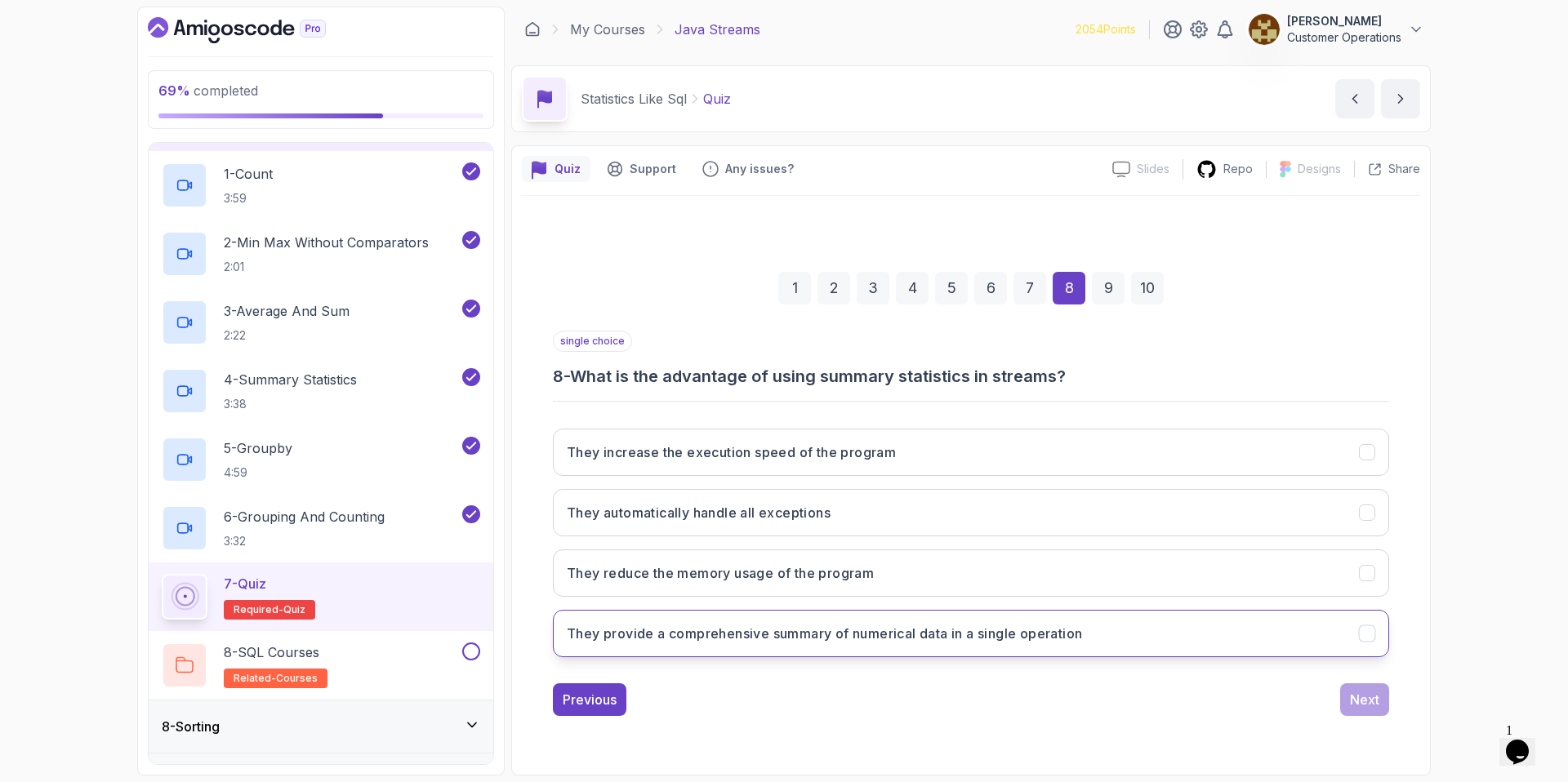
click at [908, 641] on h3 "They provide a comprehensive summary of numerical data in a single operation" at bounding box center [824, 634] width 515 height 20
click at [1369, 713] on button "Next" at bounding box center [1364, 700] width 49 height 32
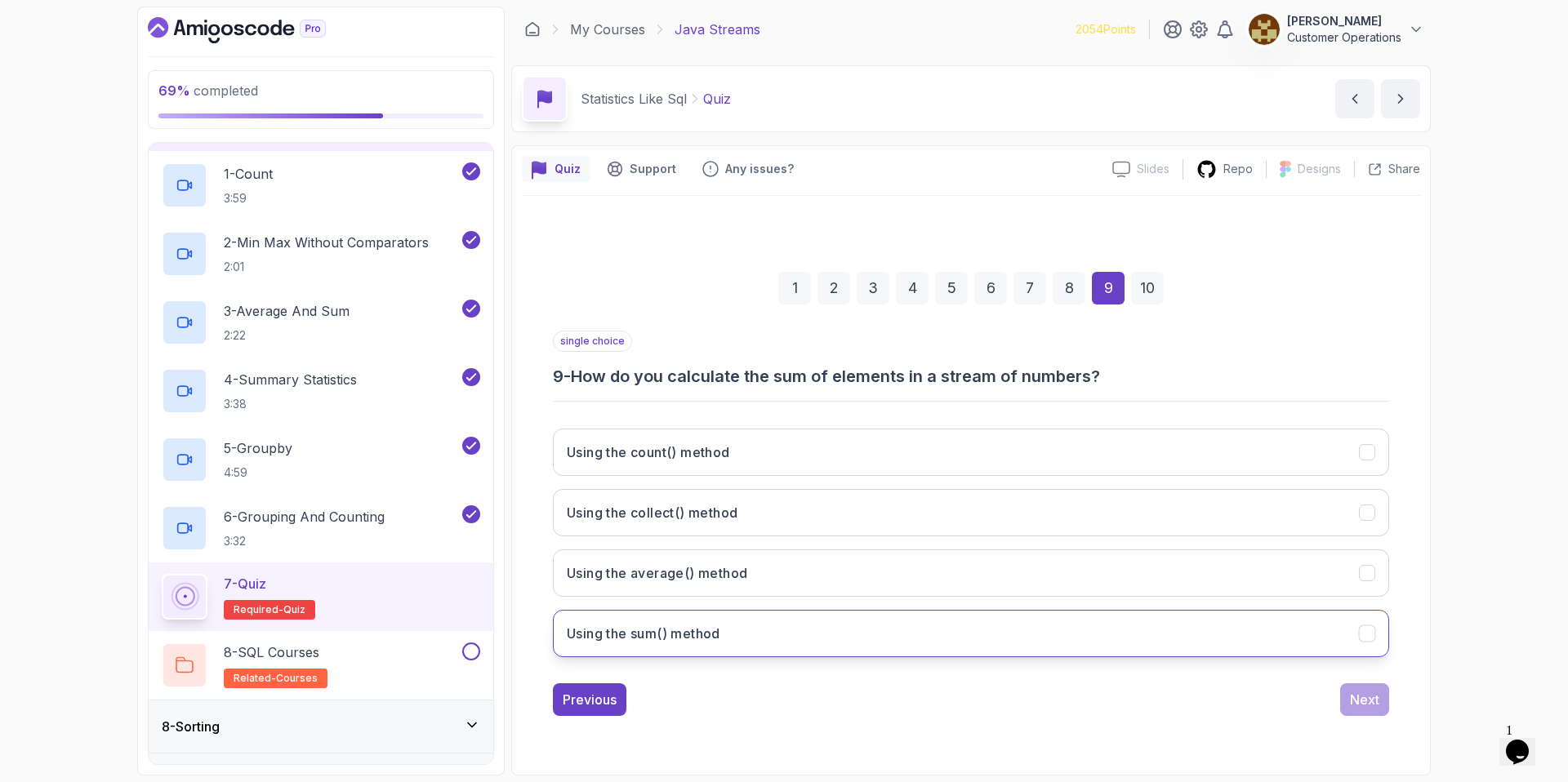
click at [899, 626] on button "Using the sum() method" at bounding box center [971, 633] width 836 height 47
click at [1375, 706] on div "Next" at bounding box center [1364, 700] width 29 height 20
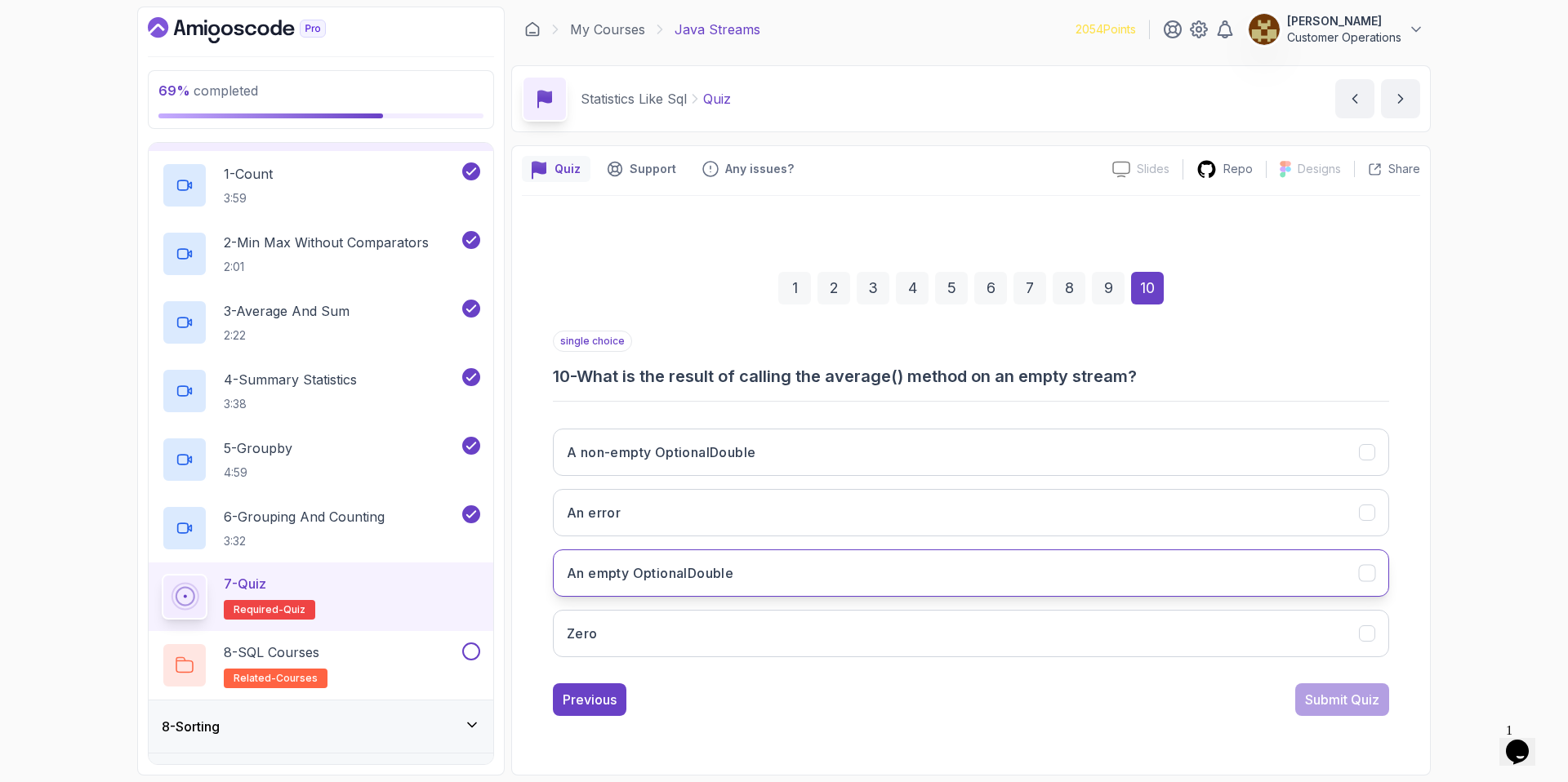
click at [955, 578] on button "An empty OptionalDouble" at bounding box center [971, 573] width 836 height 47
click at [1330, 699] on div "Submit Quiz" at bounding box center [1342, 700] width 74 height 20
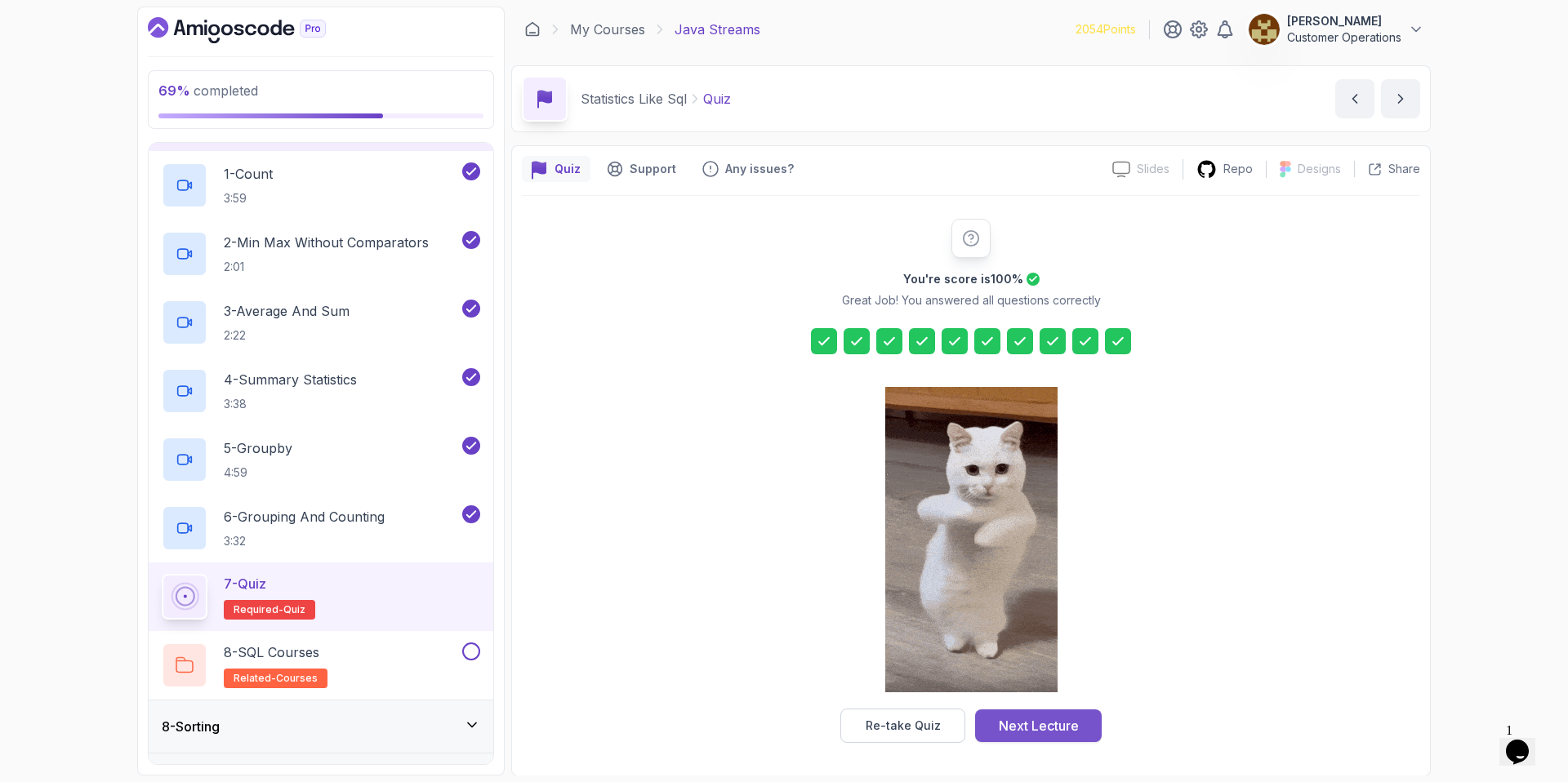
click at [1031, 724] on div "Next Lecture" at bounding box center [1039, 726] width 80 height 20
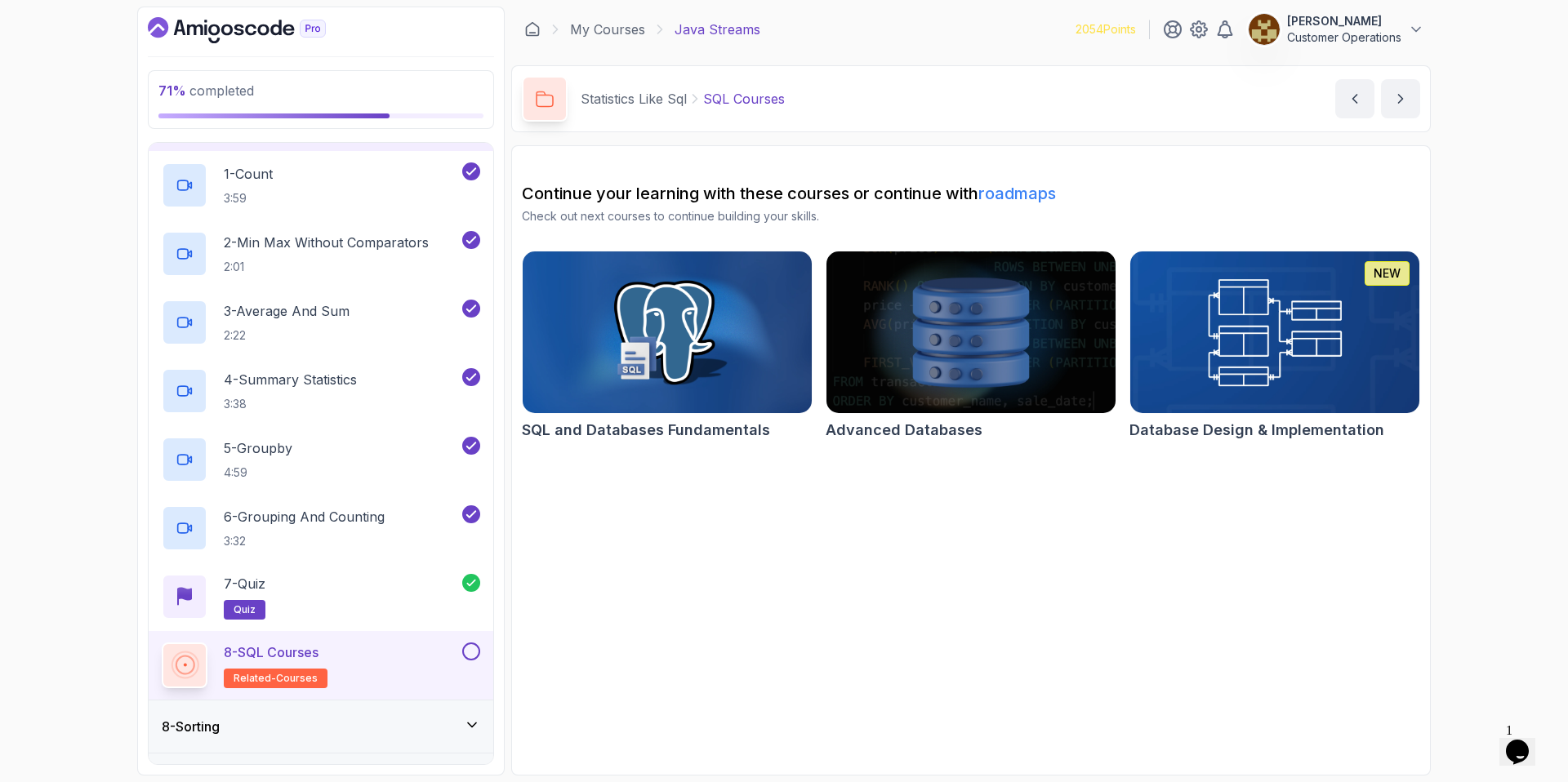
click at [469, 658] on button at bounding box center [472, 652] width 18 height 18
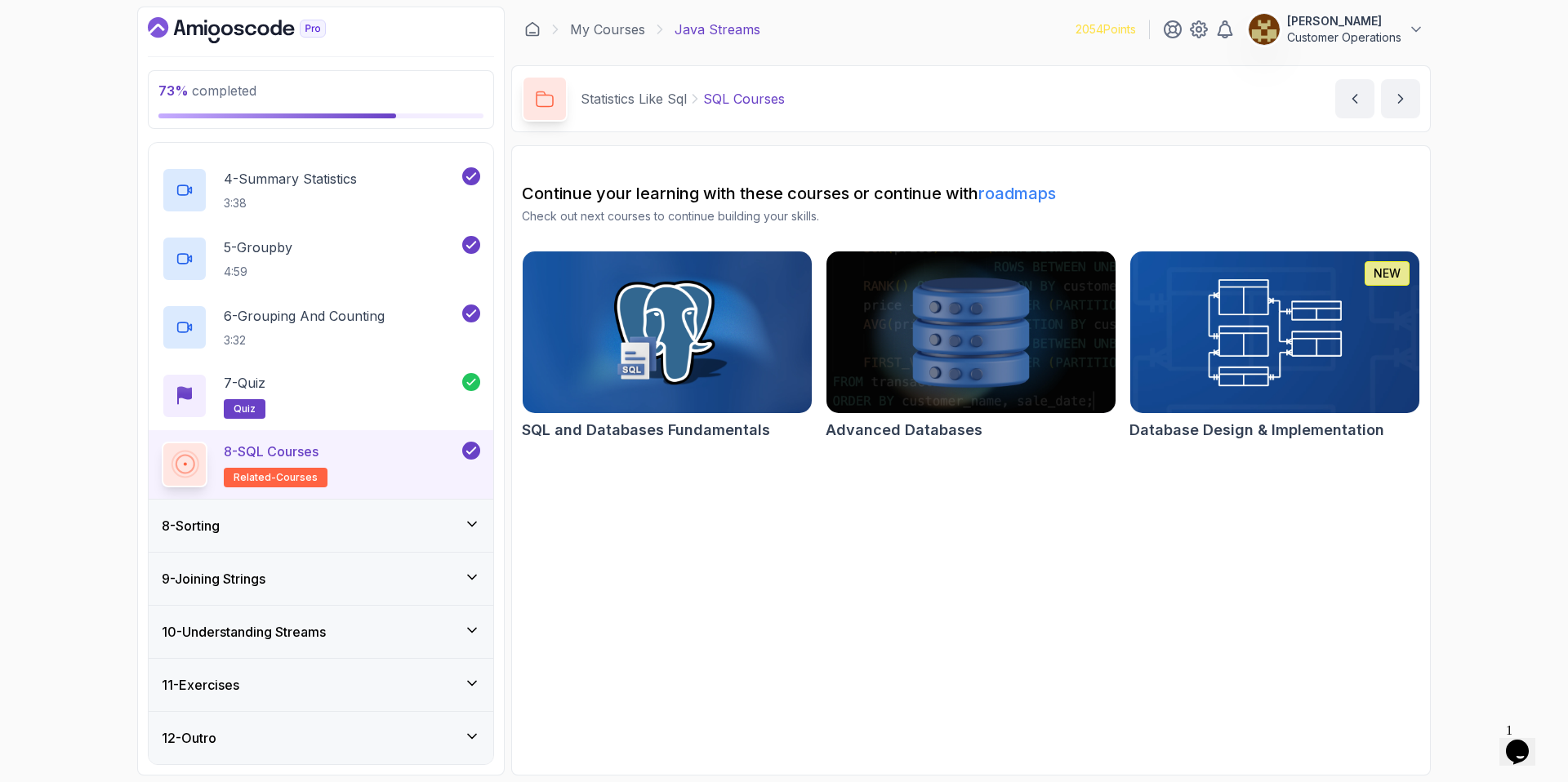
scroll to position [6, 0]
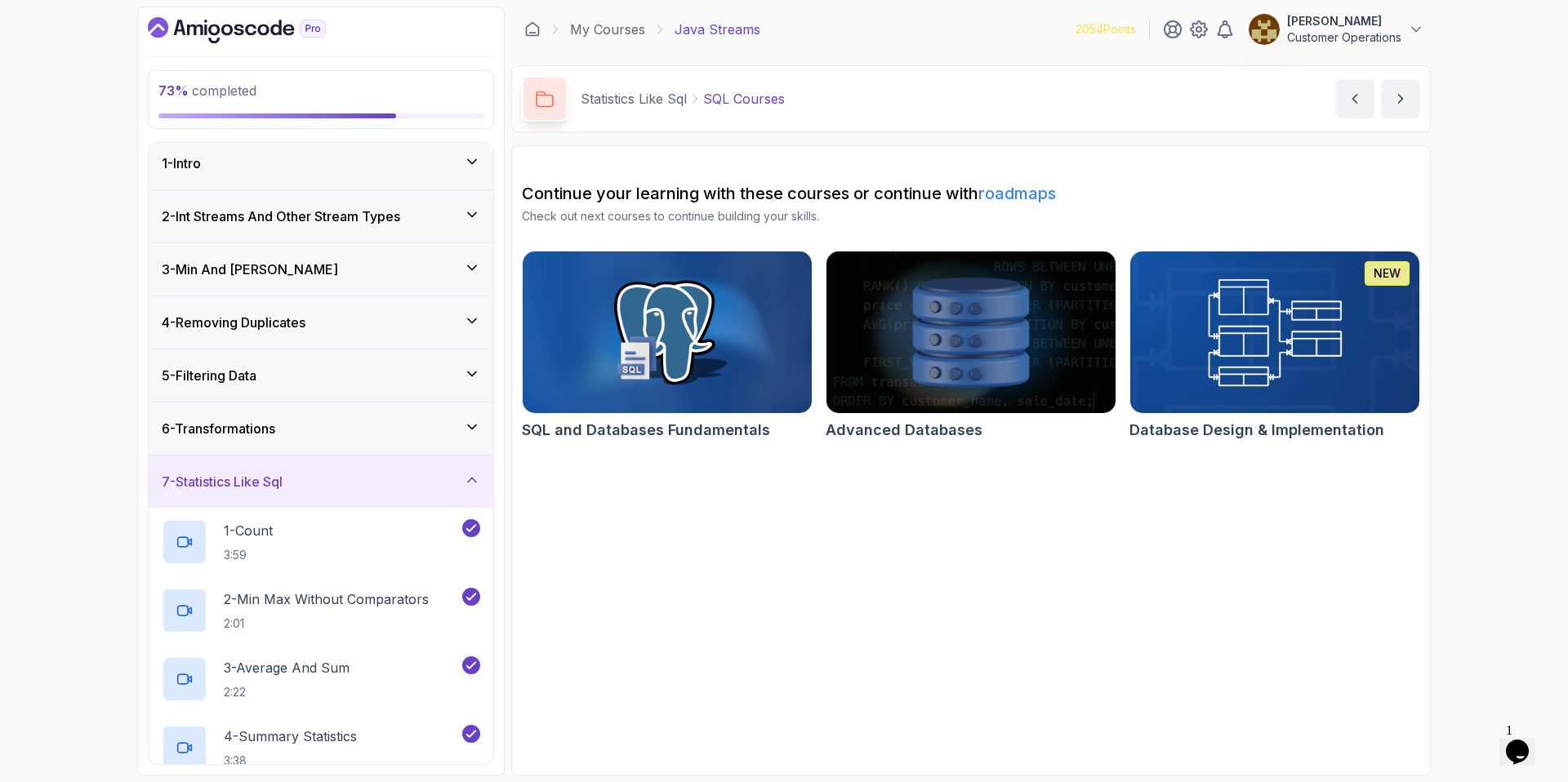
click at [341, 480] on div "7 - Statistics Like Sql" at bounding box center [320, 482] width 319 height 20
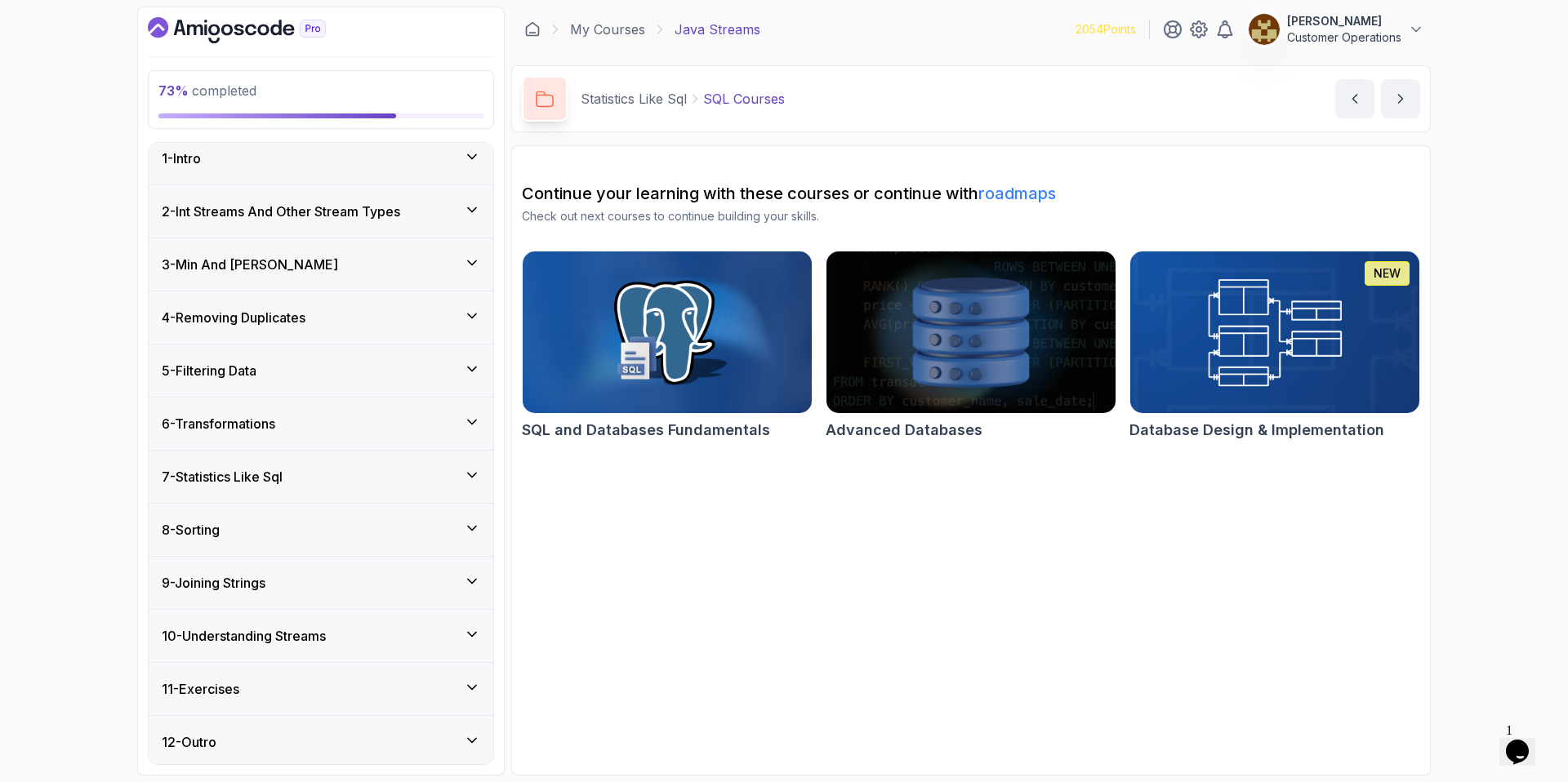
scroll to position [15, 0]
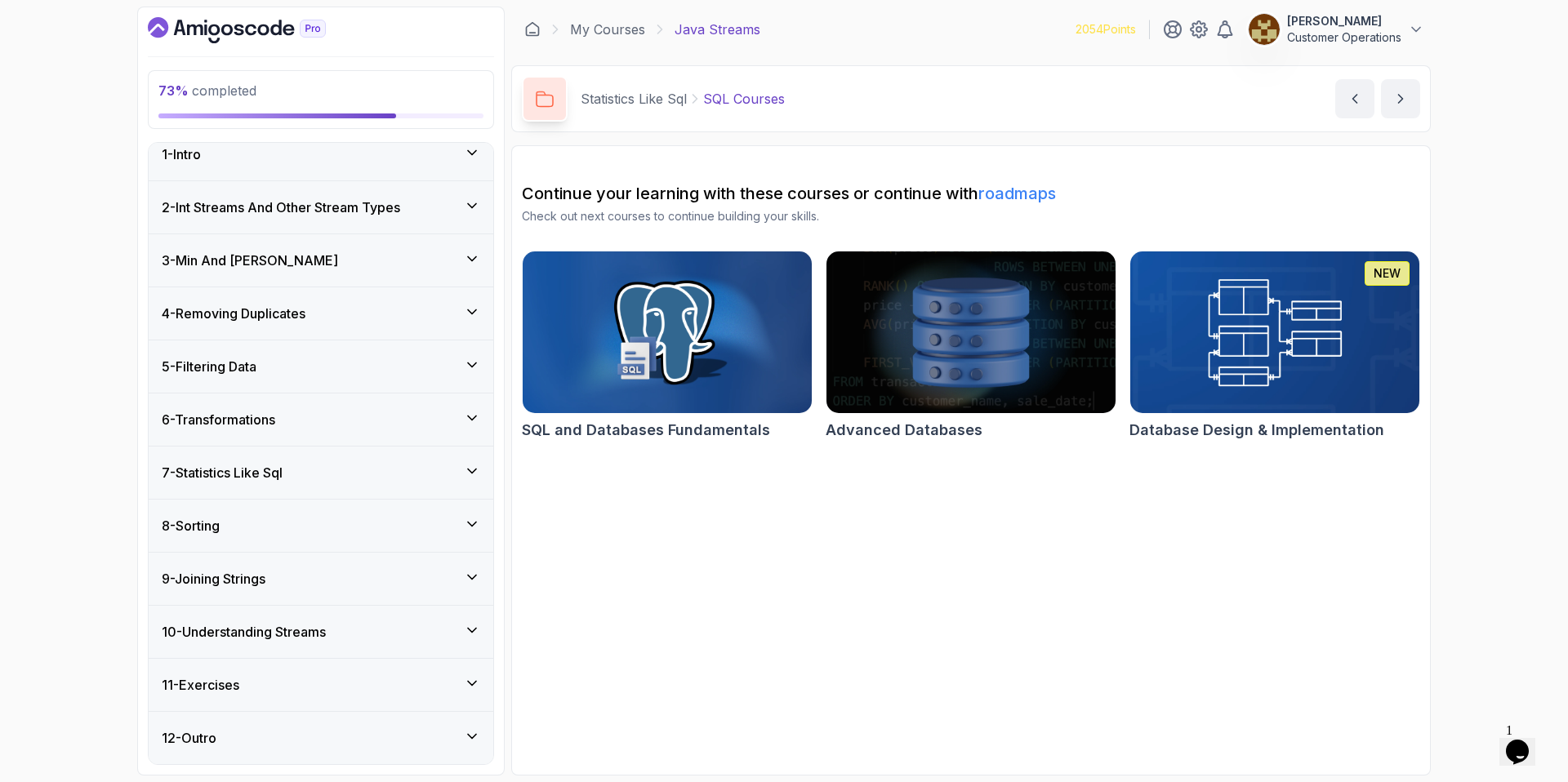
click at [320, 520] on div "8 - Sorting" at bounding box center [320, 526] width 319 height 20
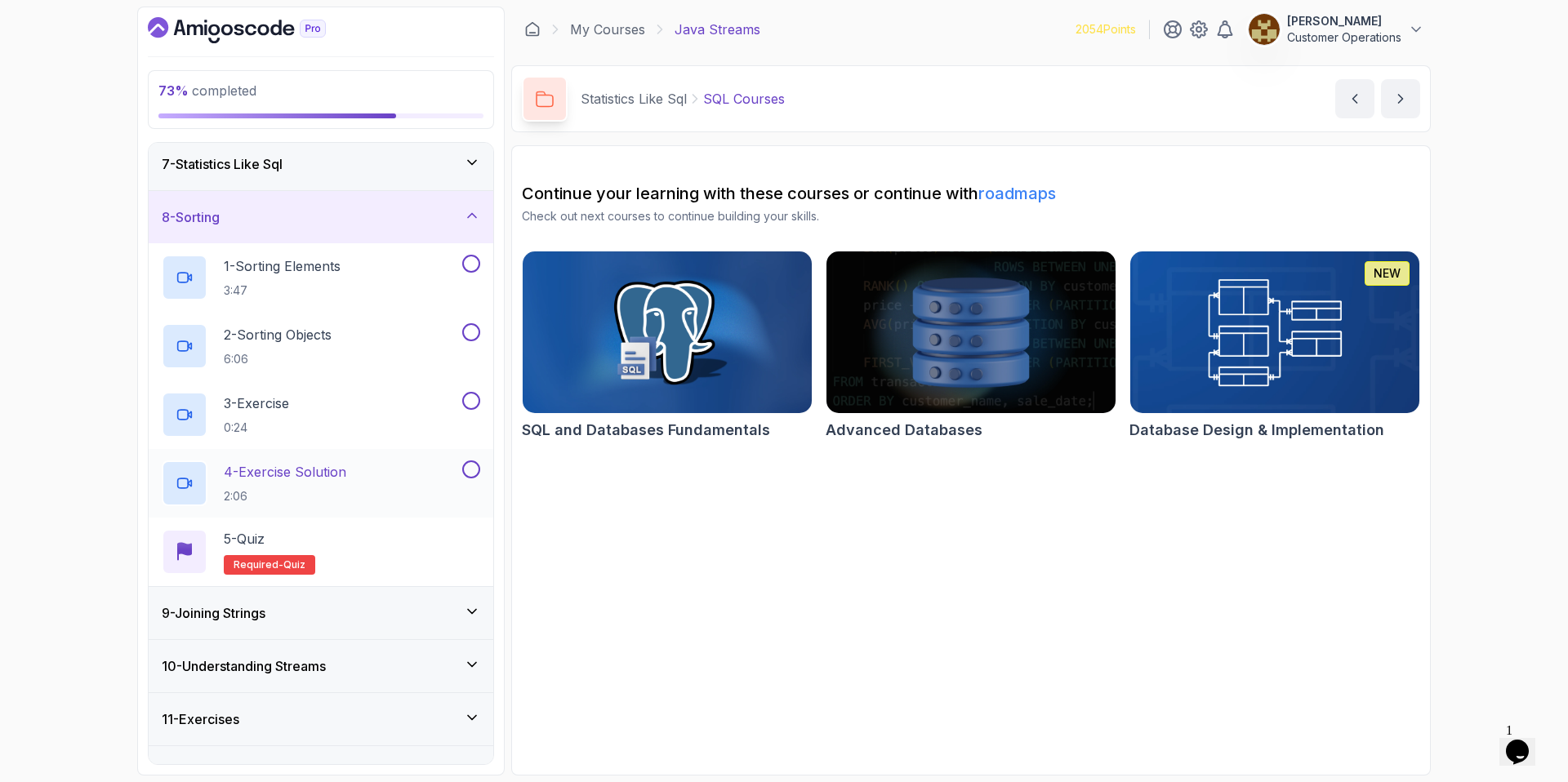
scroll to position [344, 0]
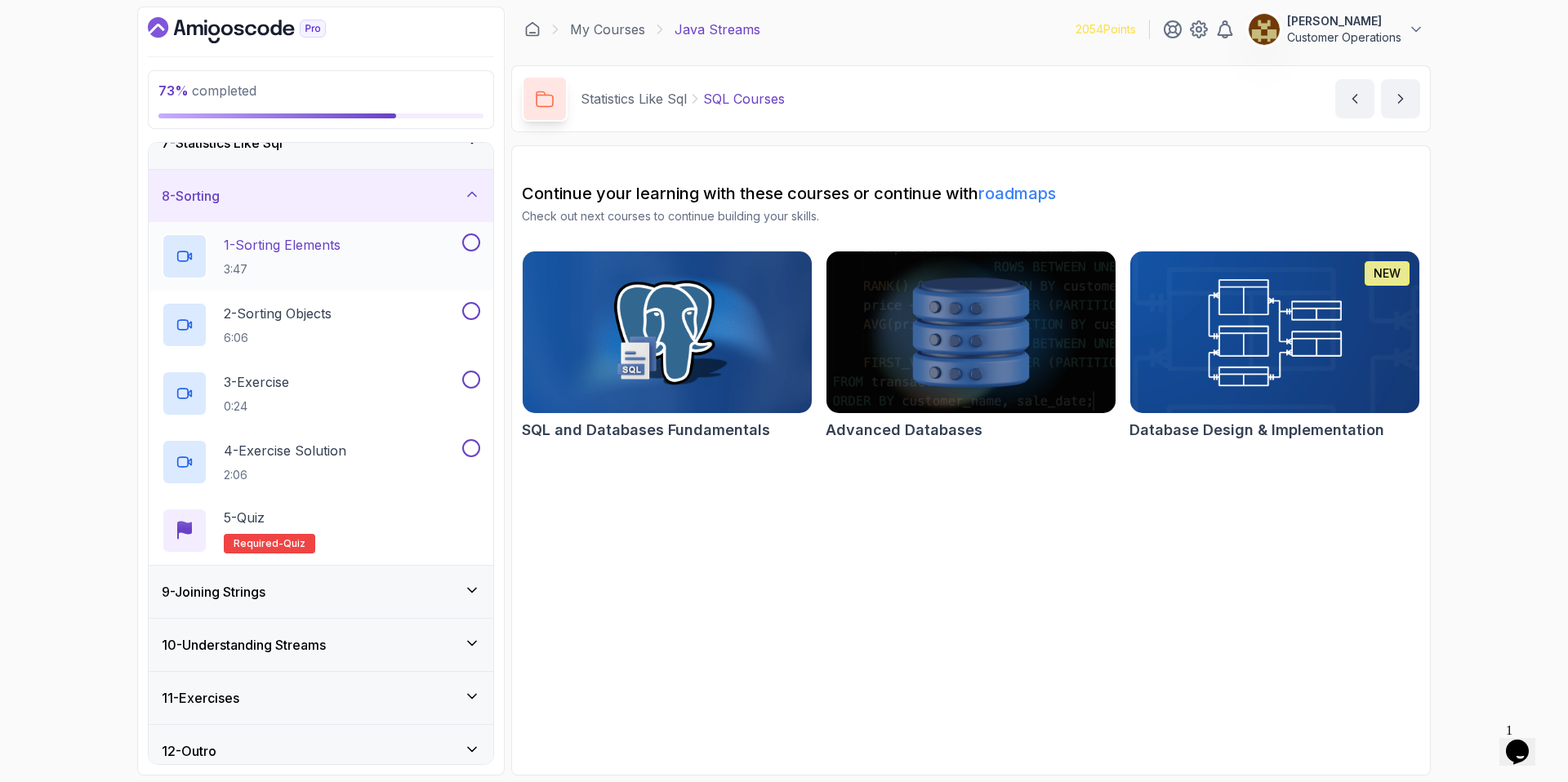
click at [272, 261] on p "3:47" at bounding box center [282, 270] width 116 height 17
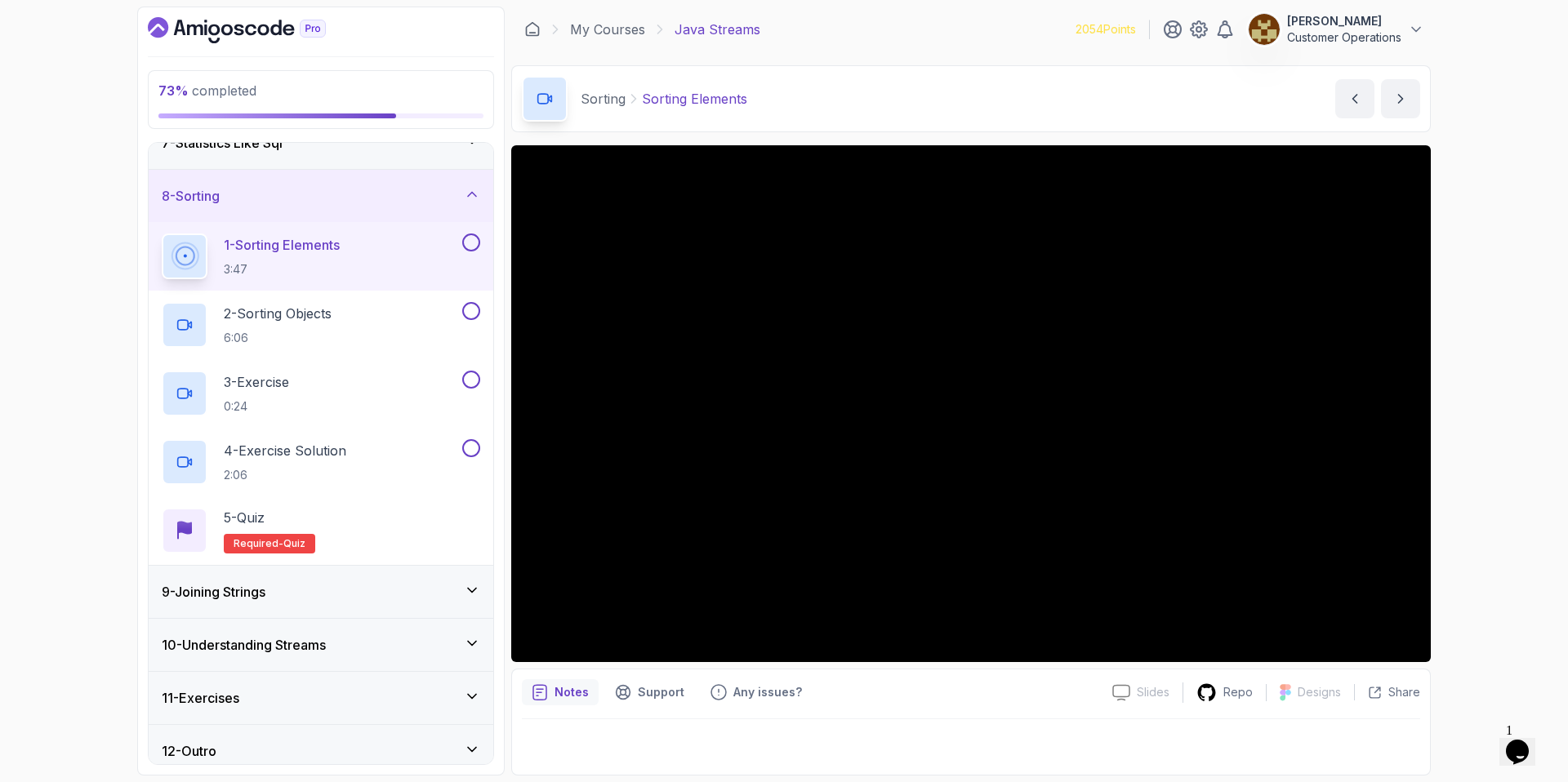
click at [888, 94] on div "Sorting Sorting Elements Sorting Elements by nelson" at bounding box center [970, 99] width 919 height 67
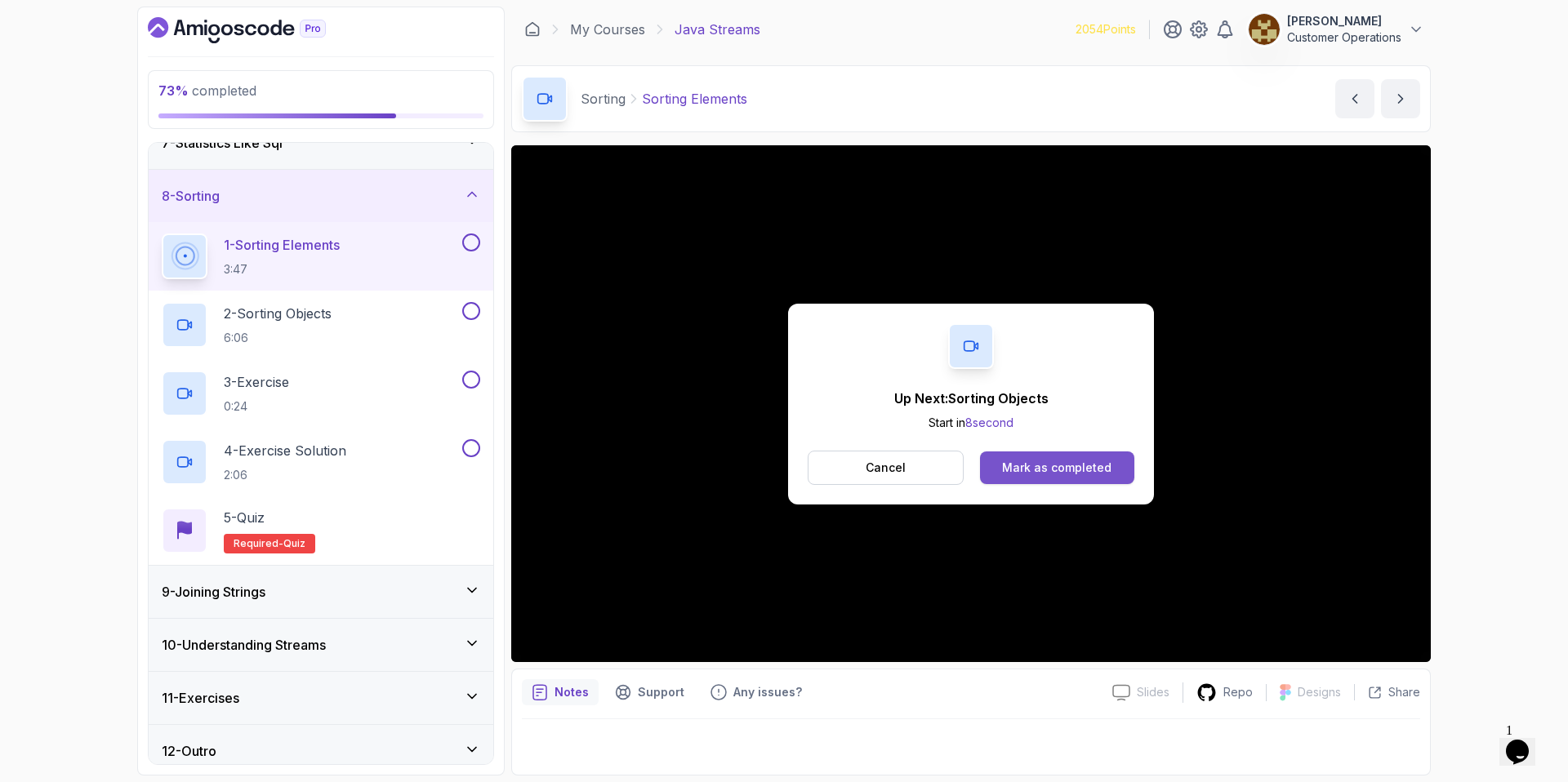
click at [1069, 471] on div "Mark as completed" at bounding box center [1056, 468] width 110 height 17
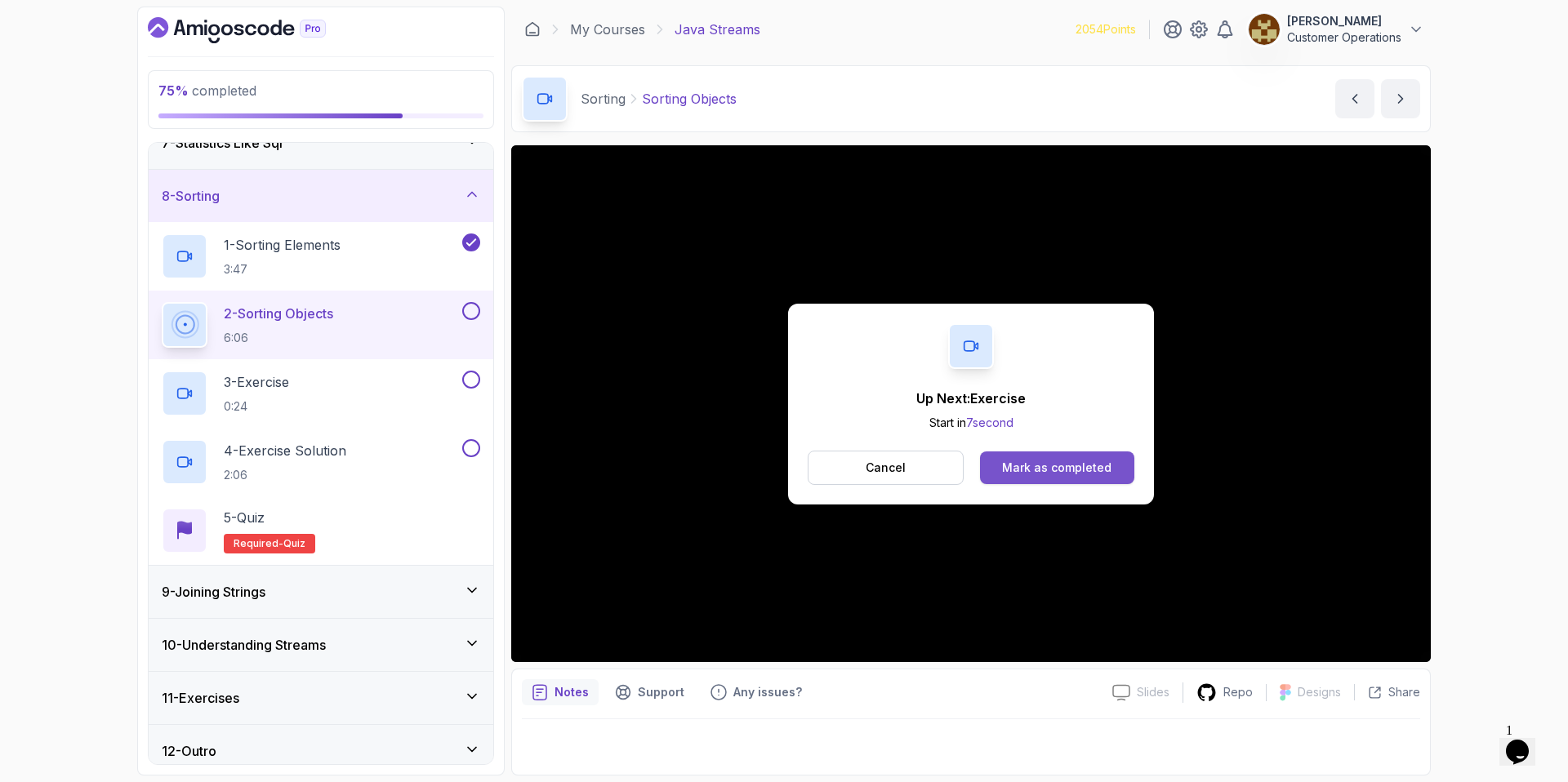
click at [1042, 460] on div "Mark as completed" at bounding box center [1056, 468] width 110 height 17
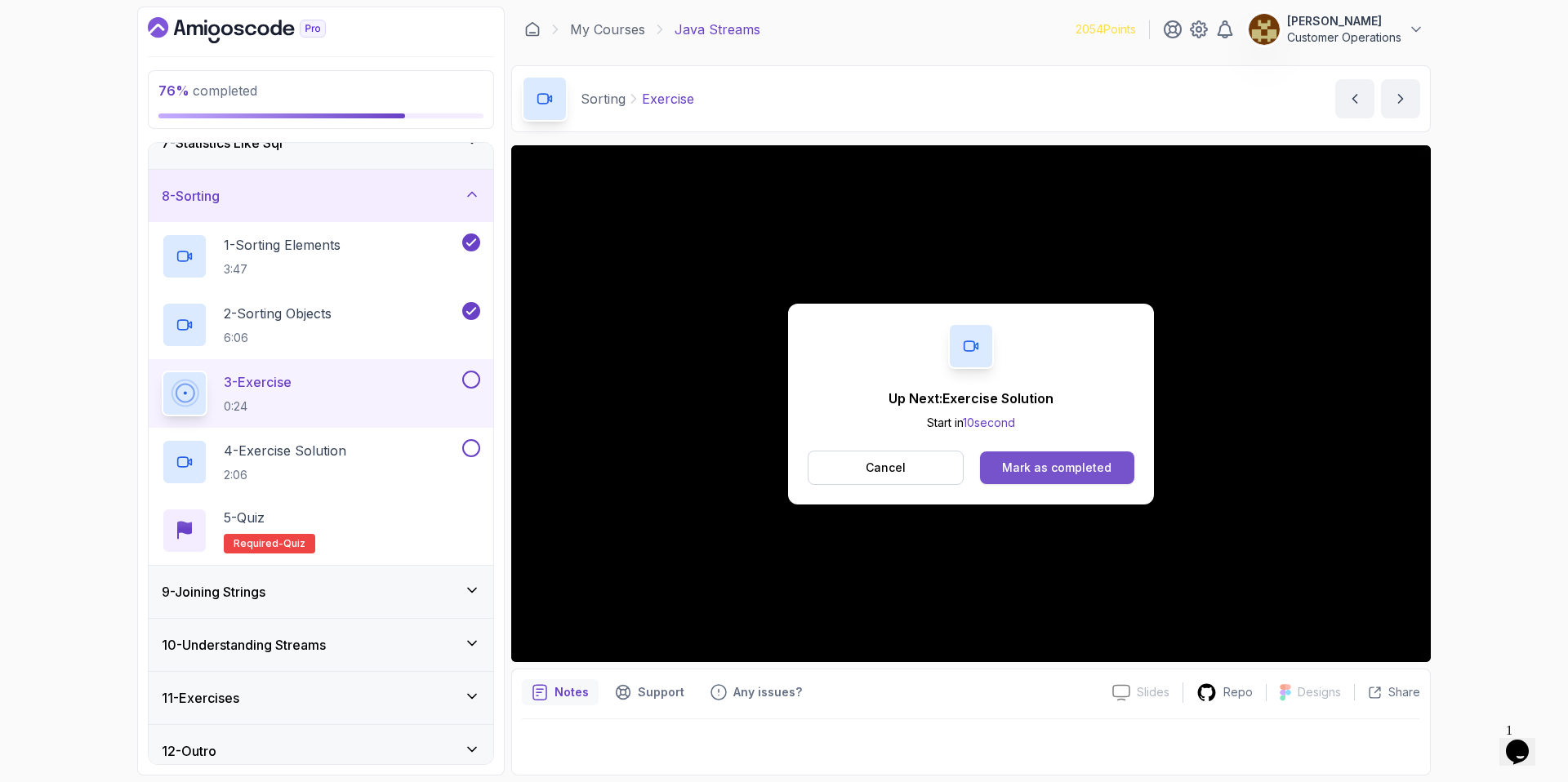
click at [1026, 463] on div "Mark as completed" at bounding box center [1056, 468] width 110 height 17
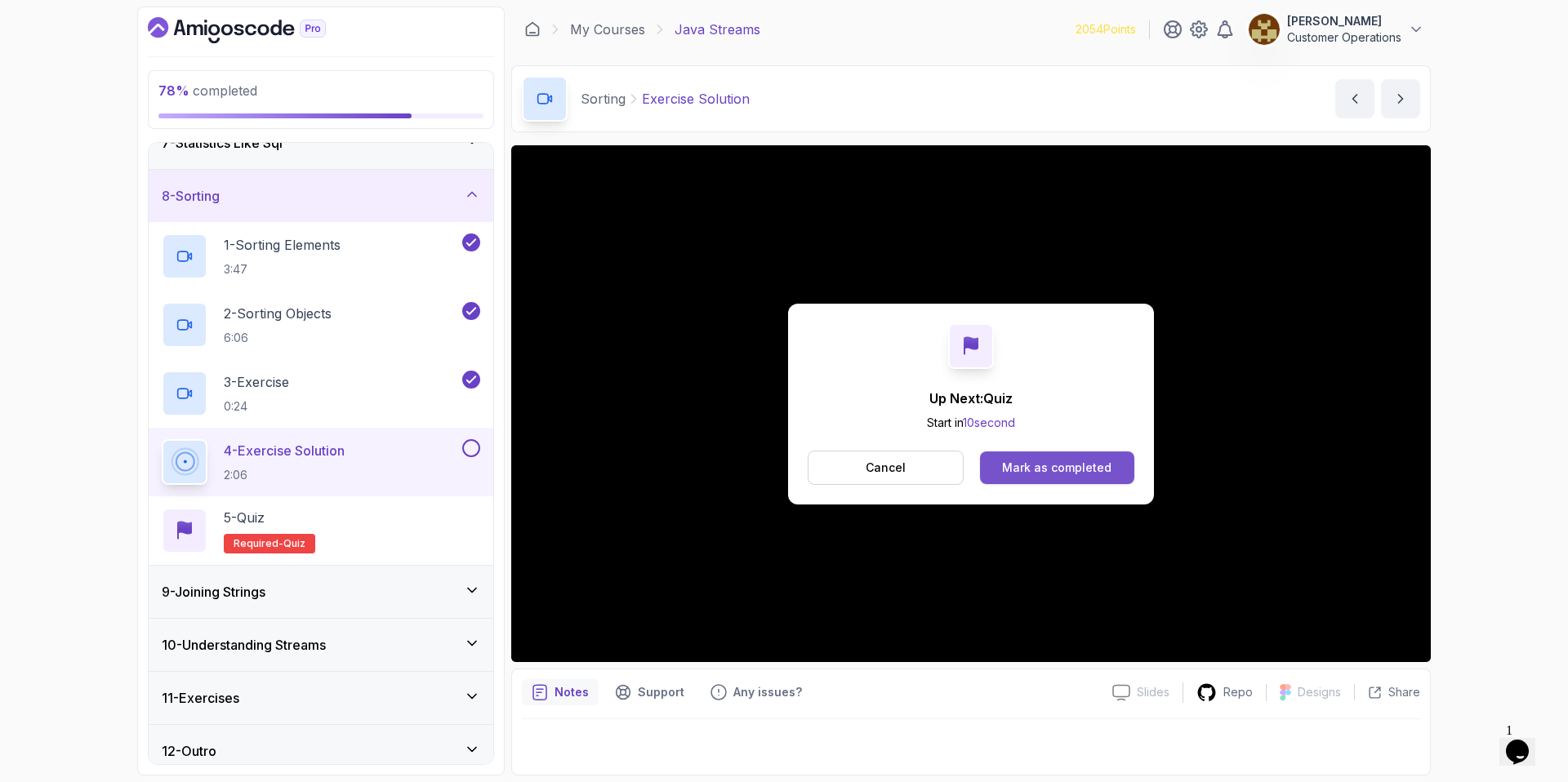
click at [1082, 468] on div "Mark as completed" at bounding box center [1056, 468] width 110 height 17
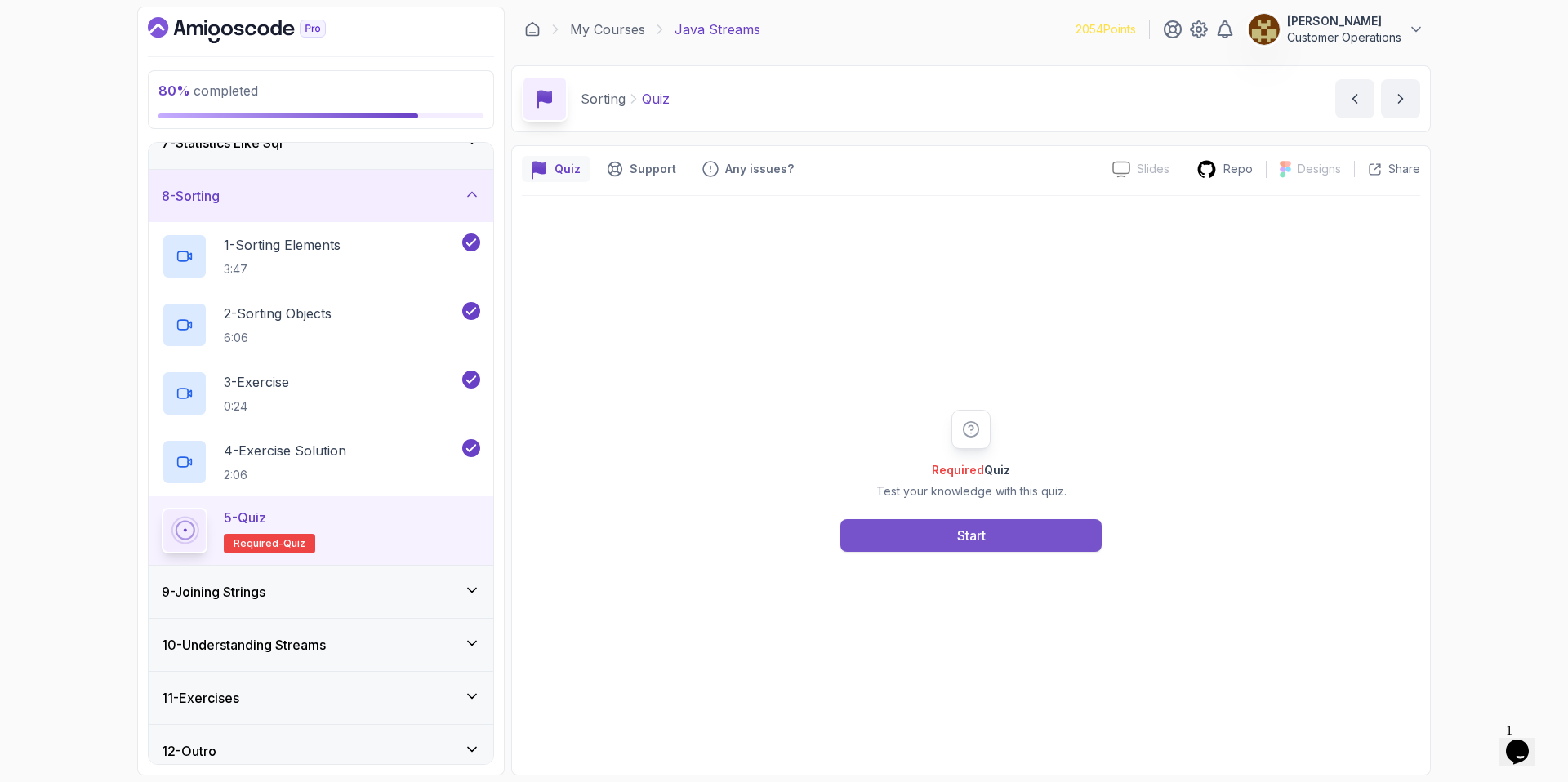
click at [920, 529] on button "Start" at bounding box center [971, 535] width 261 height 32
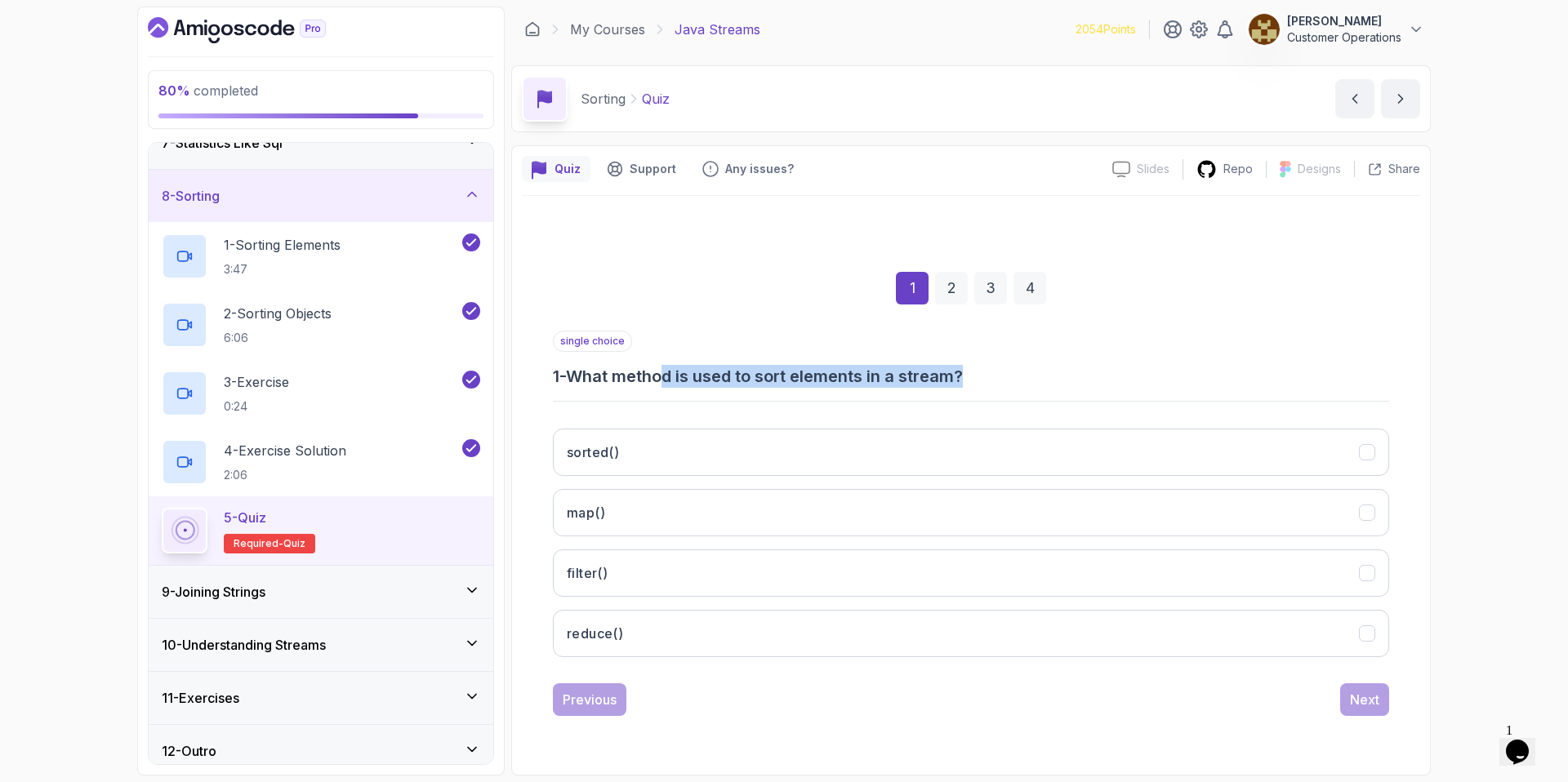
drag, startPoint x: 673, startPoint y: 365, endPoint x: 997, endPoint y: 378, distance: 324.3
click at [997, 378] on h3 "1 - What method is used to sort elements in a stream?" at bounding box center [971, 376] width 836 height 22
click at [999, 377] on h3 "1 - What method is used to sort elements in a stream?" at bounding box center [971, 376] width 836 height 22
drag, startPoint x: 1002, startPoint y: 377, endPoint x: 747, endPoint y: 374, distance: 255.0
click at [747, 374] on h3 "1 - What method is used to sort elements in a stream?" at bounding box center [971, 376] width 836 height 22
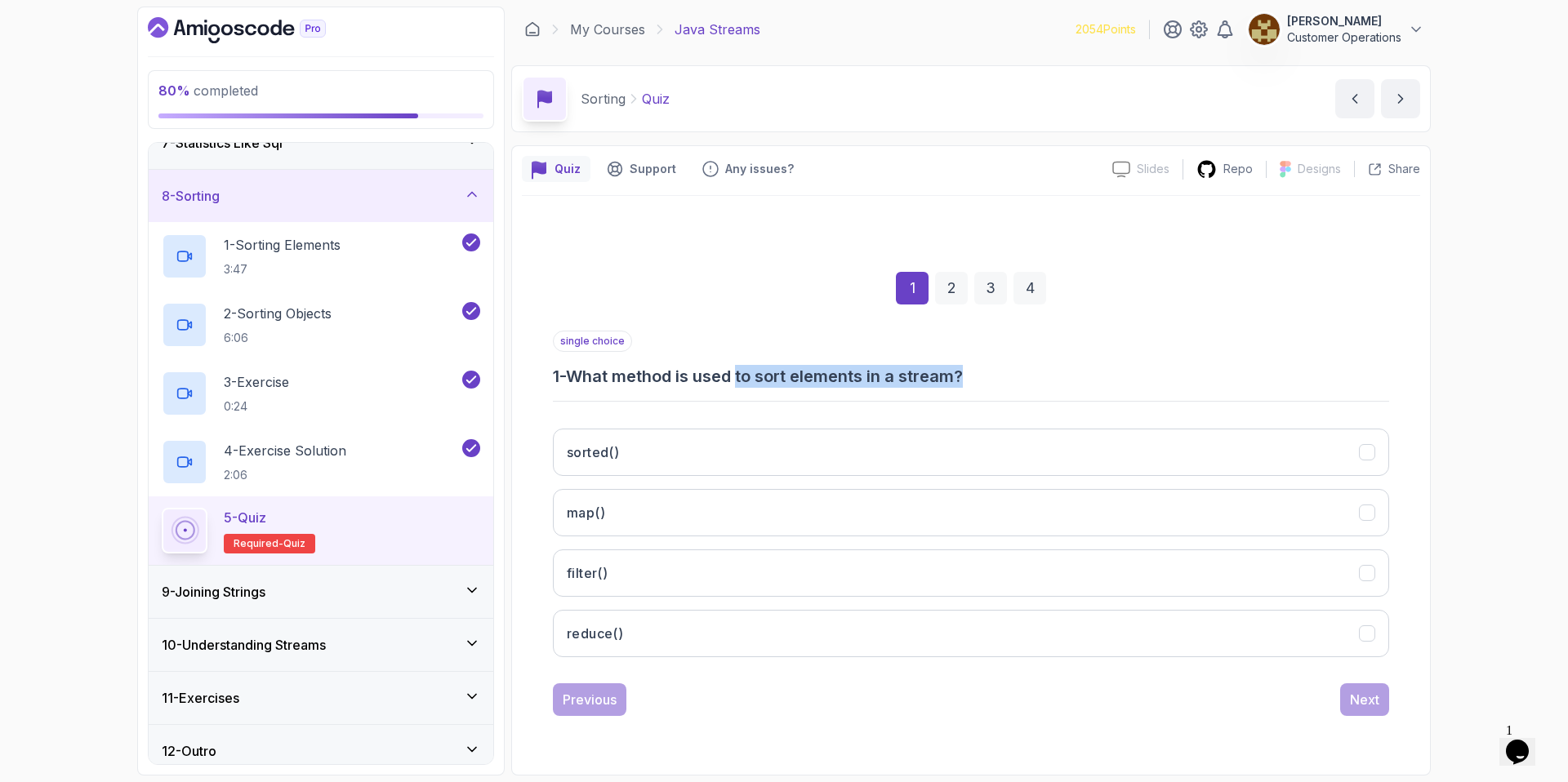
click at [747, 374] on h3 "1 - What method is used to sort elements in a stream?" at bounding box center [971, 376] width 836 height 22
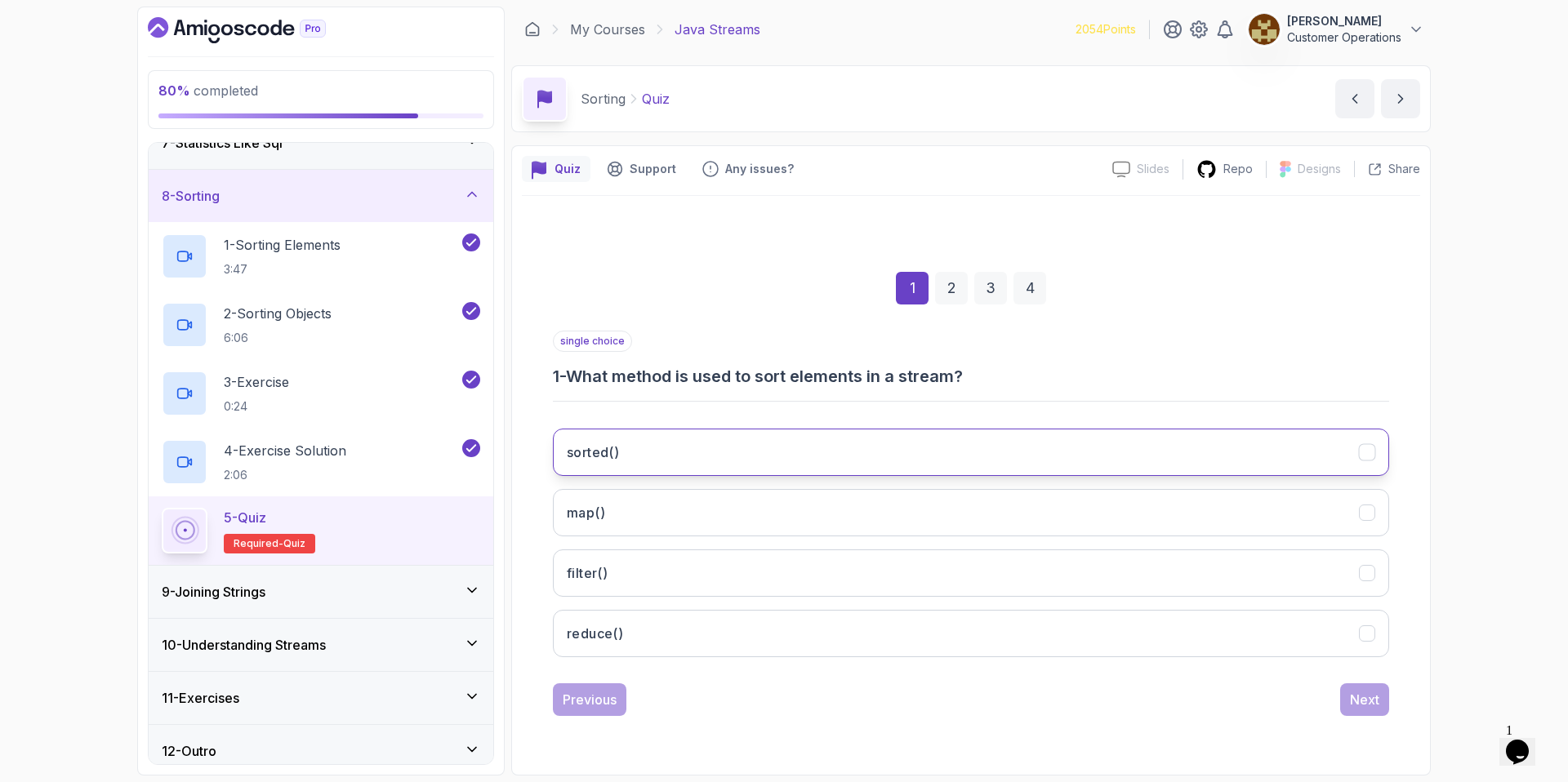
click at [765, 439] on button "sorted()" at bounding box center [971, 452] width 836 height 47
click at [1371, 691] on div "Next" at bounding box center [1364, 700] width 29 height 20
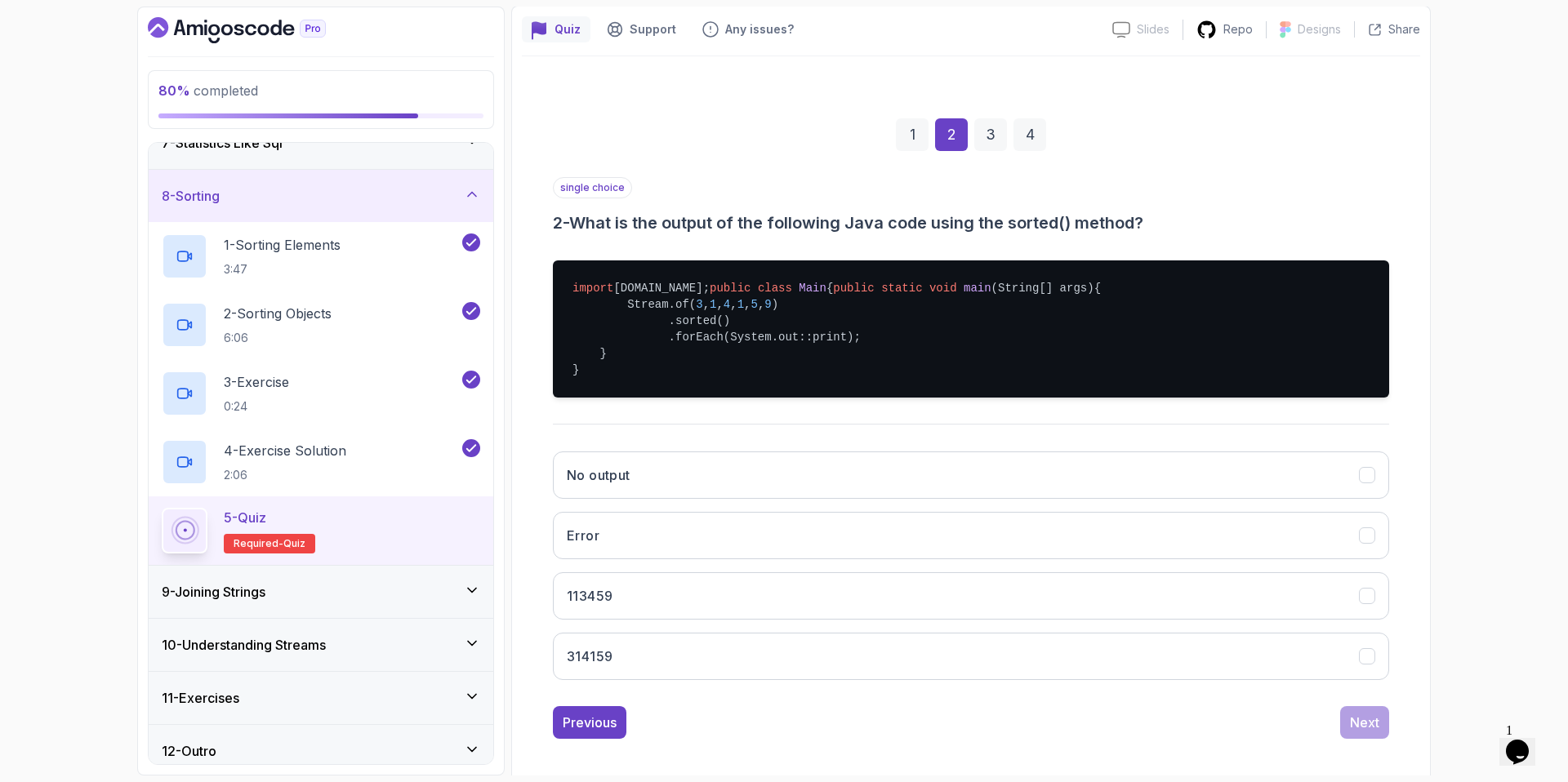
scroll to position [199, 0]
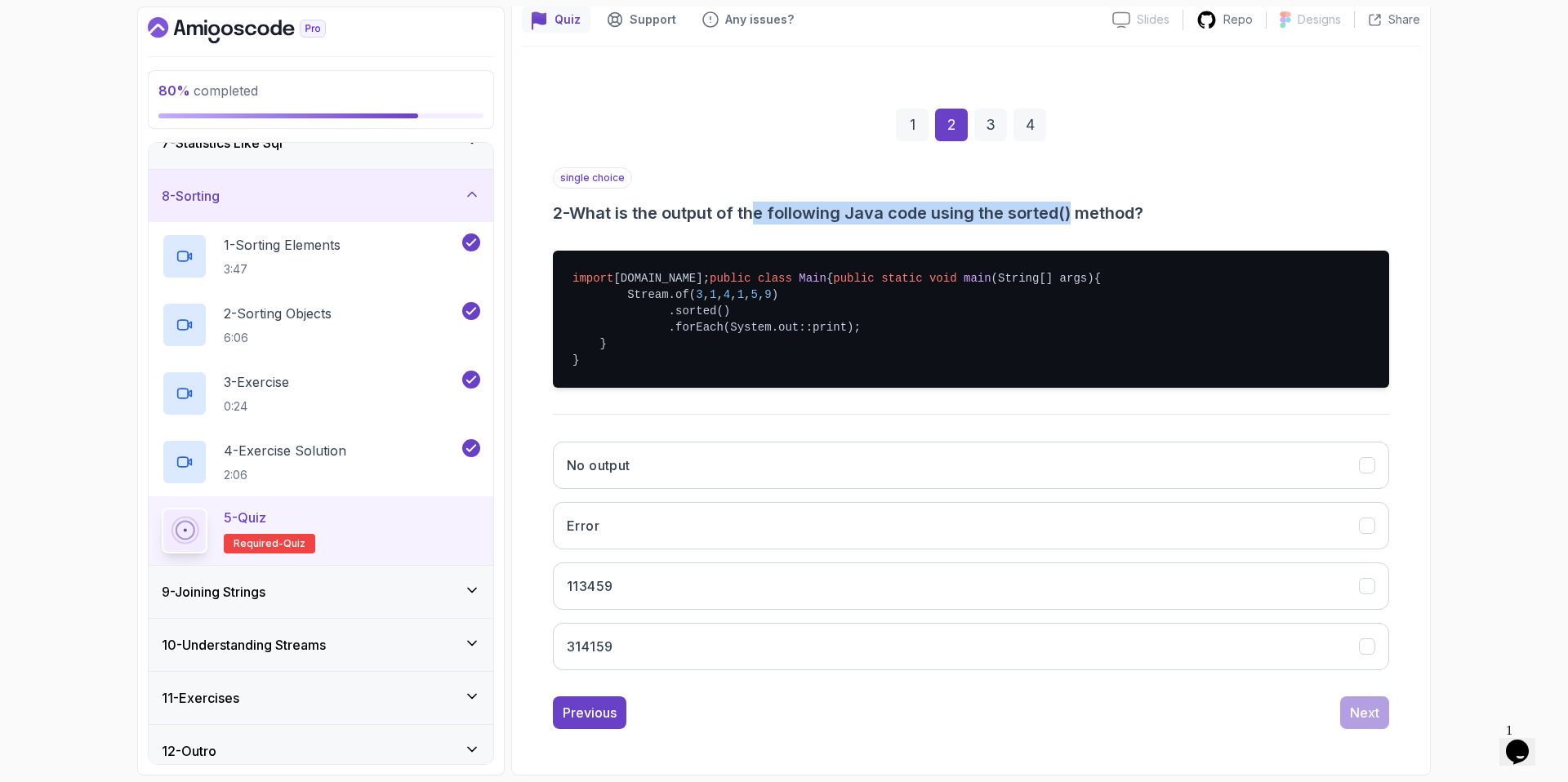
drag, startPoint x: 766, startPoint y: 167, endPoint x: 1082, endPoint y: 167, distance: 316.0
click at [1082, 201] on h3 "2 - What is the output of the following Java code using the sorted() method?" at bounding box center [971, 212] width 836 height 22
drag, startPoint x: 1082, startPoint y: 167, endPoint x: 1150, endPoint y: 165, distance: 68.0
click at [1083, 201] on h3 "2 - What is the output of the following Java code using the sorted() method?" at bounding box center [971, 212] width 836 height 22
drag, startPoint x: 1216, startPoint y: 163, endPoint x: 902, endPoint y: 161, distance: 314.0
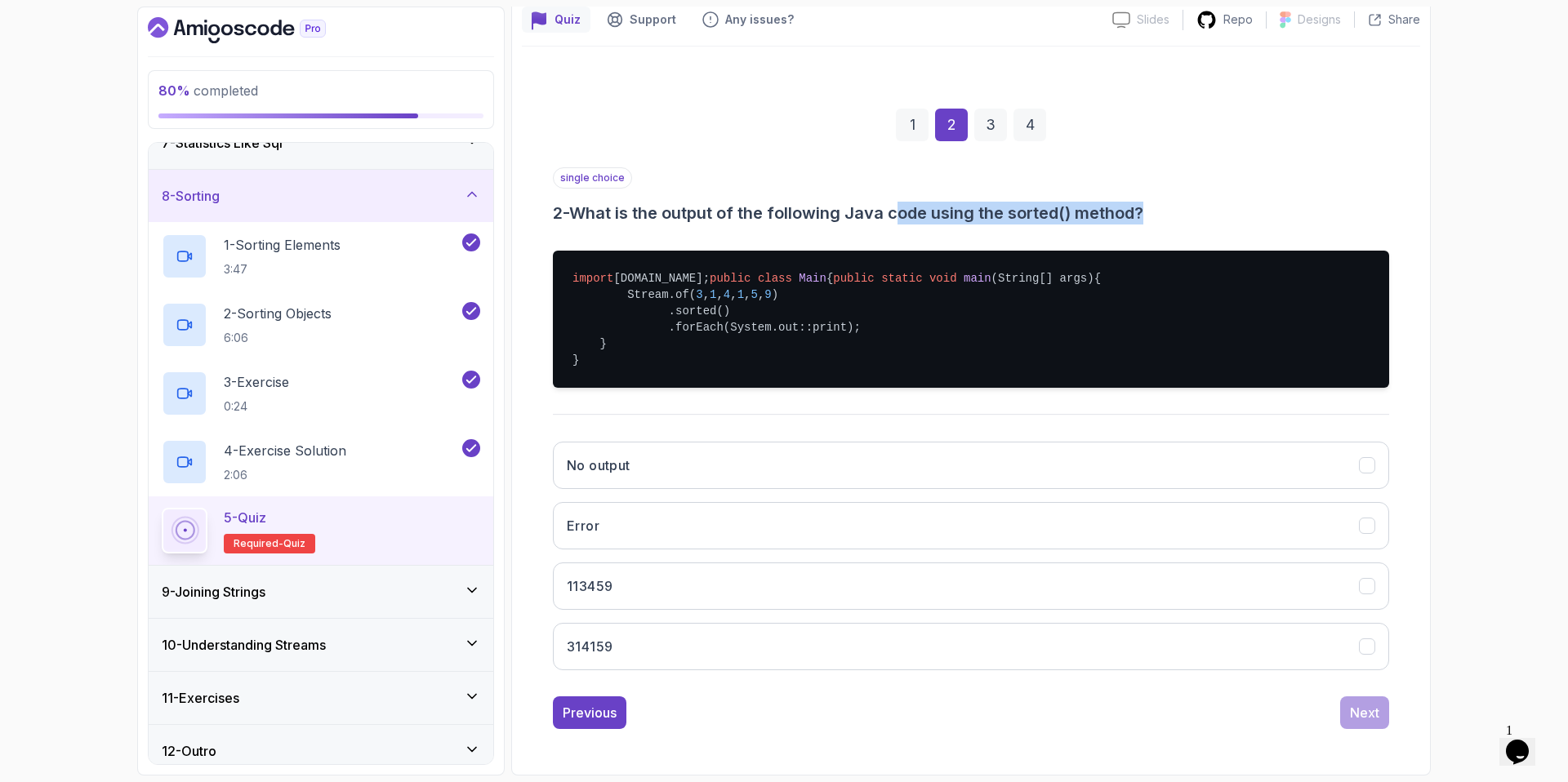
click at [903, 201] on h3 "2 - What is the output of the following Java code using the sorted() method?" at bounding box center [971, 212] width 836 height 22
click at [902, 201] on h3 "2 - What is the output of the following Java code using the sorted() method?" at bounding box center [971, 212] width 836 height 22
drag, startPoint x: 626, startPoint y: 168, endPoint x: 1005, endPoint y: 171, distance: 379.0
click at [1005, 201] on h3 "2 - What is the output of the following Java code using the sorted() method?" at bounding box center [971, 212] width 836 height 22
drag, startPoint x: 1005, startPoint y: 171, endPoint x: 1087, endPoint y: 164, distance: 82.3
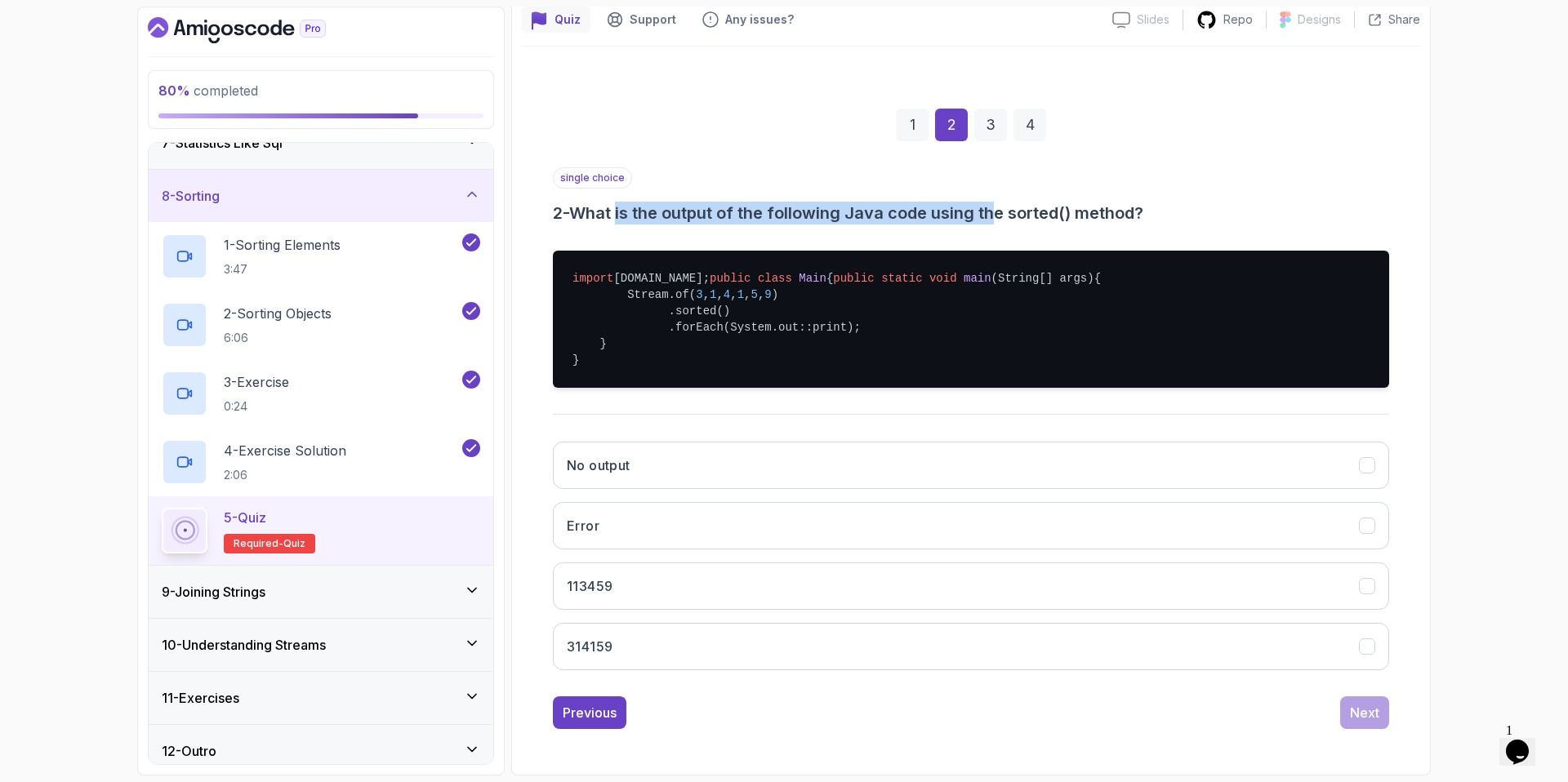
click at [1007, 201] on h3 "2 - What is the output of the following Java code using the sorted() method?" at bounding box center [971, 212] width 836 height 22
drag, startPoint x: 1136, startPoint y: 168, endPoint x: 925, endPoint y: 164, distance: 211.0
click at [925, 201] on h3 "2 - What is the output of the following Java code using the sorted() method?" at bounding box center [971, 212] width 836 height 22
drag, startPoint x: 925, startPoint y: 164, endPoint x: 1255, endPoint y: 164, distance: 330.0
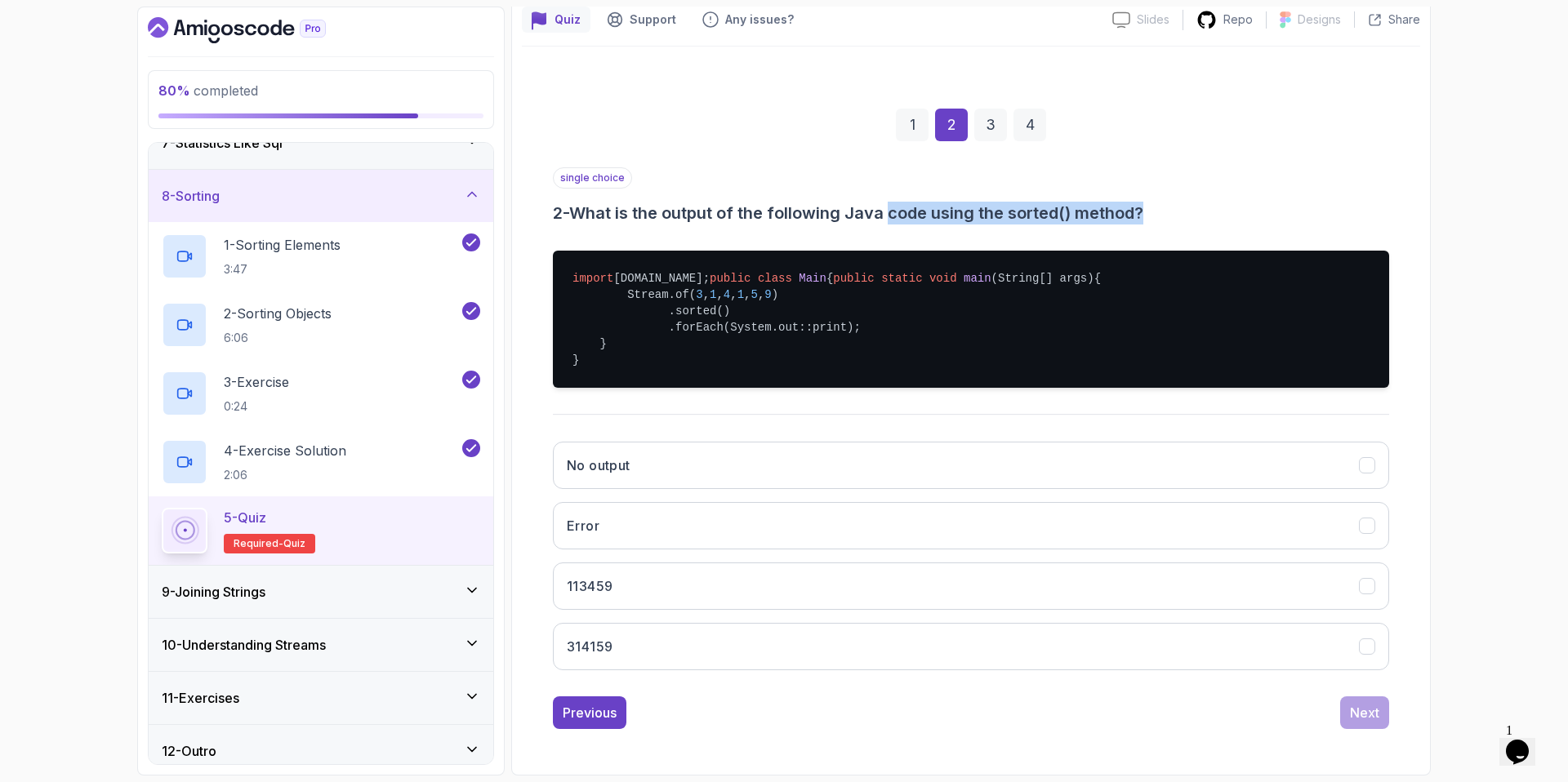
click at [1255, 201] on h3 "2 - What is the output of the following Java code using the sorted() method?" at bounding box center [971, 212] width 836 height 22
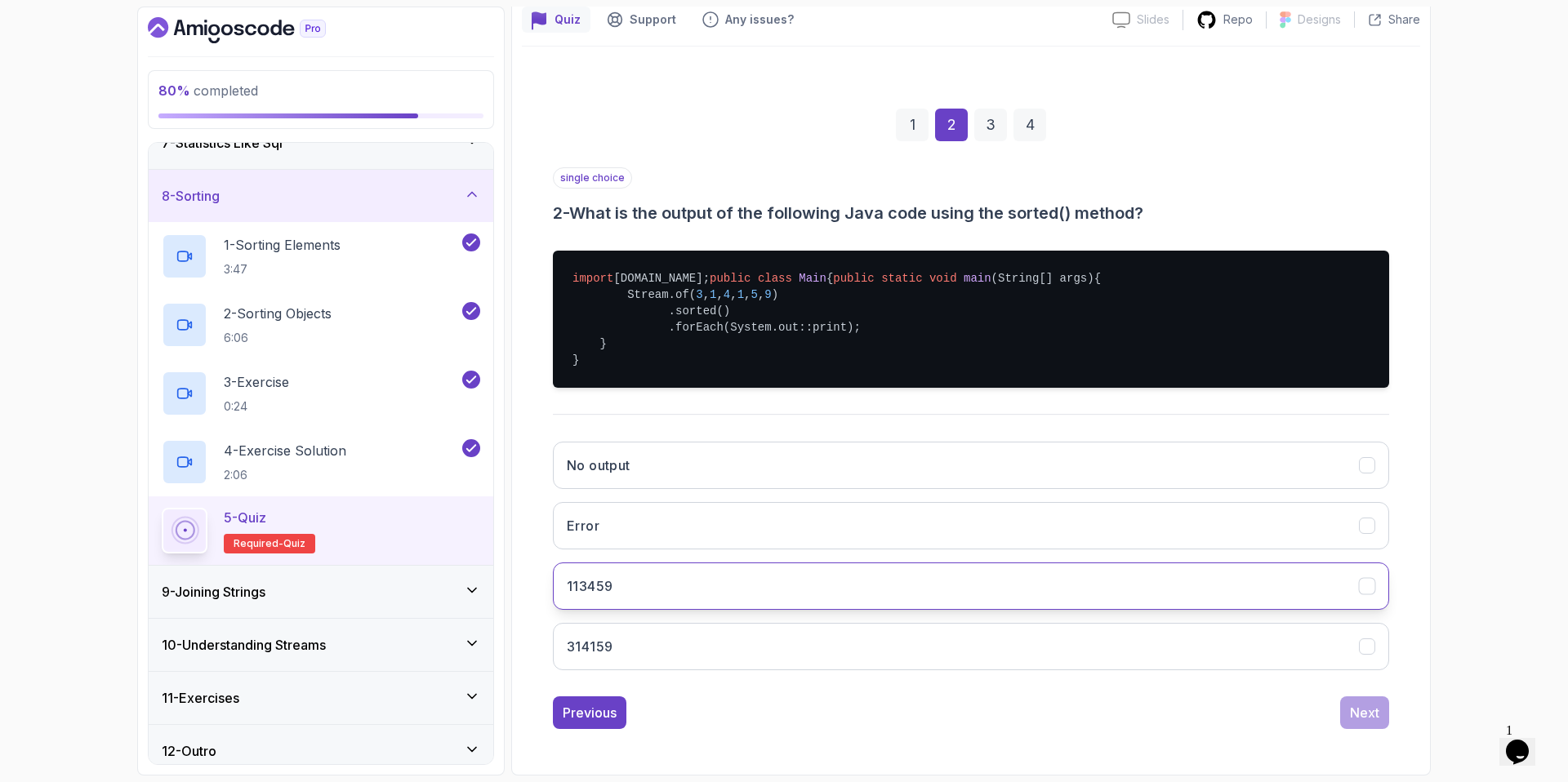
click at [740, 575] on button "113459" at bounding box center [971, 586] width 836 height 47
click at [1362, 715] on div "Next" at bounding box center [1364, 713] width 29 height 20
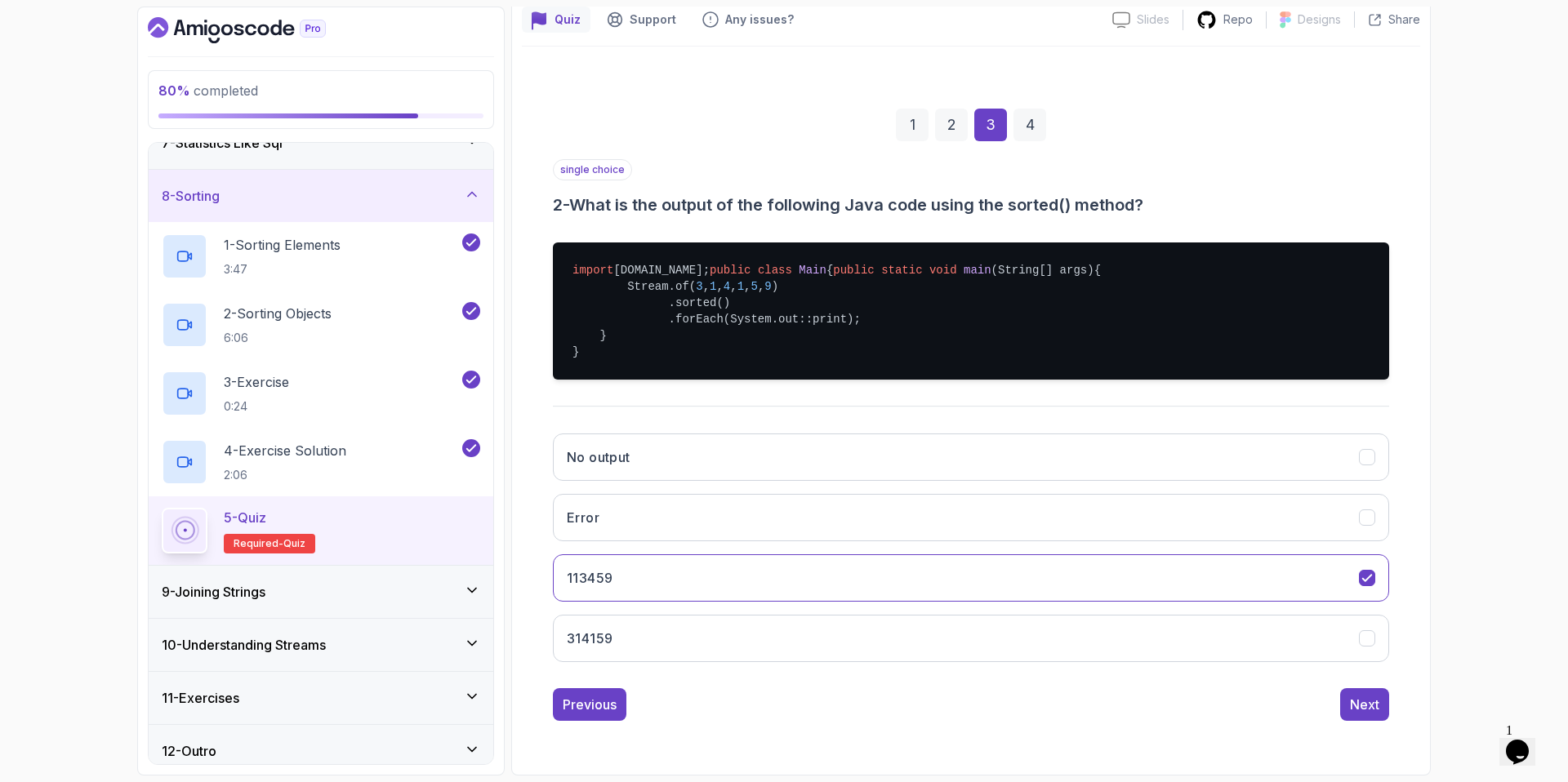
scroll to position [0, 0]
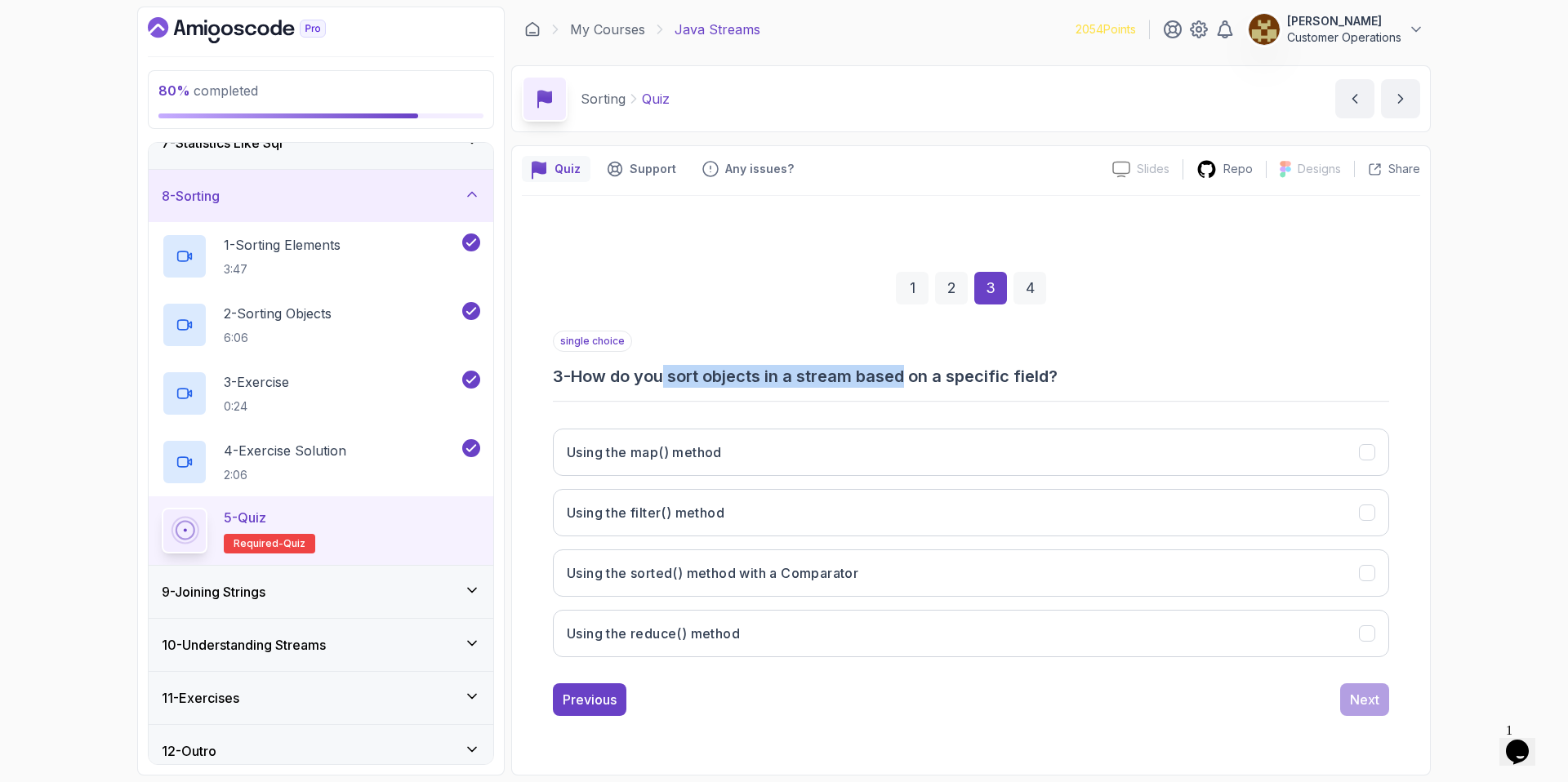
drag, startPoint x: 671, startPoint y: 373, endPoint x: 913, endPoint y: 384, distance: 242.2
click at [913, 384] on h3 "3 - How do you sort objects in a stream based on a specific field?" at bounding box center [971, 376] width 836 height 22
drag, startPoint x: 913, startPoint y: 383, endPoint x: 1061, endPoint y: 367, distance: 148.9
click at [913, 383] on h3 "3 - How do you sort objects in a stream based on a specific field?" at bounding box center [971, 376] width 836 height 22
drag, startPoint x: 1117, startPoint y: 375, endPoint x: 935, endPoint y: 384, distance: 182.2
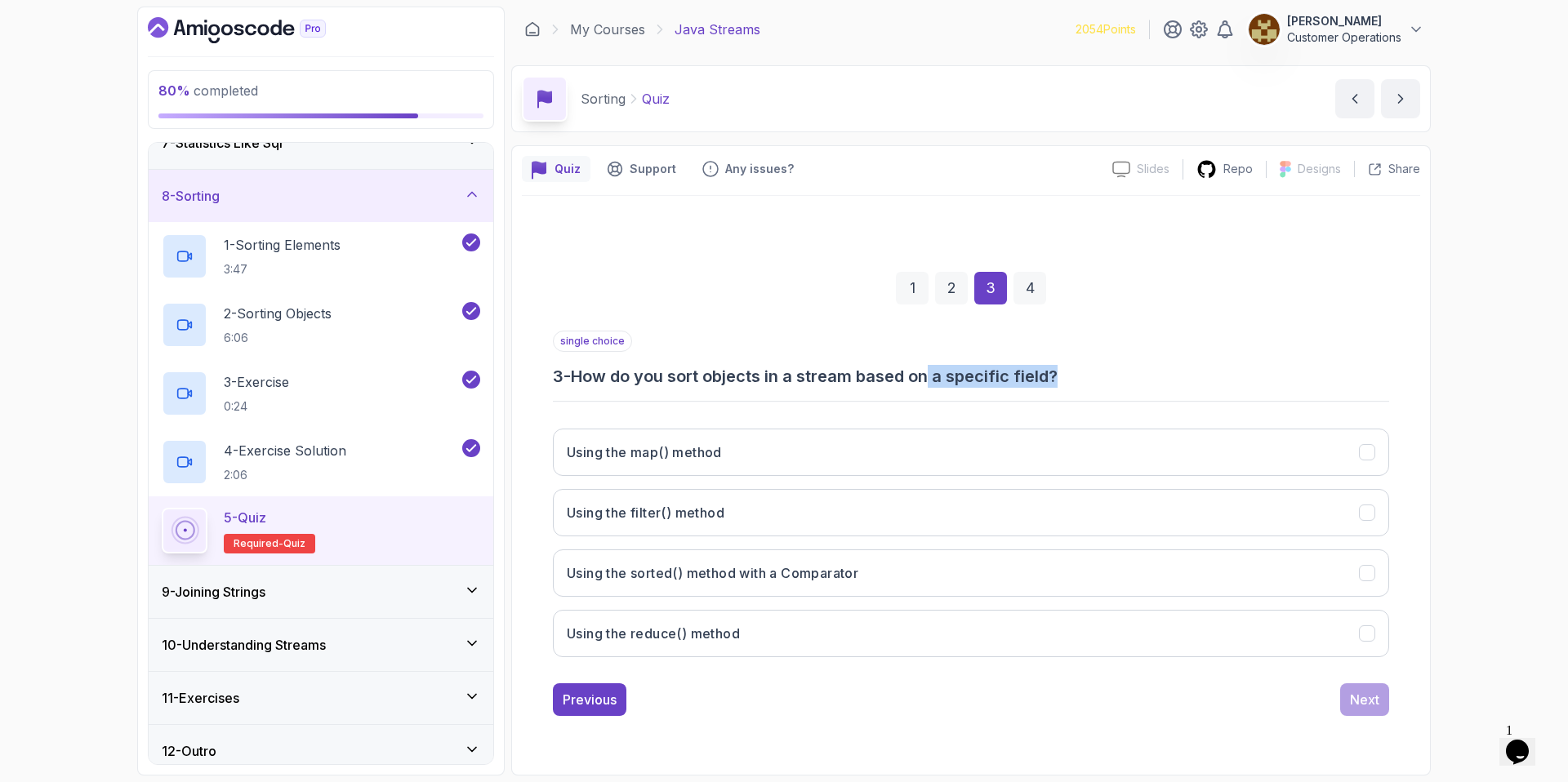
click at [935, 384] on h3 "3 - How do you sort objects in a stream based on a specific field?" at bounding box center [971, 376] width 836 height 22
drag, startPoint x: 935, startPoint y: 384, endPoint x: 925, endPoint y: 383, distance: 10.0
click at [935, 384] on h3 "3 - How do you sort objects in a stream based on a specific field?" at bounding box center [971, 376] width 836 height 22
drag, startPoint x: 900, startPoint y: 384, endPoint x: 1125, endPoint y: 382, distance: 225.0
click at [1125, 382] on h3 "3 - How do you sort objects in a stream based on a specific field?" at bounding box center [971, 376] width 836 height 22
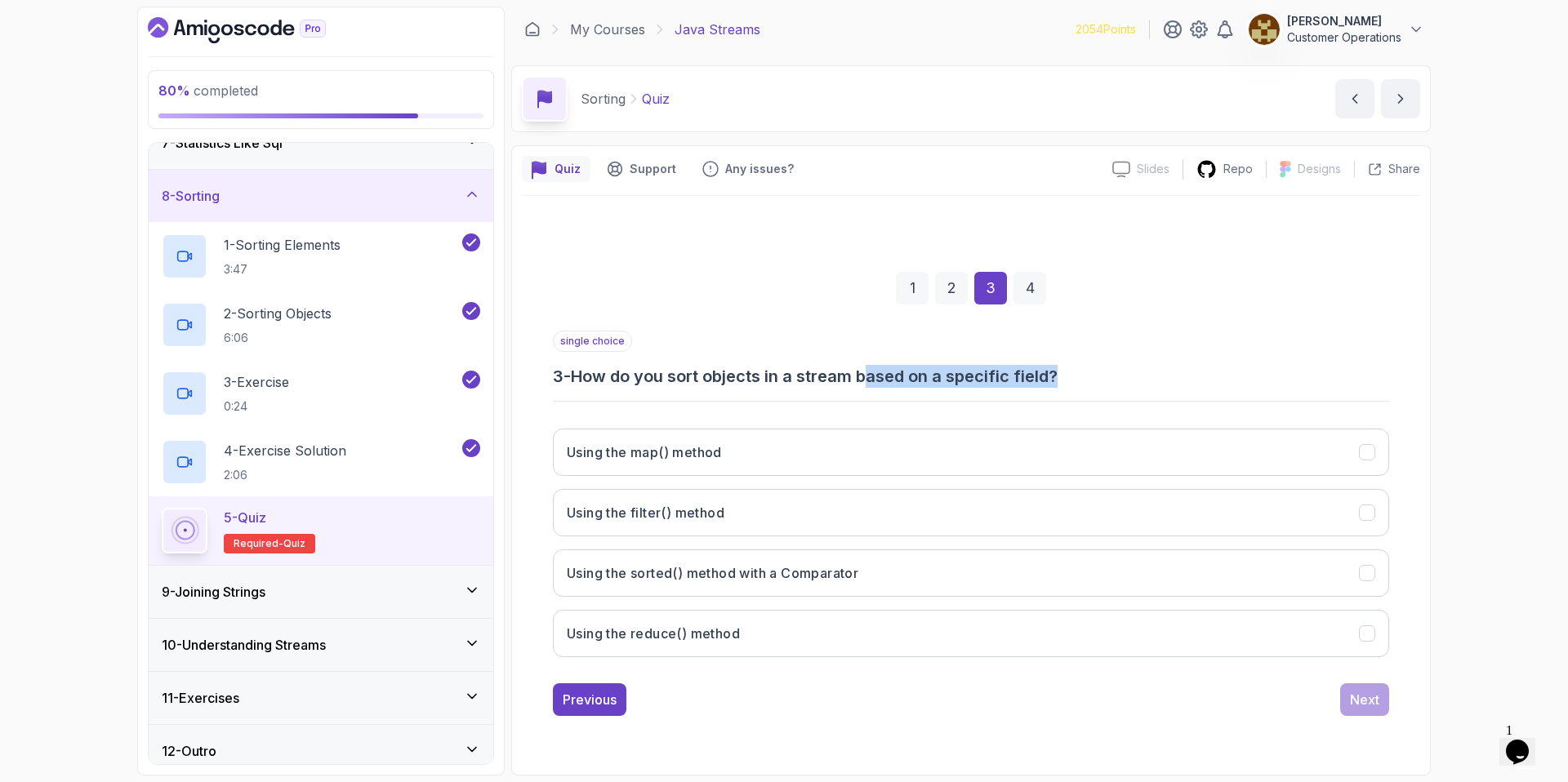
click at [1125, 382] on h3 "3 - How do you sort objects in a stream based on a specific field?" at bounding box center [971, 376] width 836 height 22
drag, startPoint x: 922, startPoint y: 382, endPoint x: 786, endPoint y: 378, distance: 136.1
click at [788, 378] on h3 "3 - How do you sort objects in a stream based on a specific field?" at bounding box center [971, 376] width 836 height 22
click at [786, 378] on h3 "3 - How do you sort objects in a stream based on a specific field?" at bounding box center [971, 376] width 836 height 22
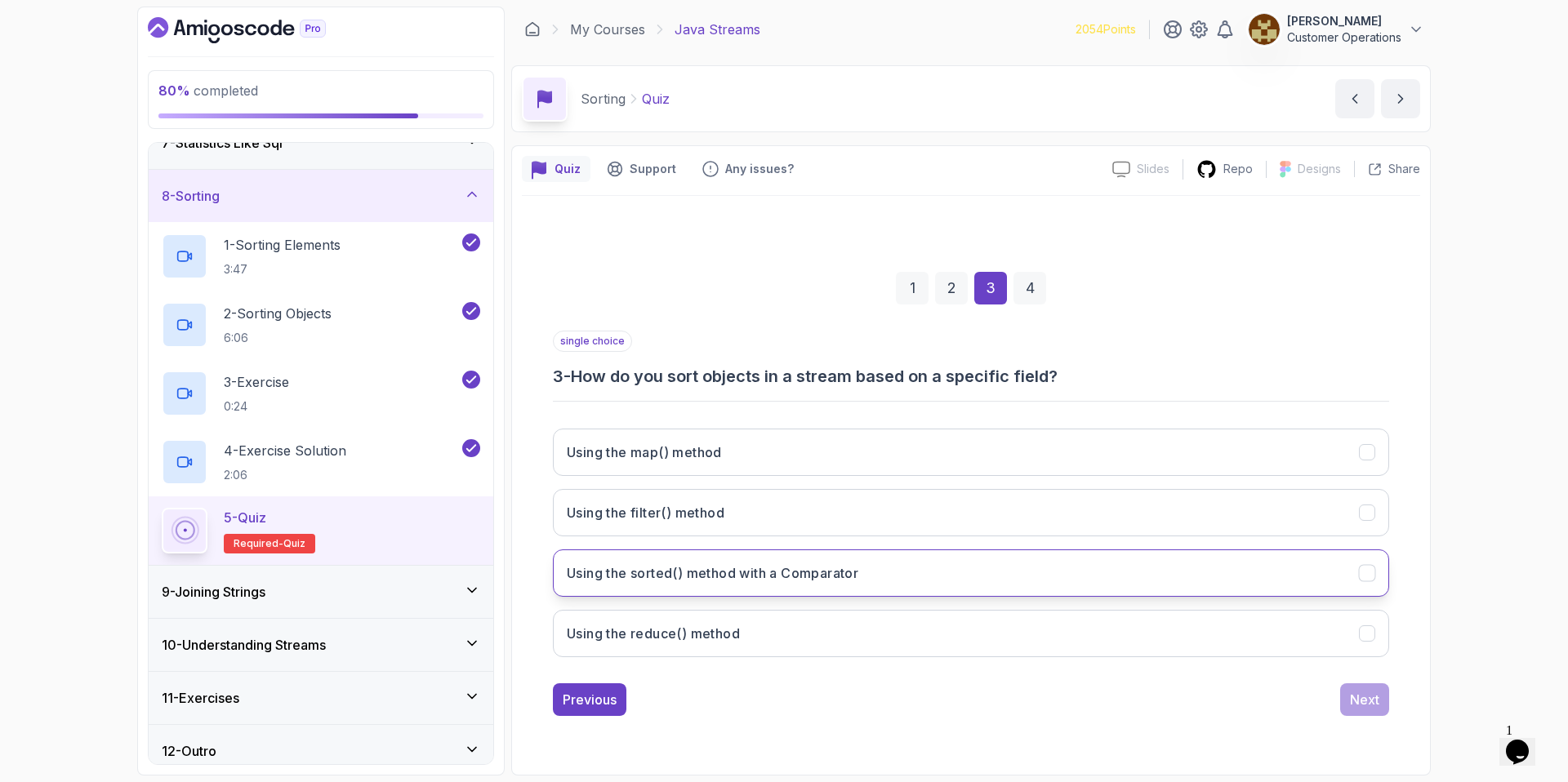
click at [808, 588] on button "Using the sorted() method with a Comparator" at bounding box center [971, 573] width 836 height 47
click at [1352, 706] on div "Next" at bounding box center [1364, 700] width 29 height 20
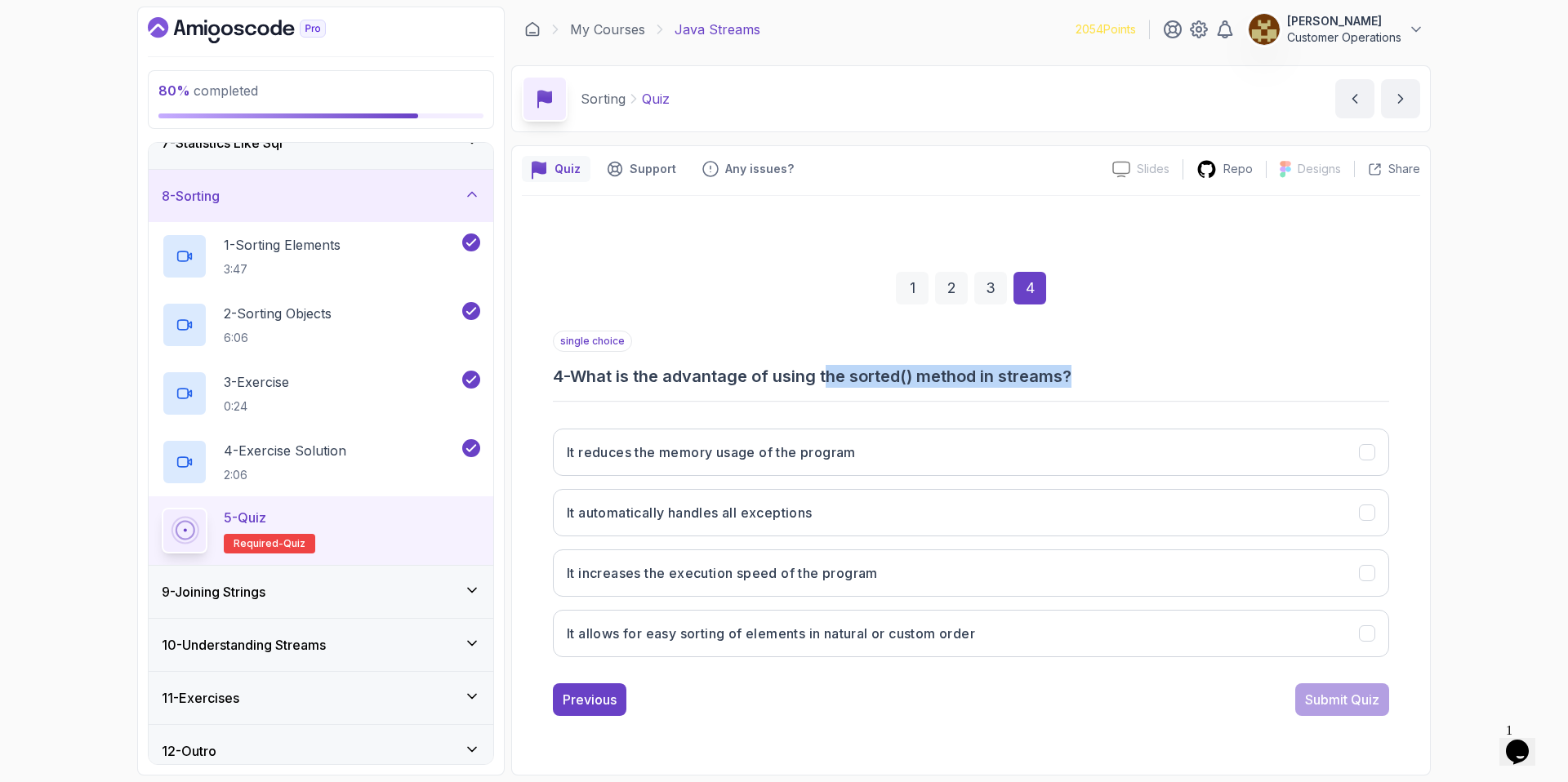
drag, startPoint x: 837, startPoint y: 382, endPoint x: 1078, endPoint y: 372, distance: 241.2
click at [1077, 372] on h3 "4 - What is the advantage of using the sorted() method in streams?" at bounding box center [971, 376] width 836 height 22
click at [1078, 372] on h3 "4 - What is the advantage of using the sorted() method in streams?" at bounding box center [971, 376] width 836 height 22
drag, startPoint x: 1107, startPoint y: 377, endPoint x: 838, endPoint y: 375, distance: 269.0
click at [839, 375] on h3 "4 - What is the advantage of using the sorted() method in streams?" at bounding box center [971, 376] width 836 height 22
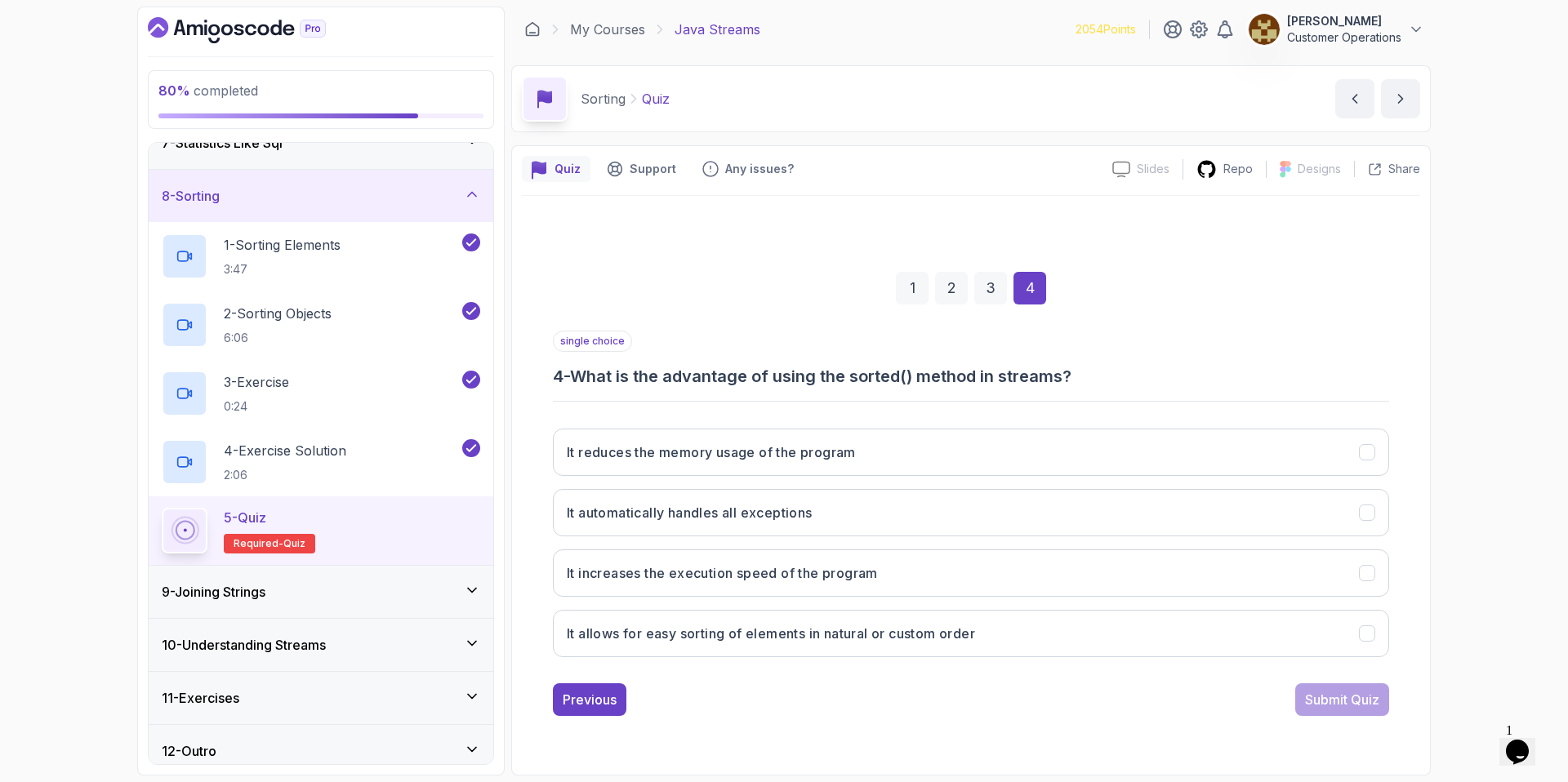
click at [838, 375] on h3 "4 - What is the advantage of using the sorted() method in streams?" at bounding box center [971, 376] width 836 height 22
click at [823, 651] on button "It allows for easy sorting of elements in natural or custom order" at bounding box center [971, 633] width 836 height 47
click at [1065, 732] on div "1 2 3 4 single choice 4 - What is the advantage of using the sorted() method in…" at bounding box center [971, 481] width 898 height 569
click at [1345, 698] on div "Submit Quiz" at bounding box center [1342, 700] width 74 height 20
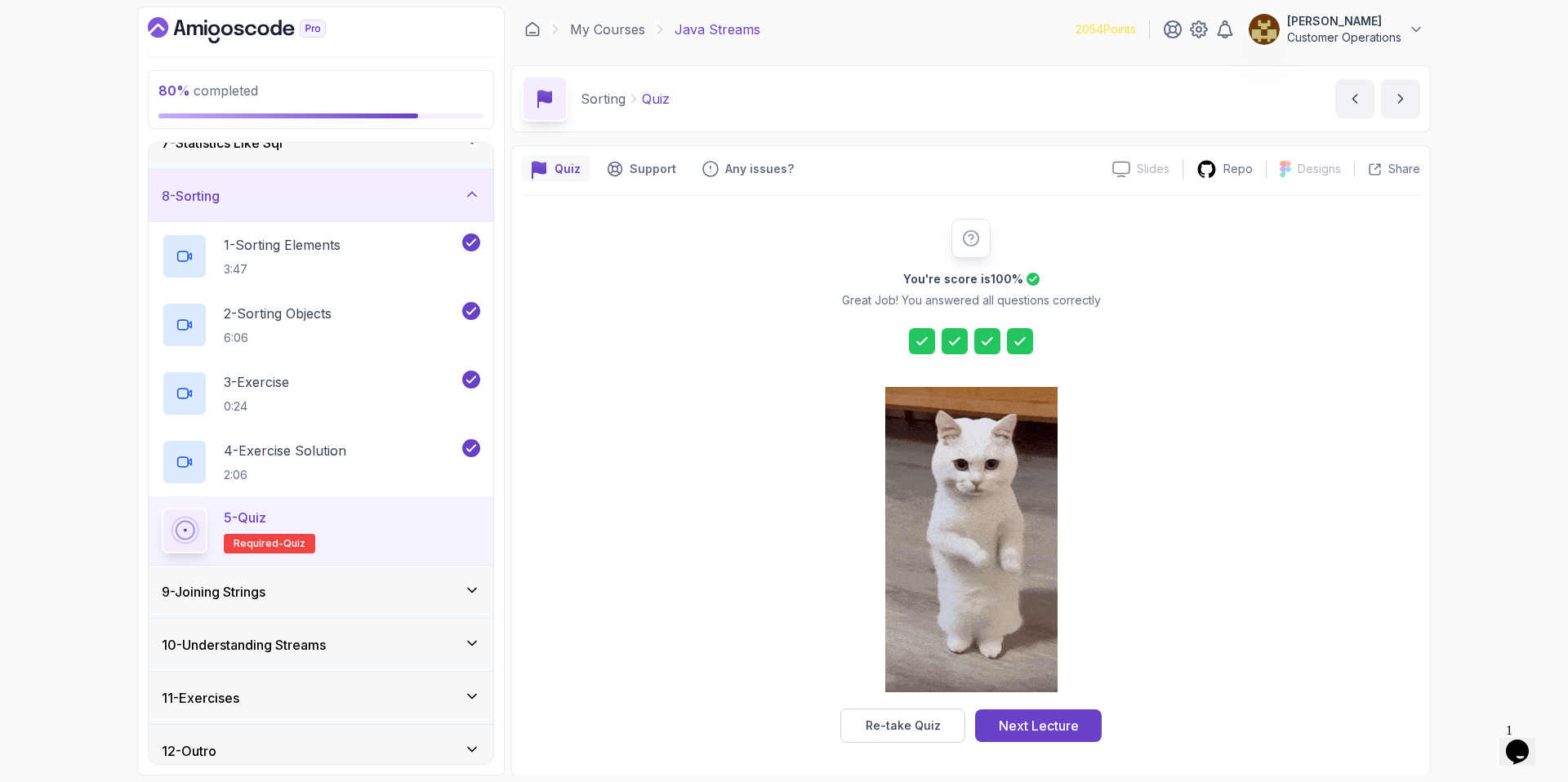
click at [1017, 731] on div "Next Lecture" at bounding box center [1039, 726] width 80 height 20
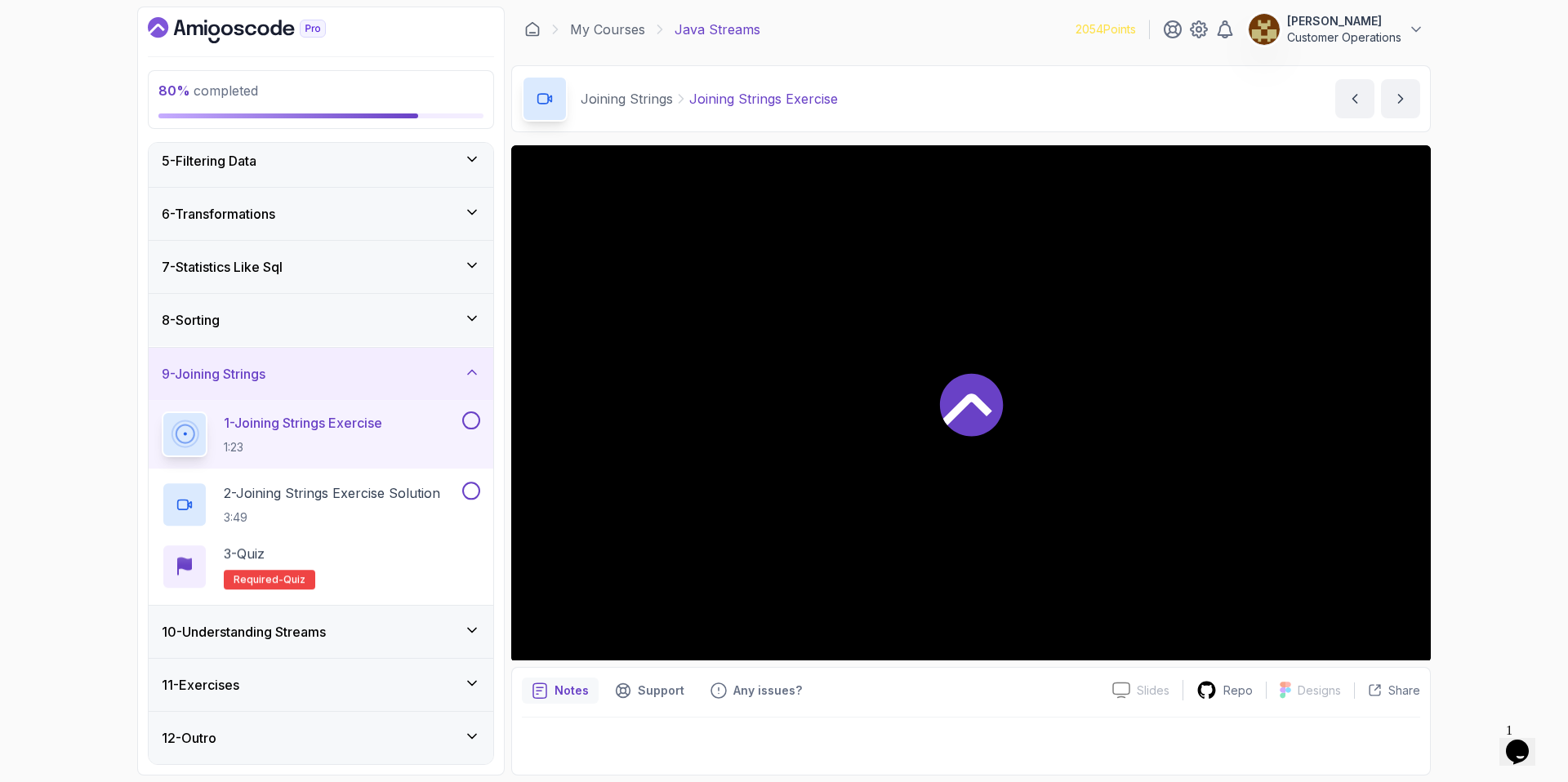
scroll to position [220, 0]
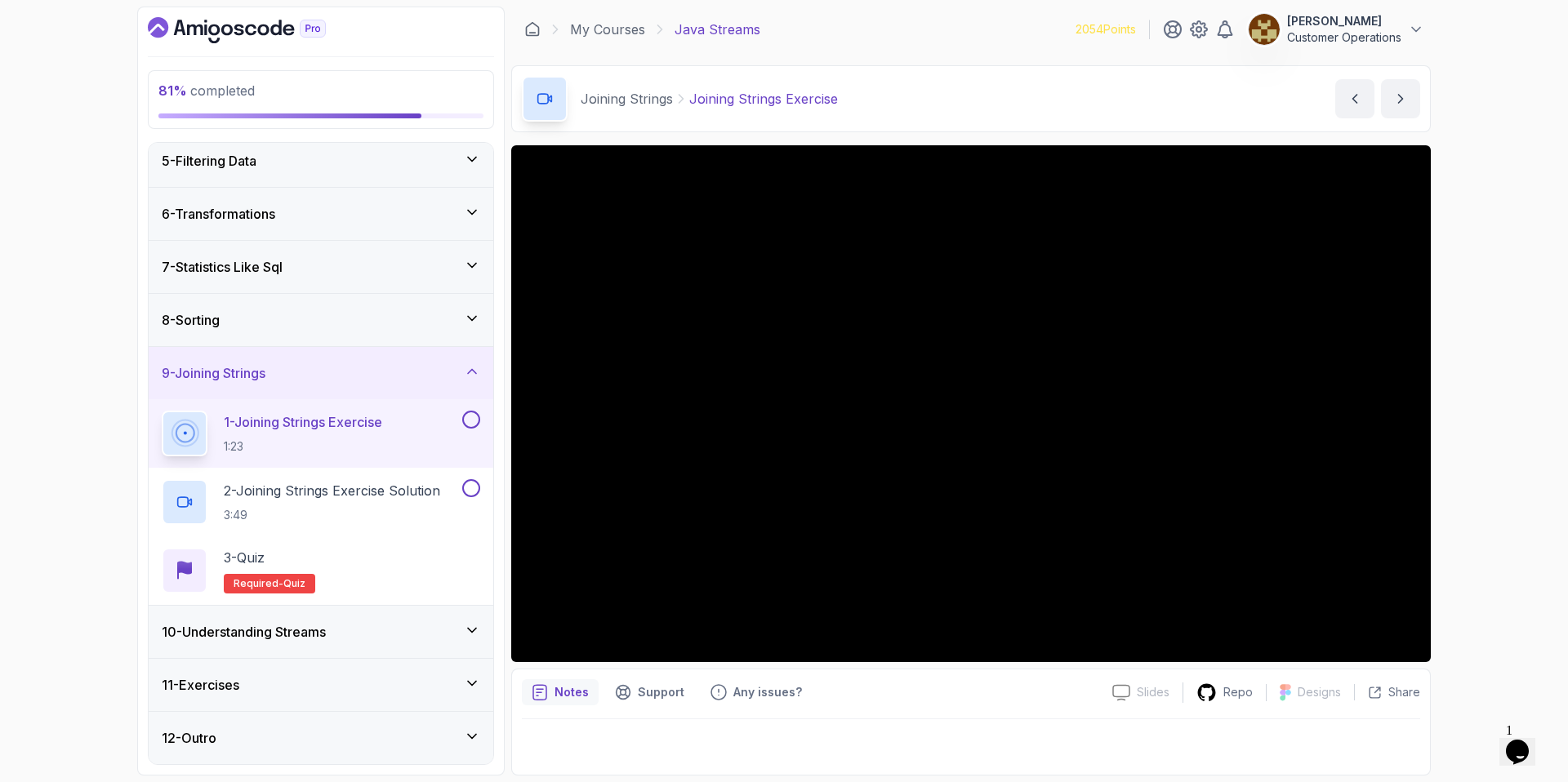
click at [398, 381] on div "9 - Joining Strings" at bounding box center [320, 374] width 319 height 20
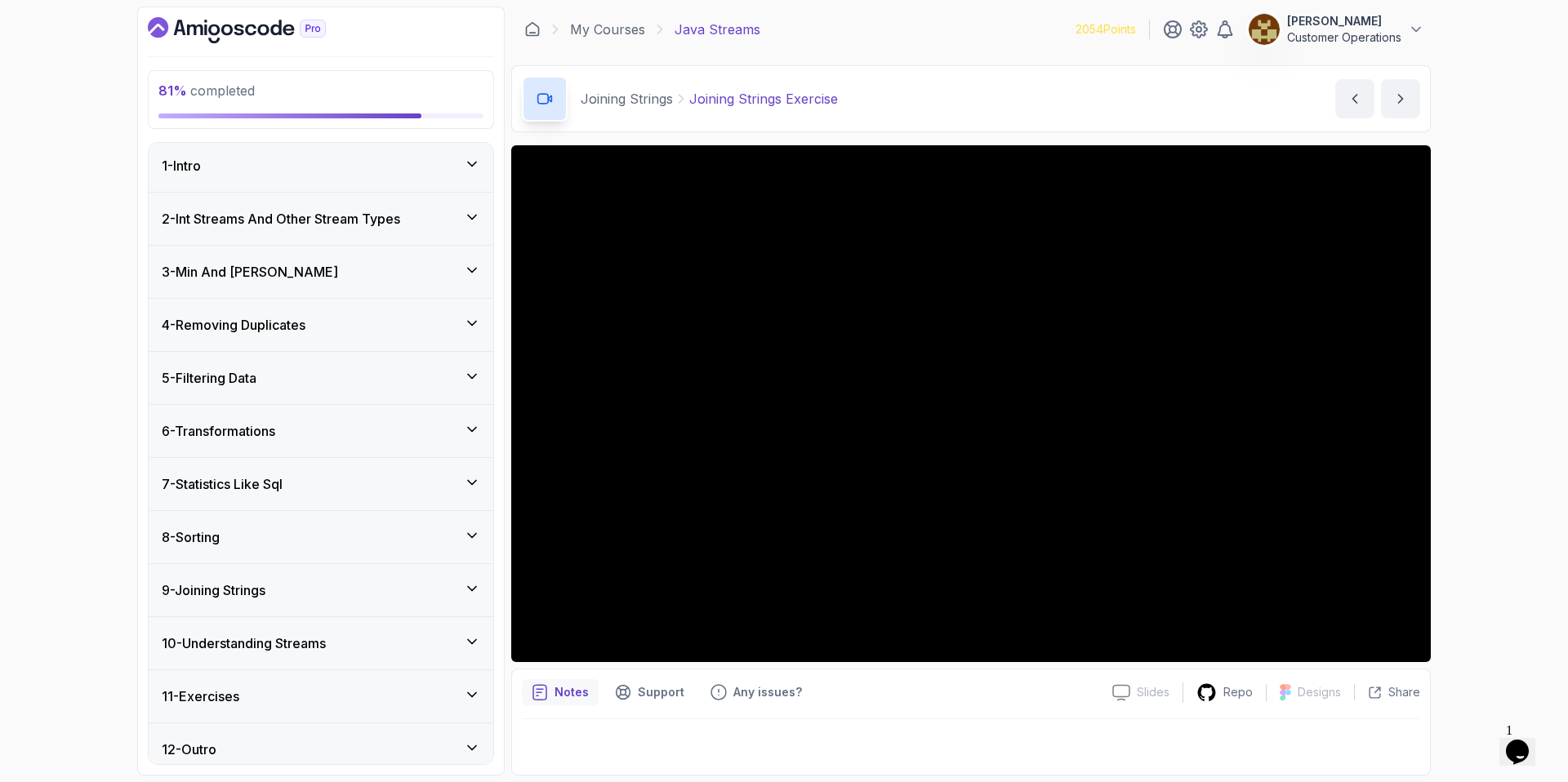
scroll to position [0, 0]
click at [339, 582] on div "9 - Joining Strings" at bounding box center [321, 593] width 344 height 52
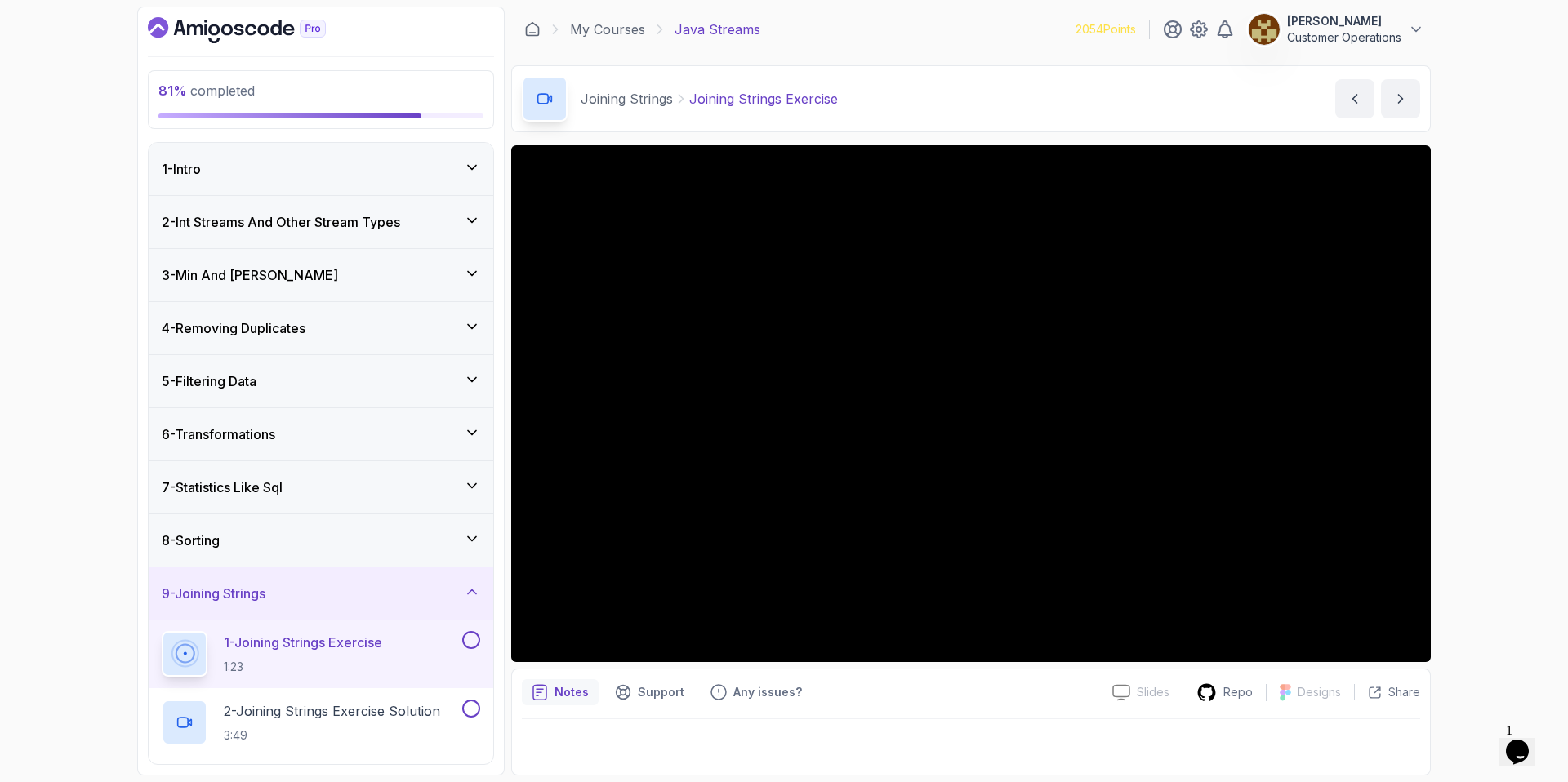
scroll to position [220, 0]
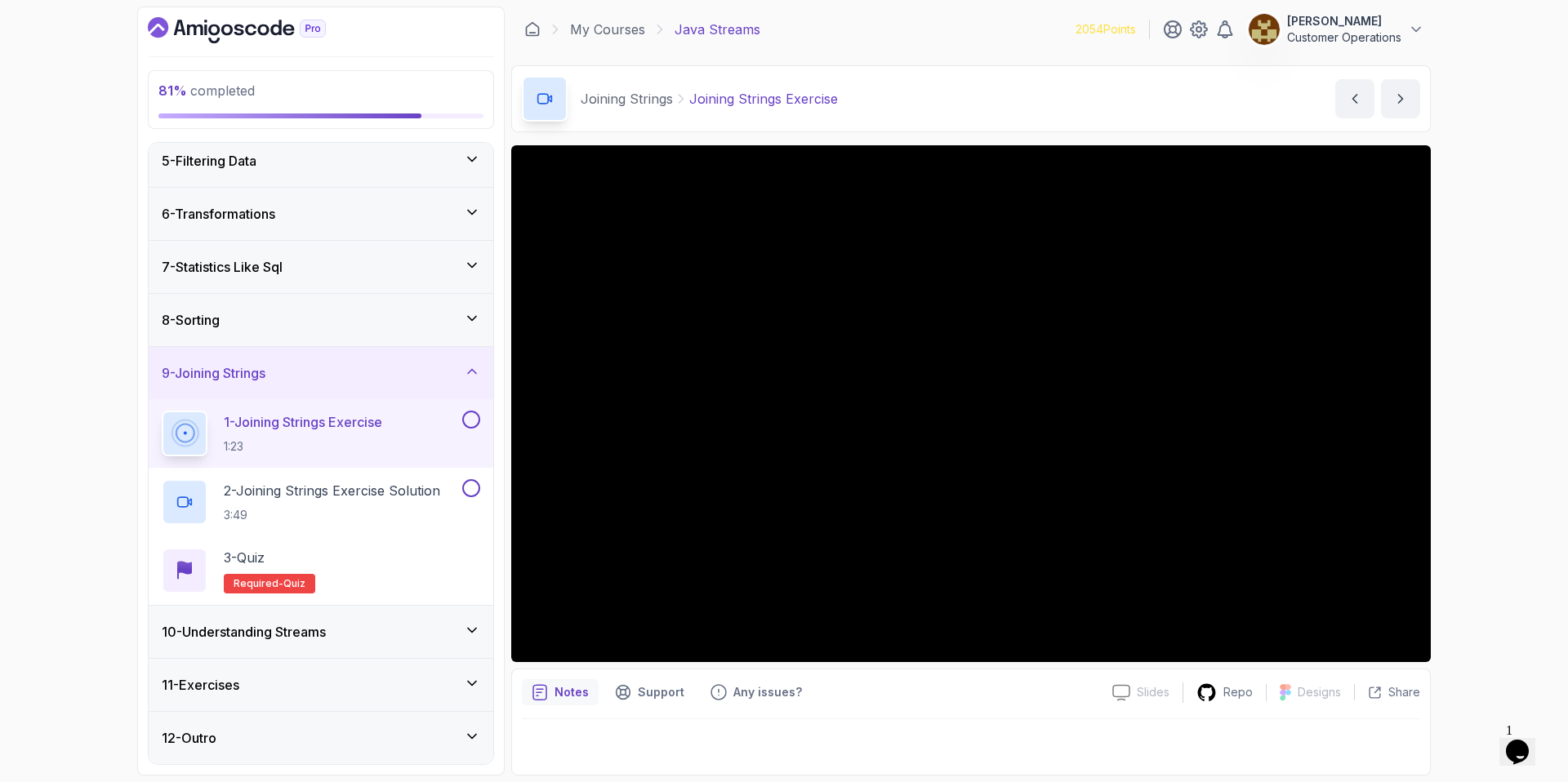
click at [292, 374] on div "9 - Joining Strings" at bounding box center [320, 374] width 319 height 20
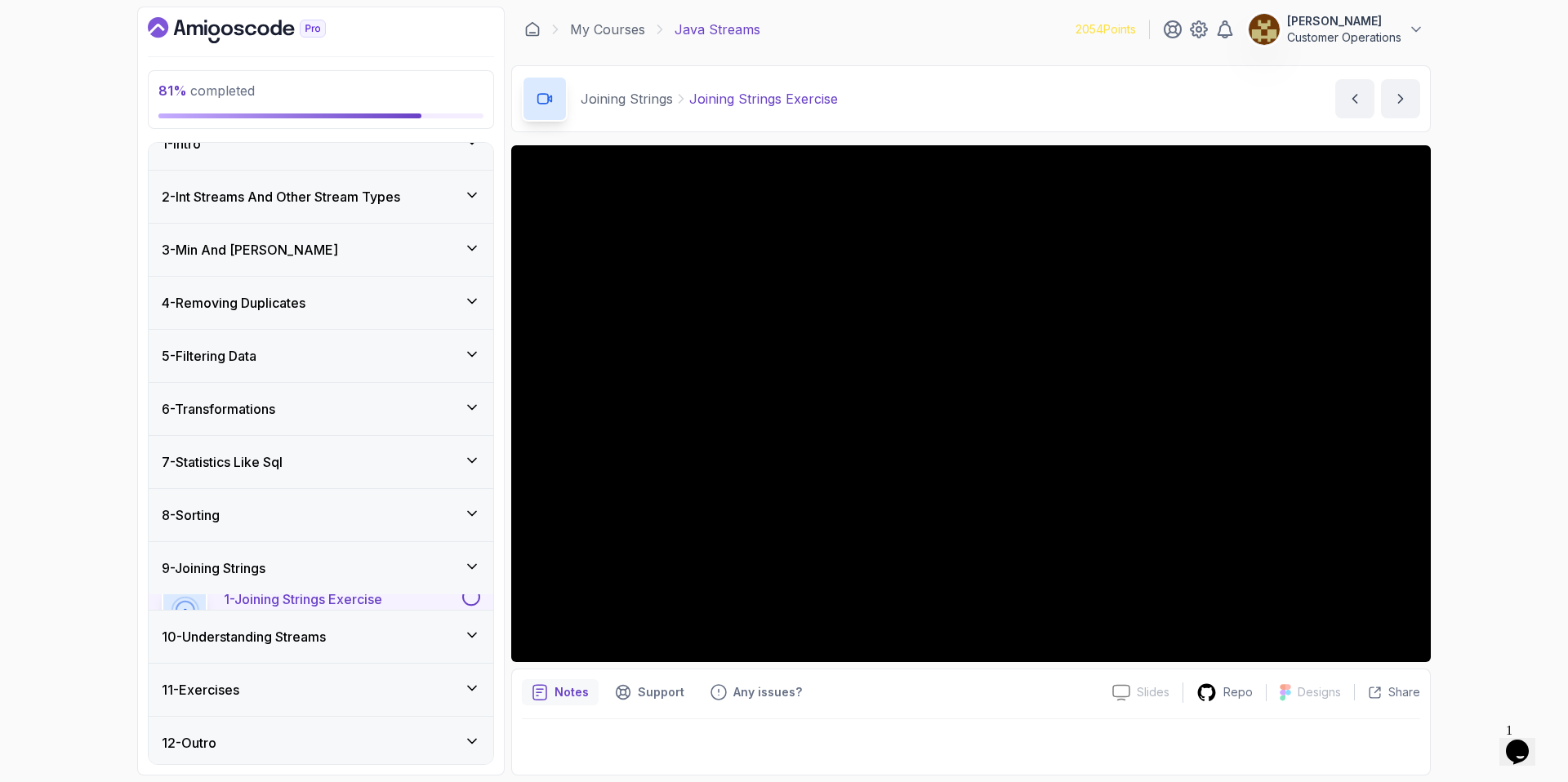
scroll to position [15, 0]
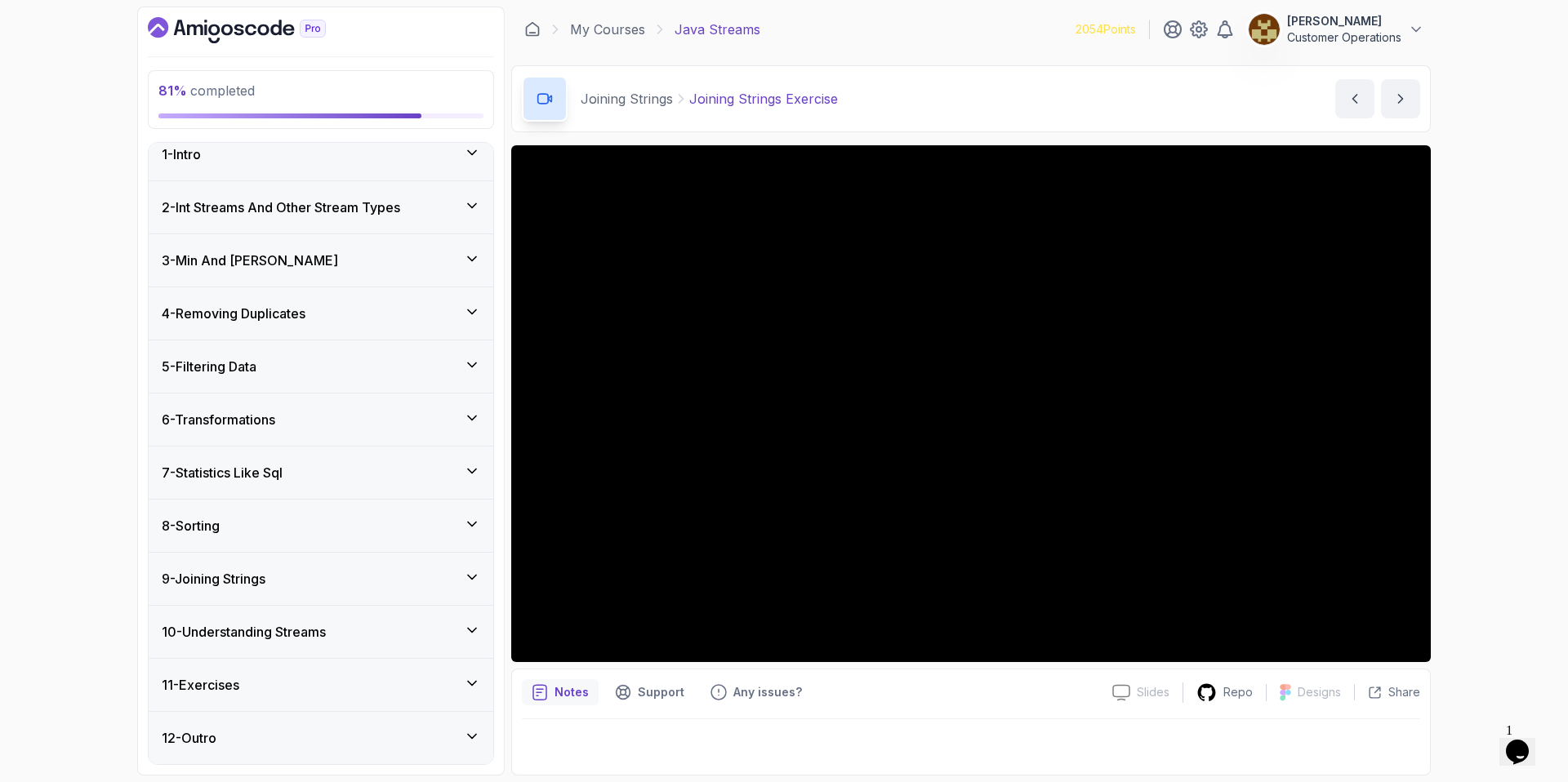
drag, startPoint x: 354, startPoint y: 636, endPoint x: 349, endPoint y: 619, distance: 17.7
click at [354, 636] on div "10 - Understanding Streams" at bounding box center [320, 632] width 319 height 20
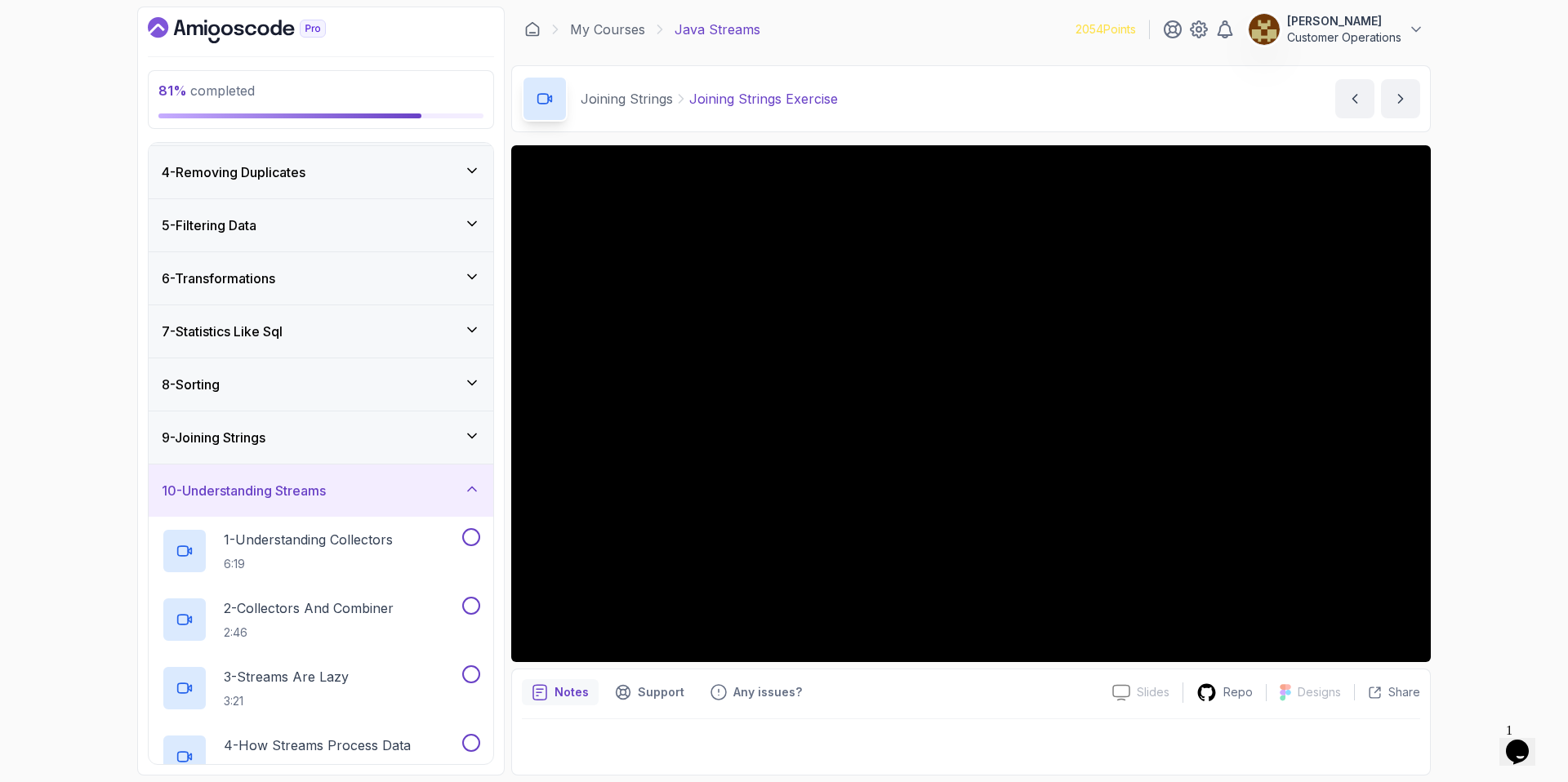
scroll to position [358, 0]
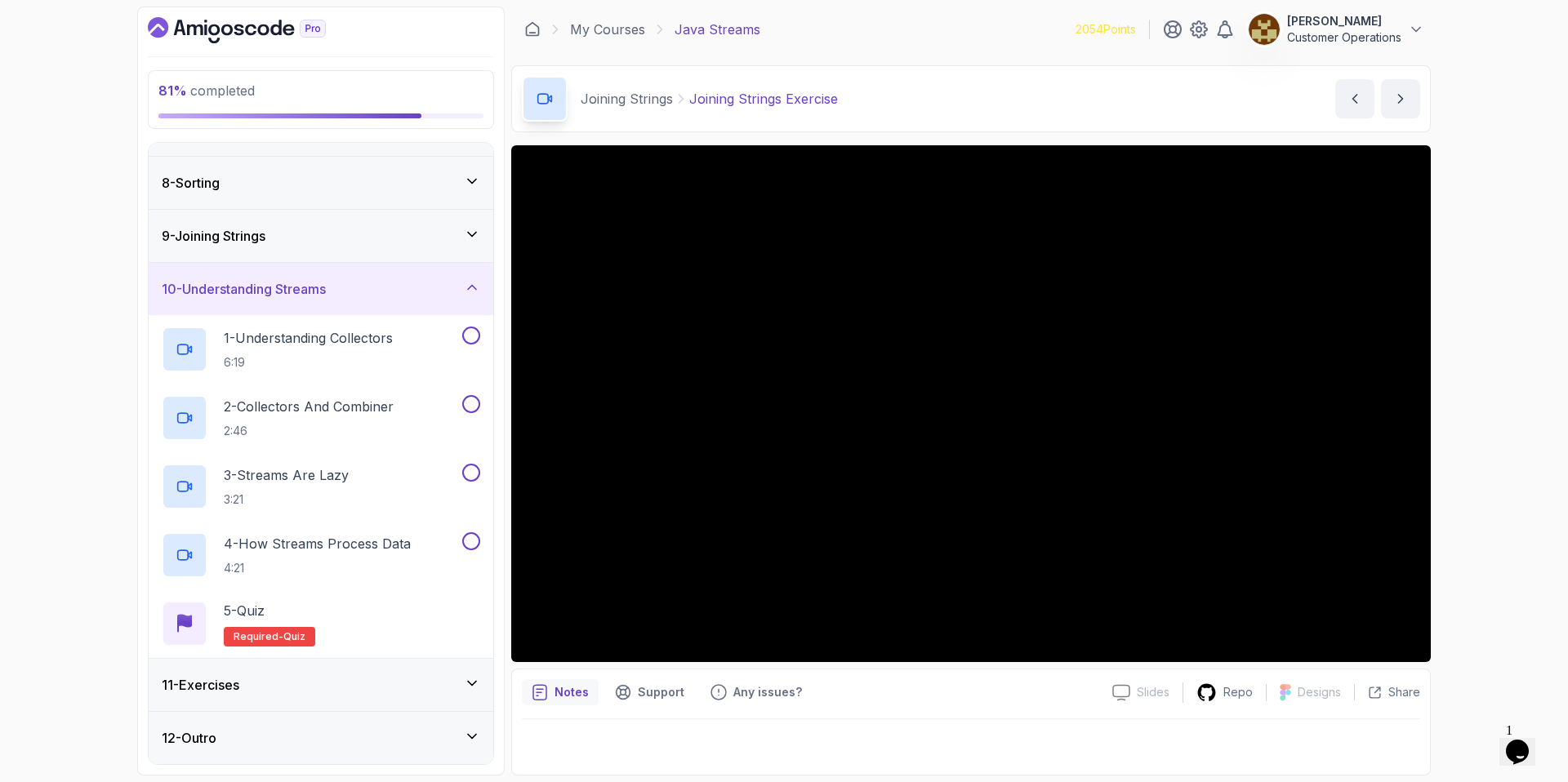
click at [314, 284] on h3 "10 - Understanding Streams" at bounding box center [243, 290] width 164 height 20
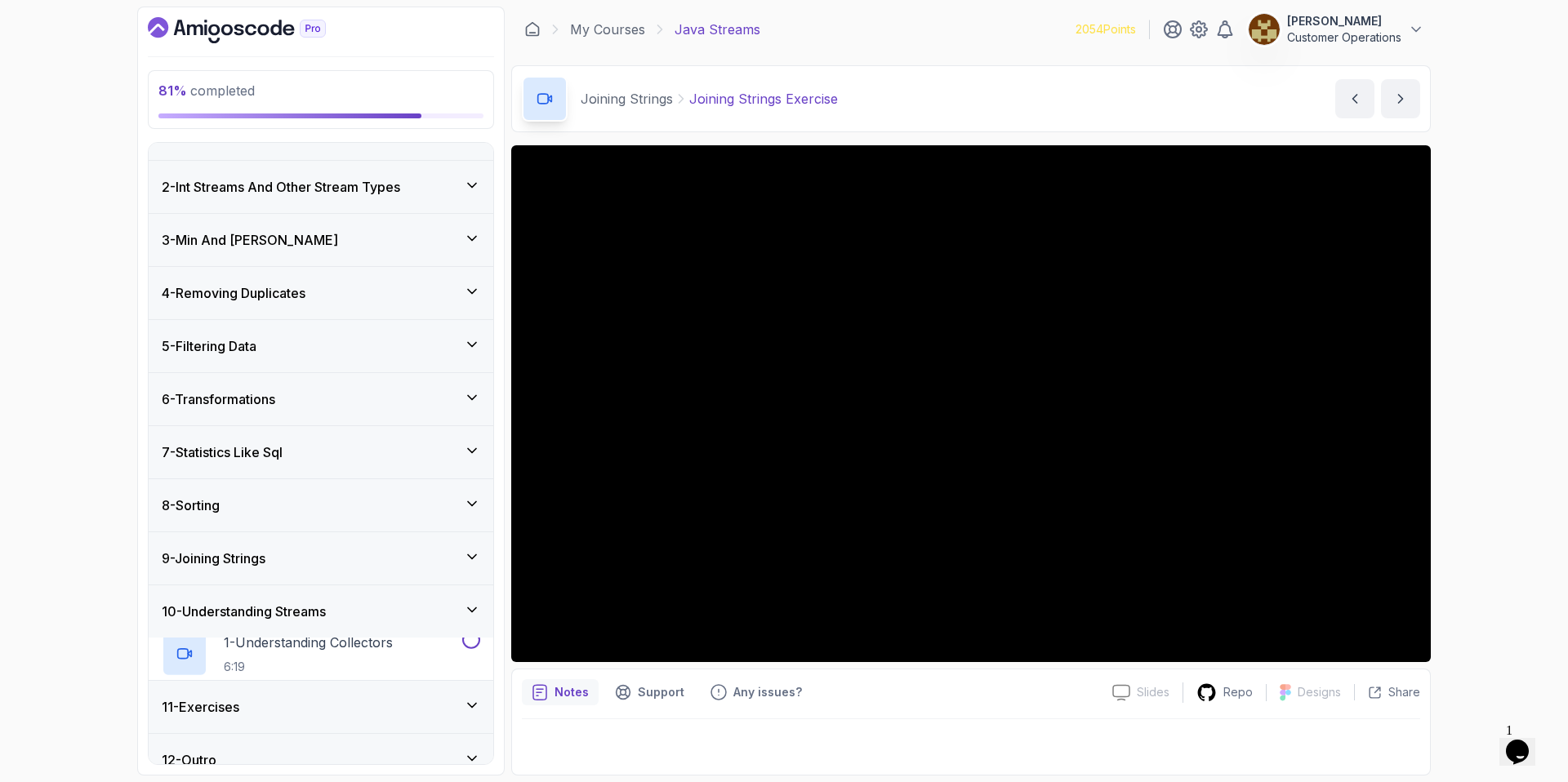
scroll to position [15, 0]
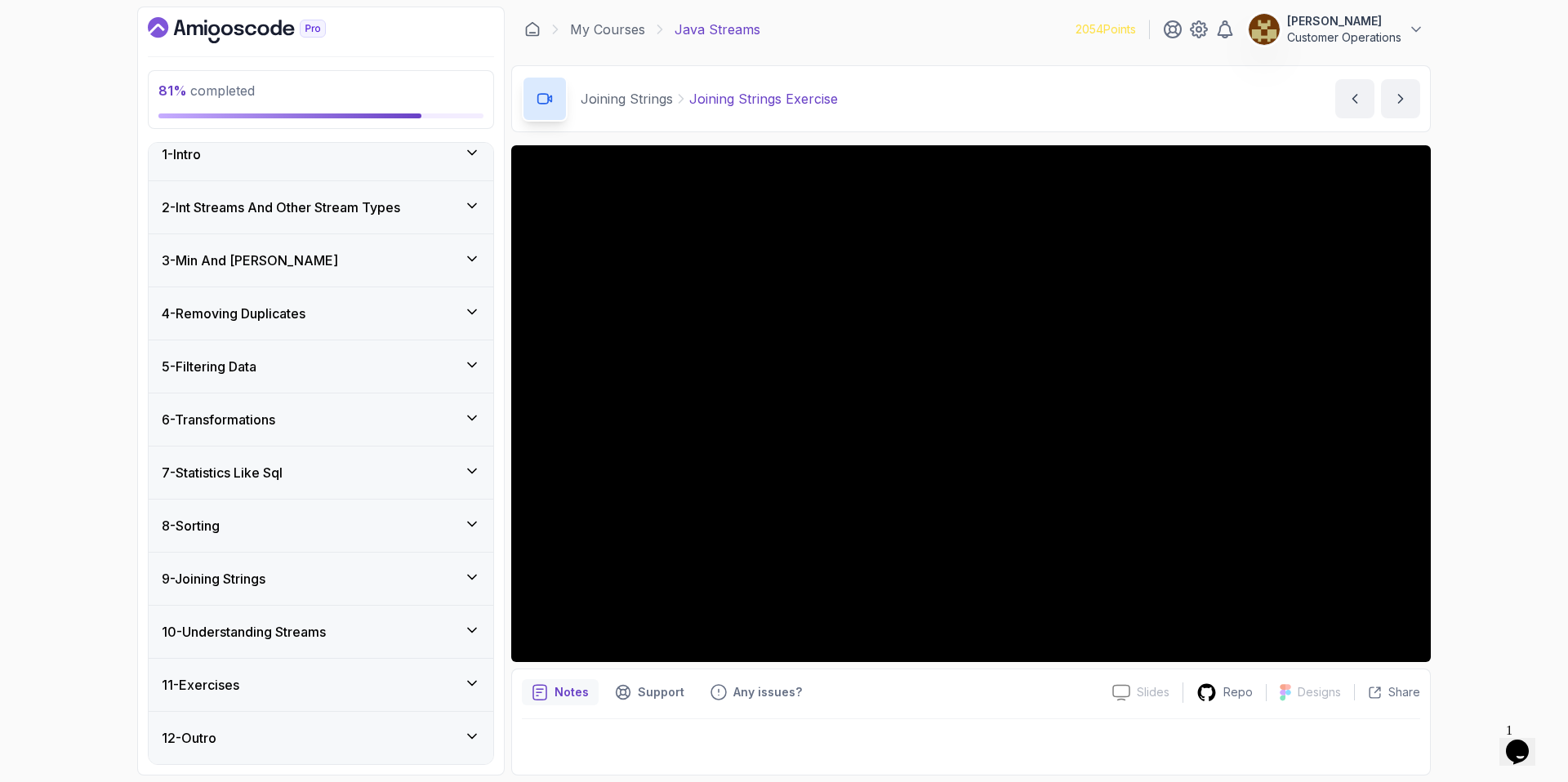
click at [313, 684] on div "11 - Exercises" at bounding box center [320, 685] width 319 height 20
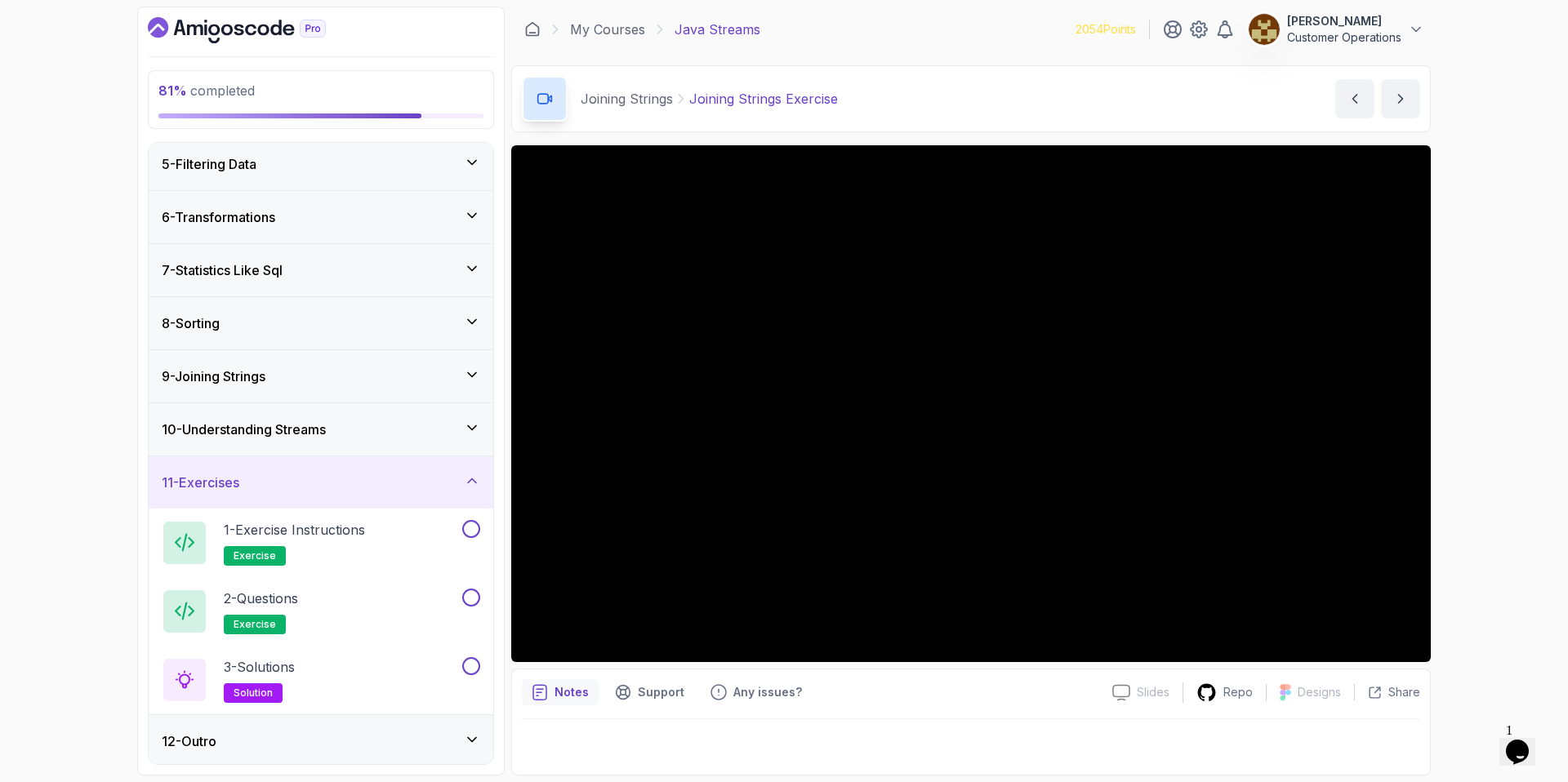
click at [385, 479] on div "11 - Exercises" at bounding box center [320, 483] width 319 height 20
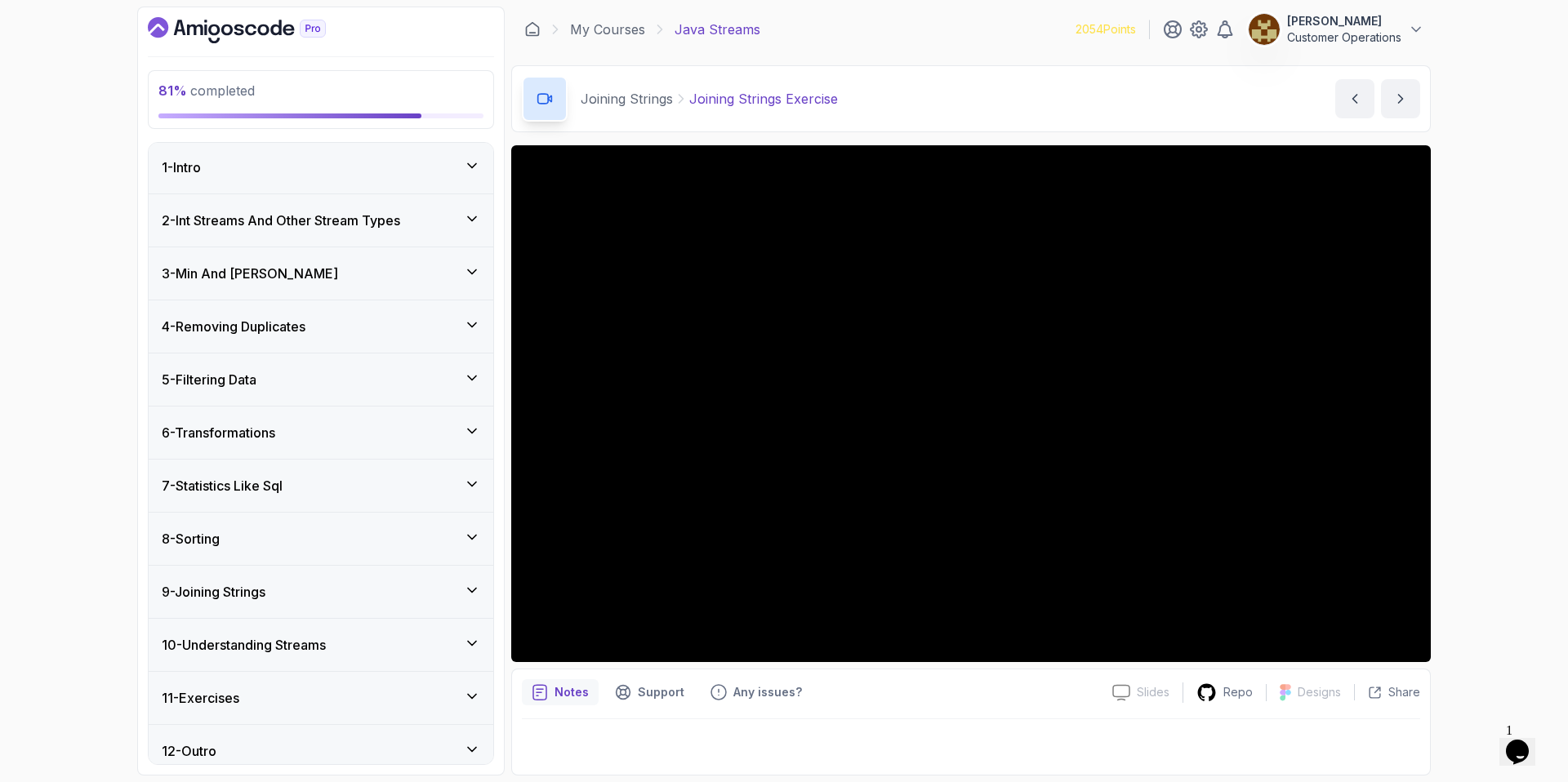
scroll to position [0, 0]
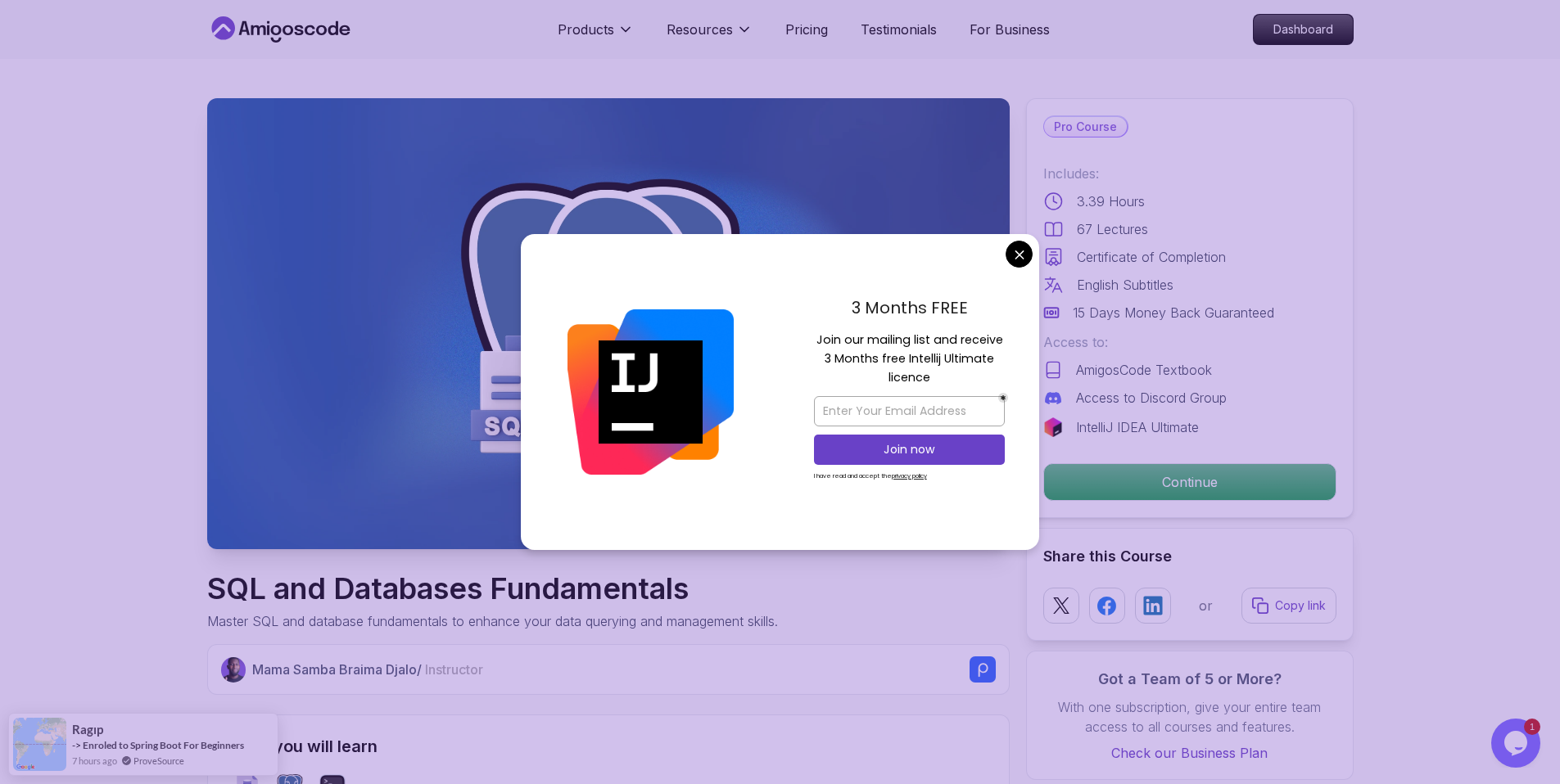
drag, startPoint x: 999, startPoint y: 252, endPoint x: 1013, endPoint y: 255, distance: 14.3
click at [1001, 253] on div "3 Months FREE Join our mailing list and receive 3 Months free Intellij Ultimate…" at bounding box center [908, 392] width 259 height 316
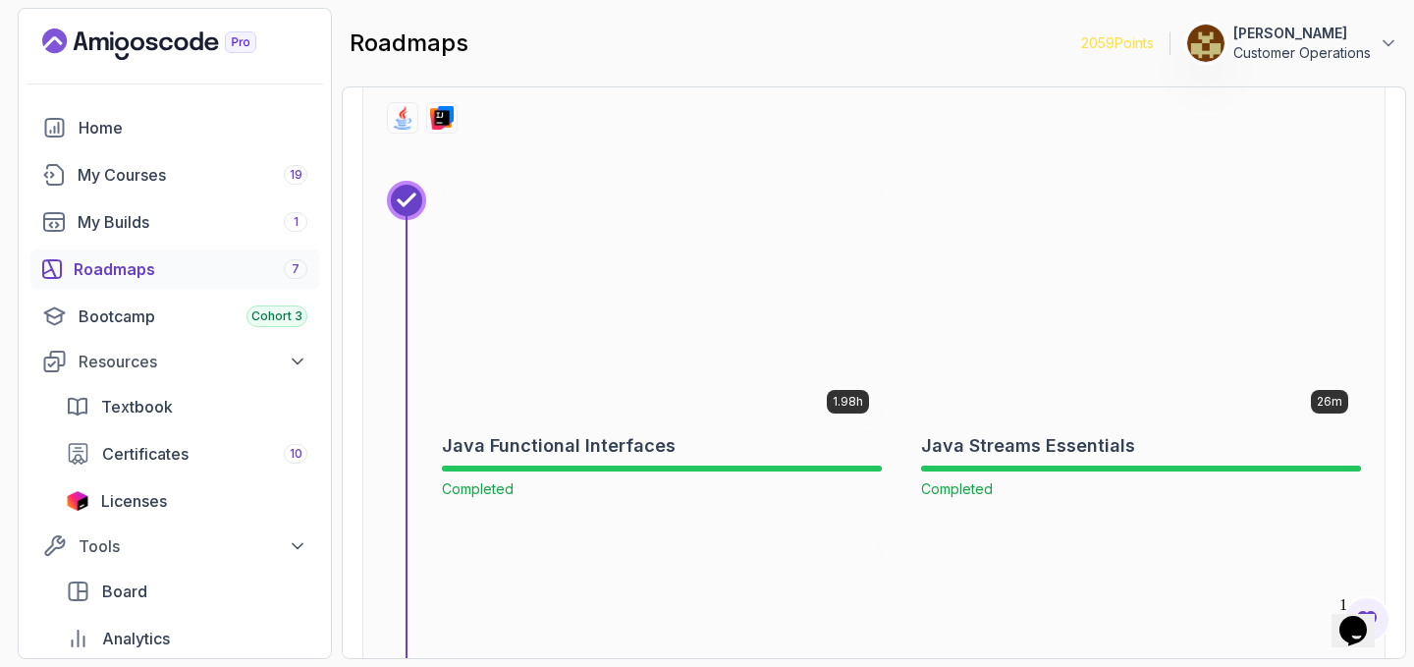
scroll to position [8121, 0]
